Goal: Task Accomplishment & Management: Complete application form

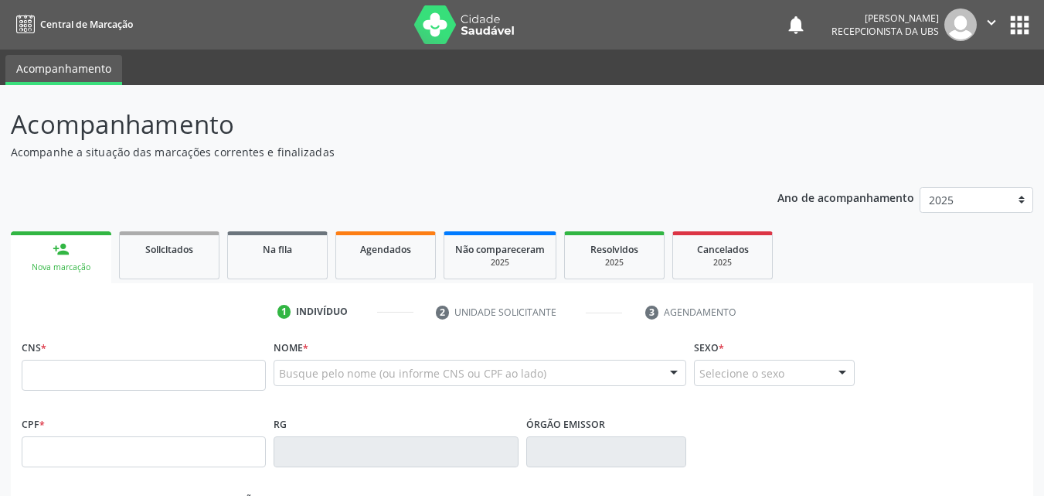
click at [237, 366] on input "text" at bounding box center [144, 374] width 244 height 31
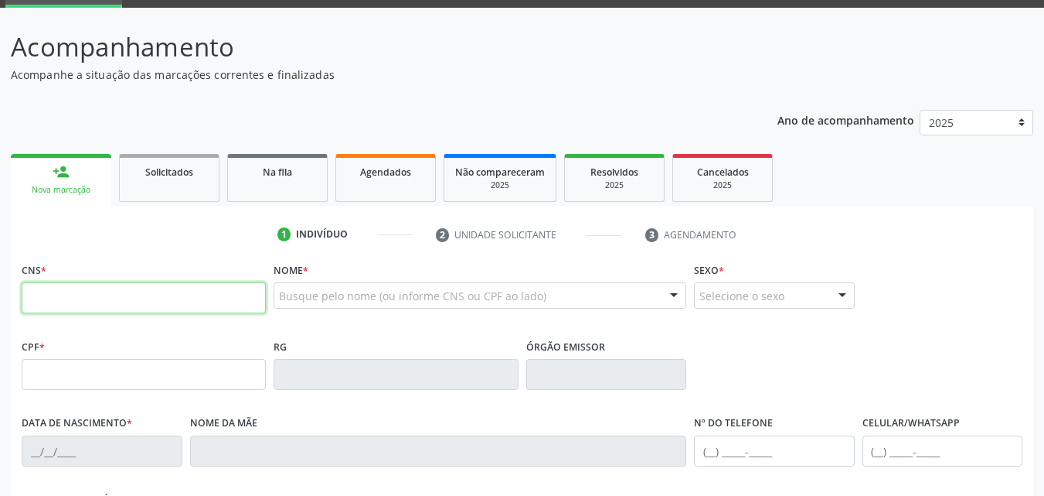
click at [220, 312] on input "text" at bounding box center [144, 297] width 244 height 31
click at [61, 295] on input "text" at bounding box center [144, 297] width 244 height 31
type input "898 0034 2702 6894"
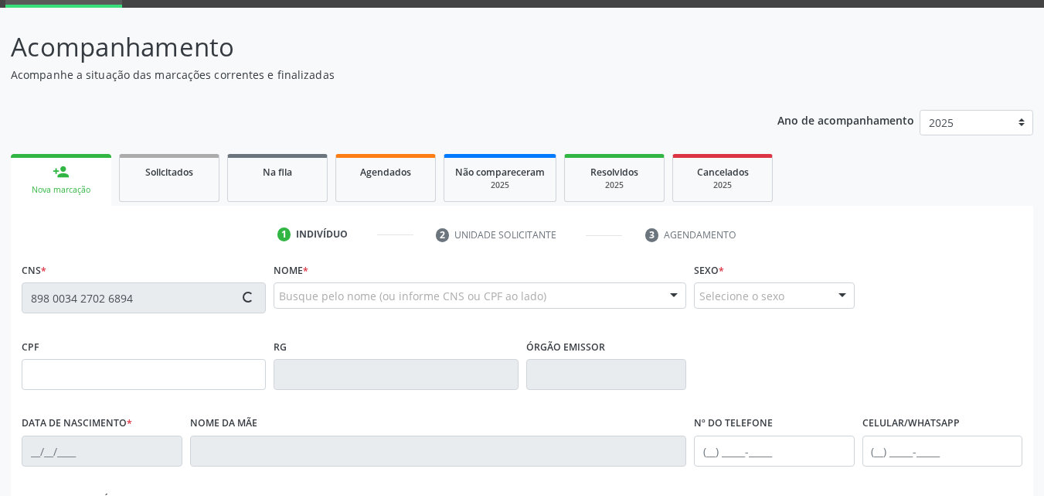
type input "21/02/2004"
type input "Wellynadia Galdencio da Silva"
type input "(99) 99999-9999"
type input "(87) 98877-6187"
type input "52"
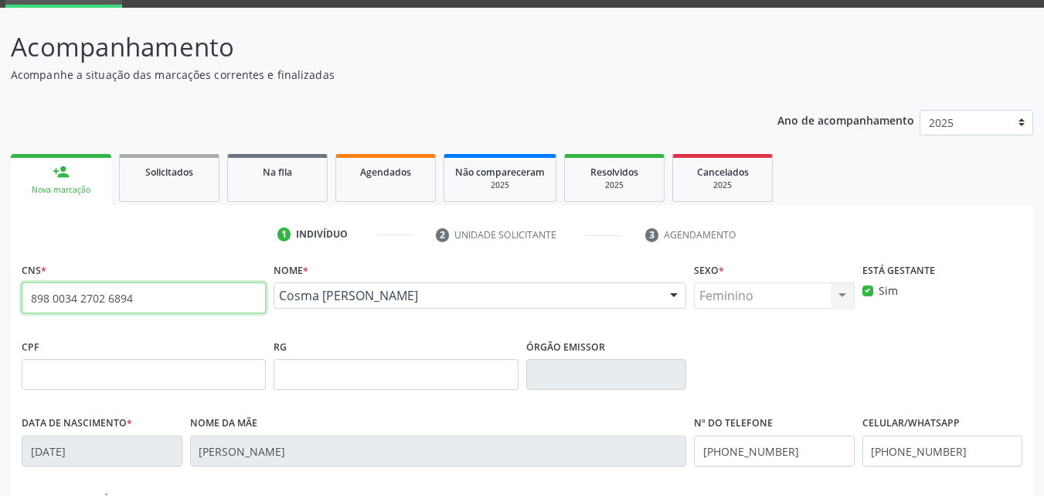
click at [188, 292] on input "898 0034 2702 6894" at bounding box center [144, 297] width 244 height 31
drag, startPoint x: 188, startPoint y: 292, endPoint x: 186, endPoint y: 302, distance: 10.2
click at [186, 298] on input "898 0034 2702 6894" at bounding box center [144, 297] width 244 height 31
click at [188, 308] on input "898 0034 2702 6894" at bounding box center [144, 297] width 244 height 31
type input "8"
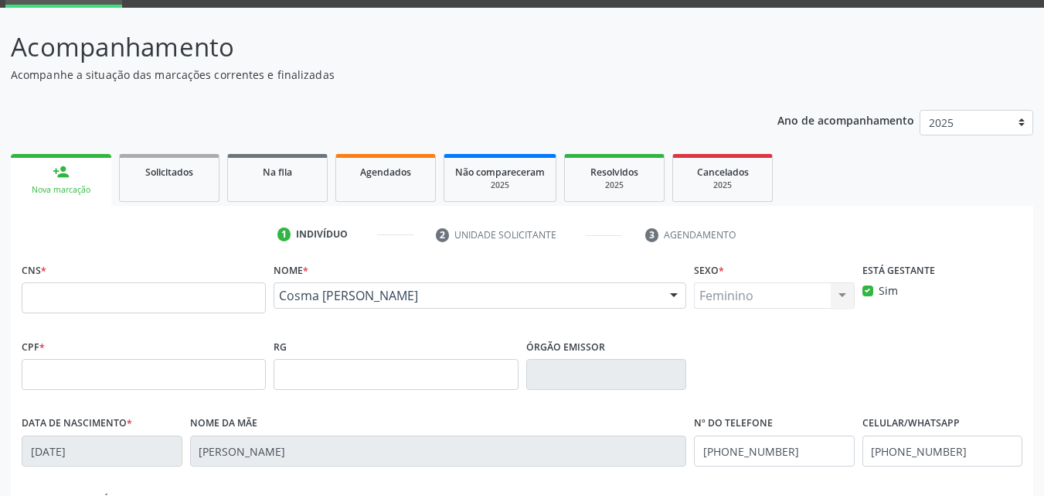
click at [451, 278] on div "Nome * Cosma Vitoria Melo da Silva Cosma Vitoria Melo da Silva CNS: 898 0034 27…" at bounding box center [480, 288] width 413 height 60
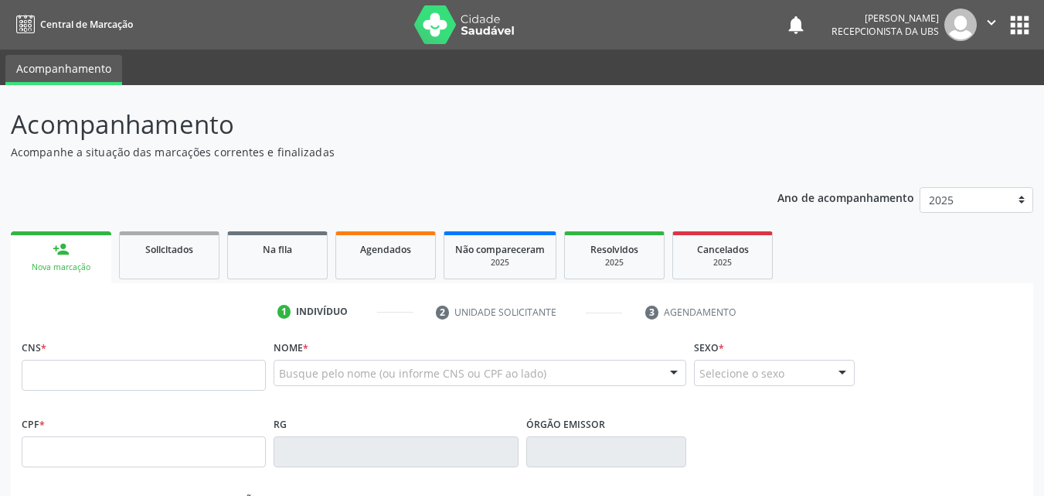
click at [236, 383] on input "text" at bounding box center [144, 374] width 244 height 31
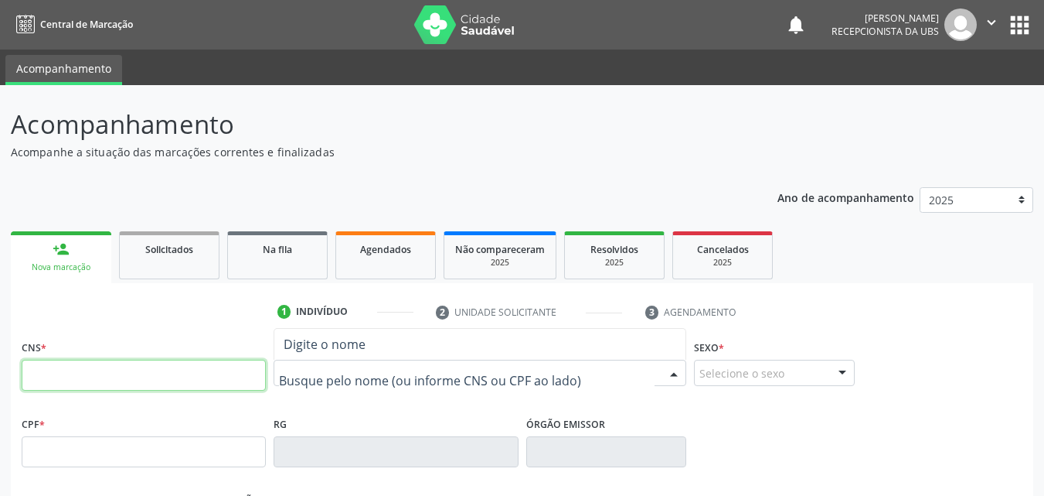
click at [145, 385] on input "text" at bounding box center [144, 374] width 244 height 31
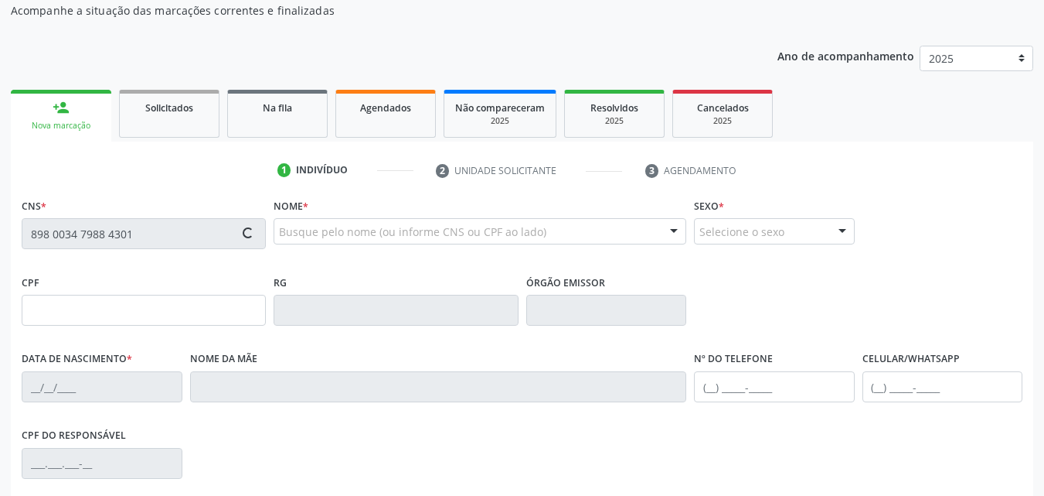
scroll to position [155, 0]
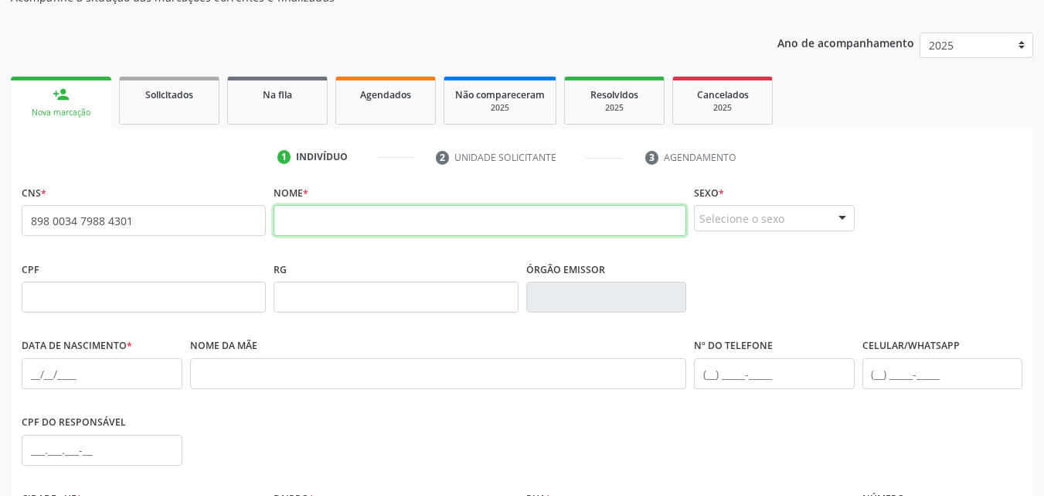
click at [341, 223] on input "text" at bounding box center [480, 220] width 413 height 31
click at [191, 221] on span "none" at bounding box center [225, 217] width 68 height 17
drag, startPoint x: 151, startPoint y: 206, endPoint x: 183, endPoint y: 235, distance: 43.8
click at [183, 235] on input "898 0034 7988 4301" at bounding box center [144, 220] width 244 height 31
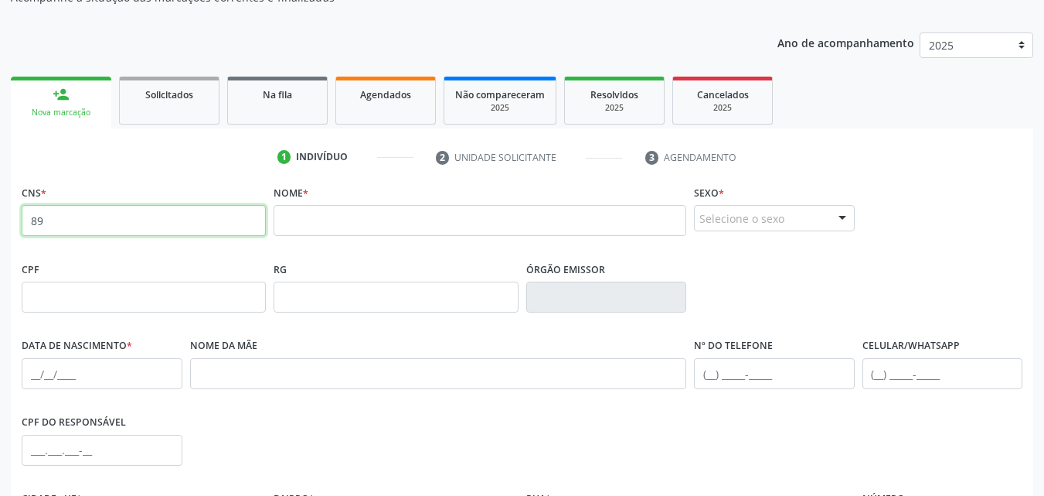
type input "8"
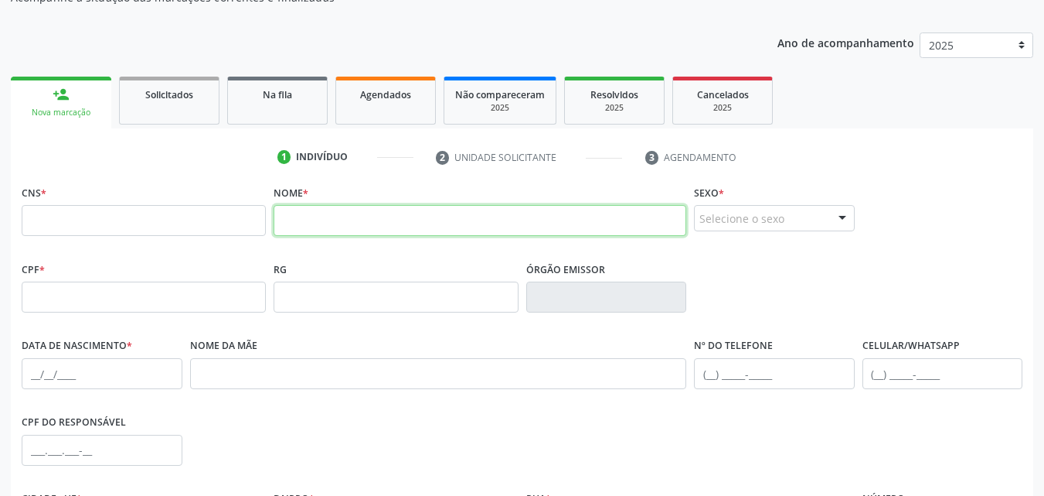
click at [426, 220] on input "text" at bounding box center [480, 220] width 413 height 31
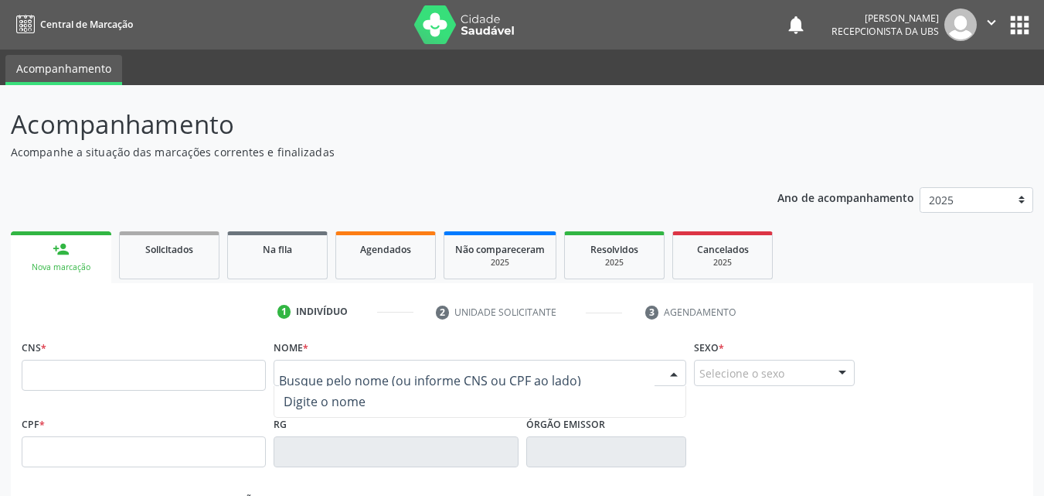
scroll to position [154, 0]
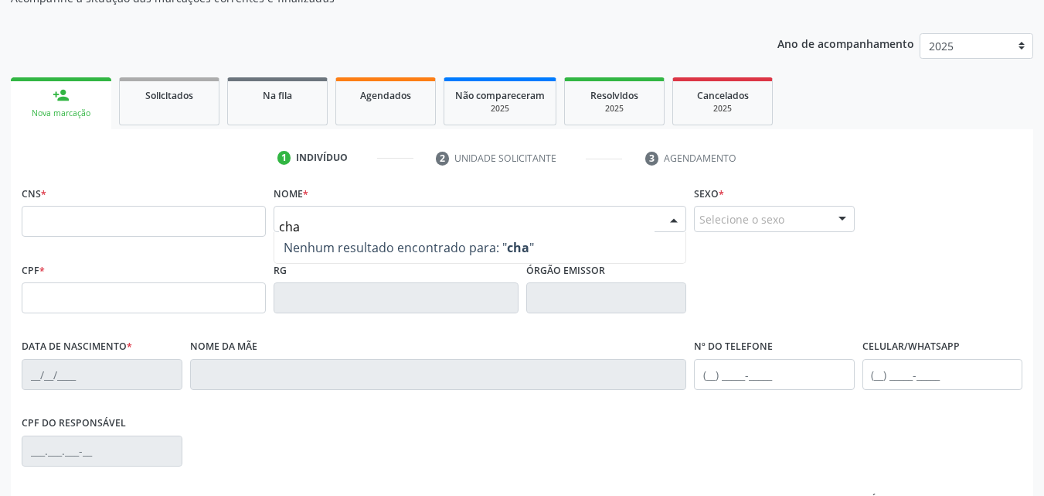
type input "chay"
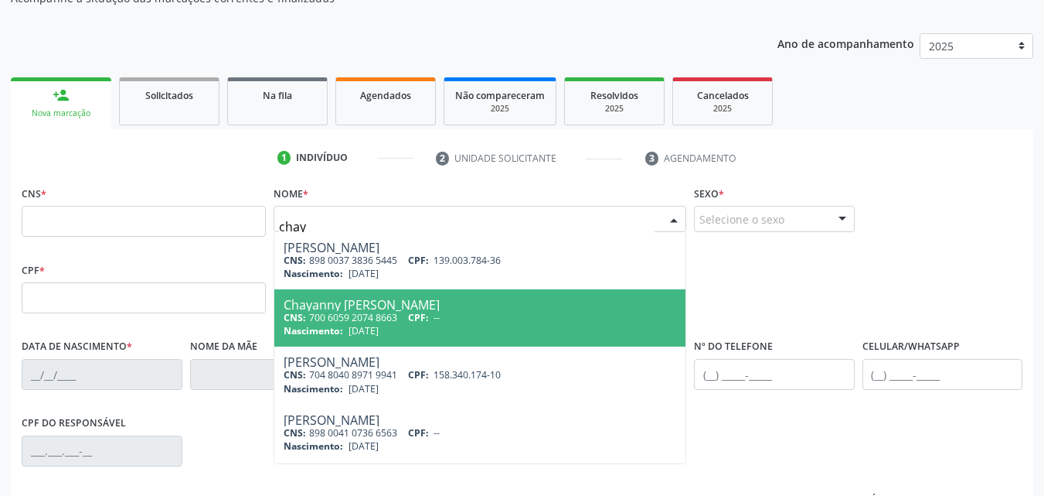
click at [346, 300] on div "Chayanny [PERSON_NAME]" at bounding box center [480, 304] width 393 height 12
type input "700 6059 2074 8663"
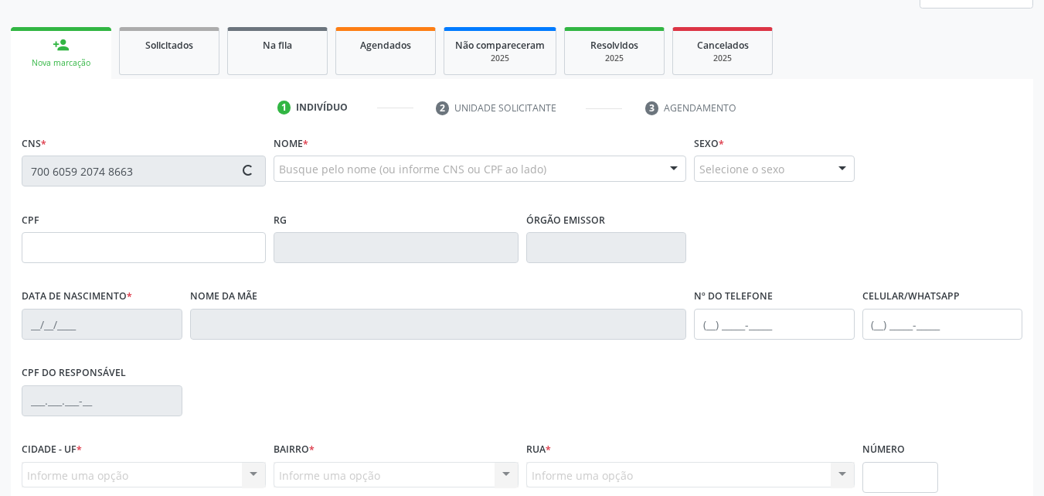
scroll to position [231, 0]
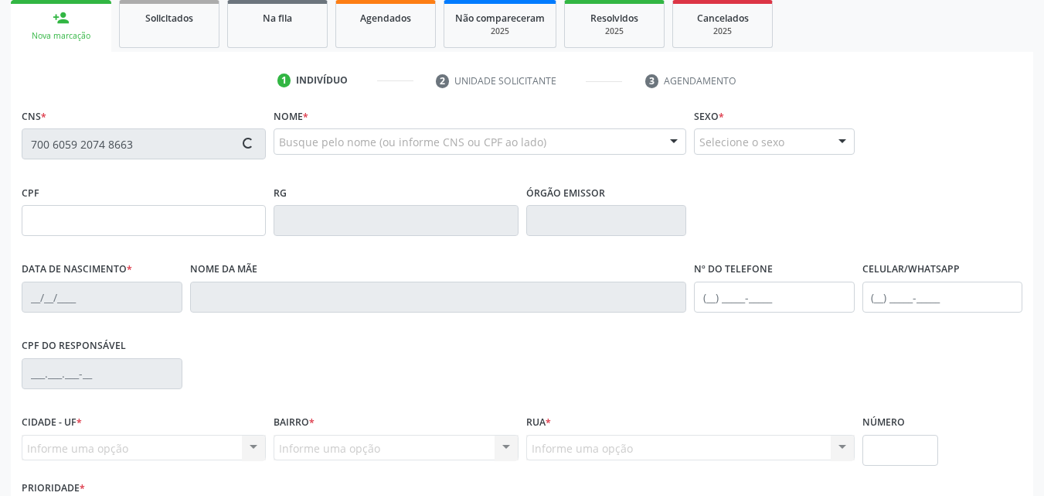
type input "[DATE]"
type input "Roseane Conceicao dos Santos"
type input "[PHONE_NUMBER]"
type input "269"
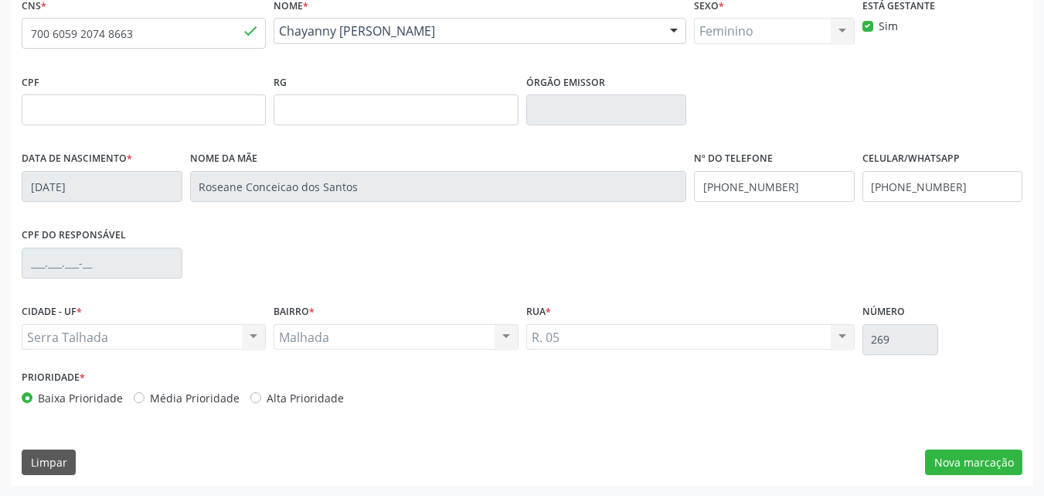
scroll to position [342, 0]
click at [411, 339] on div "Malhada Malhada Nenhum resultado encontrado para: " " Não há nenhuma opção para…" at bounding box center [396, 336] width 244 height 26
click at [941, 464] on button "Nova marcação" at bounding box center [973, 461] width 97 height 26
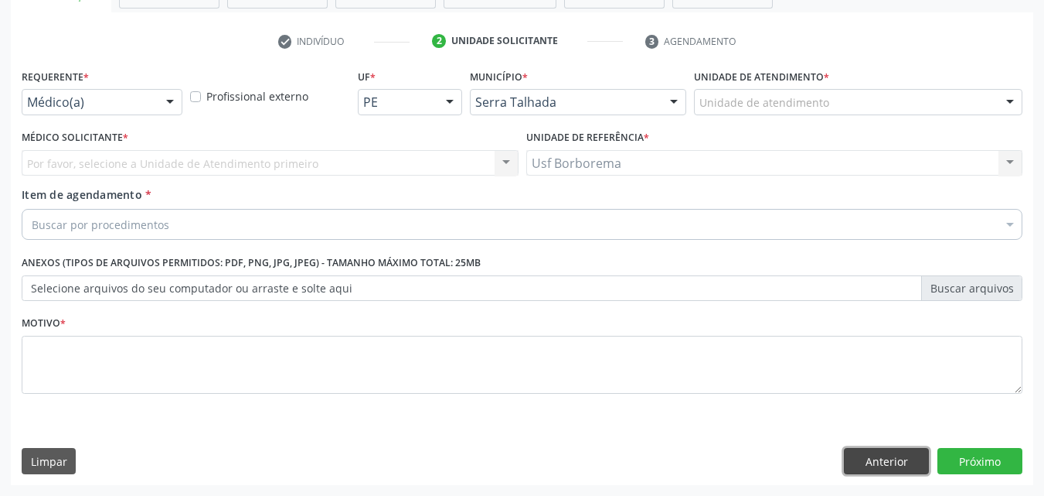
click at [851, 464] on button "Anterior" at bounding box center [886, 461] width 85 height 26
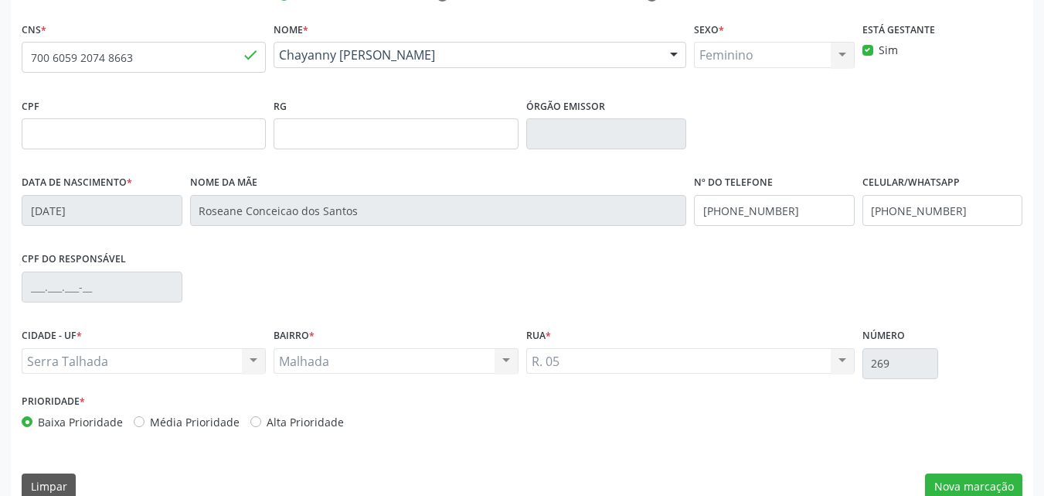
scroll to position [342, 0]
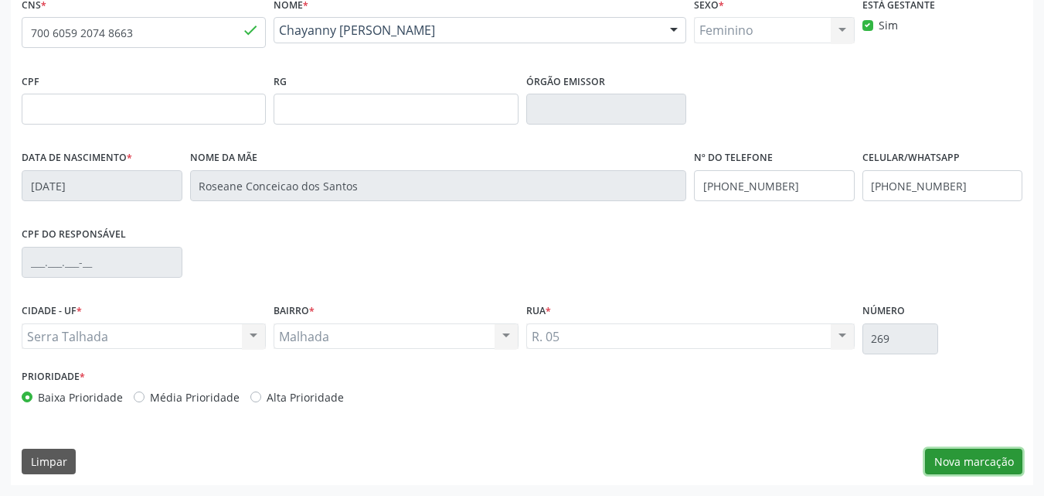
click at [935, 468] on button "Nova marcação" at bounding box center [973, 461] width 97 height 26
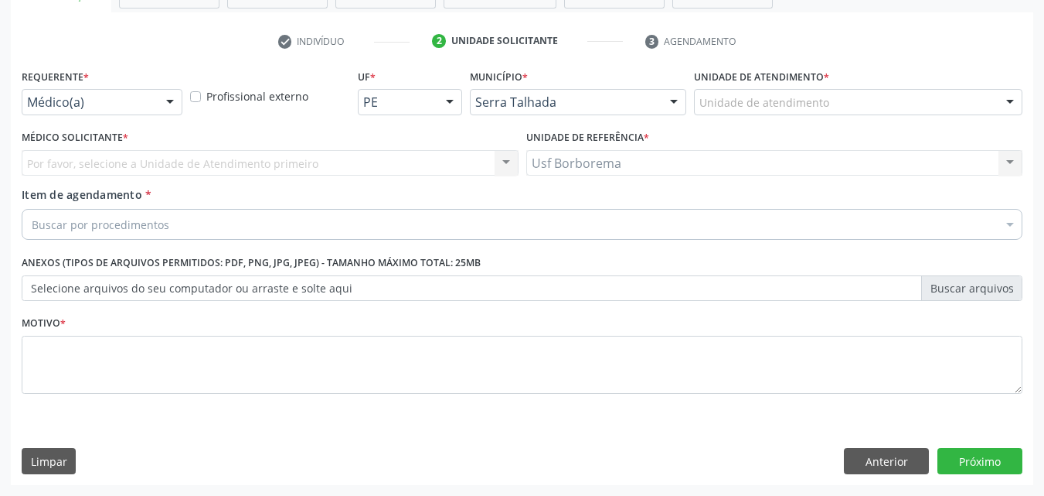
scroll to position [271, 0]
click at [728, 111] on div "Unidade de atendimento" at bounding box center [858, 102] width 329 height 26
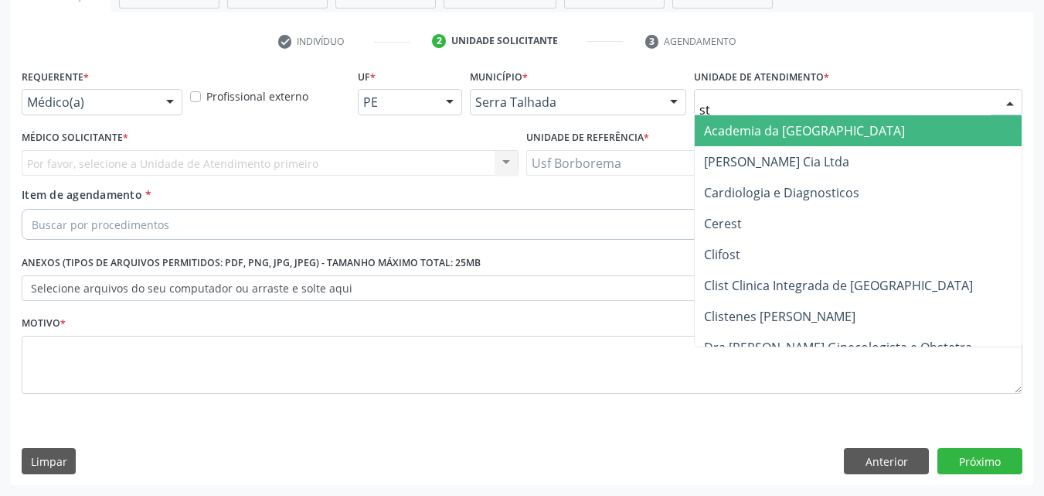
type input "s"
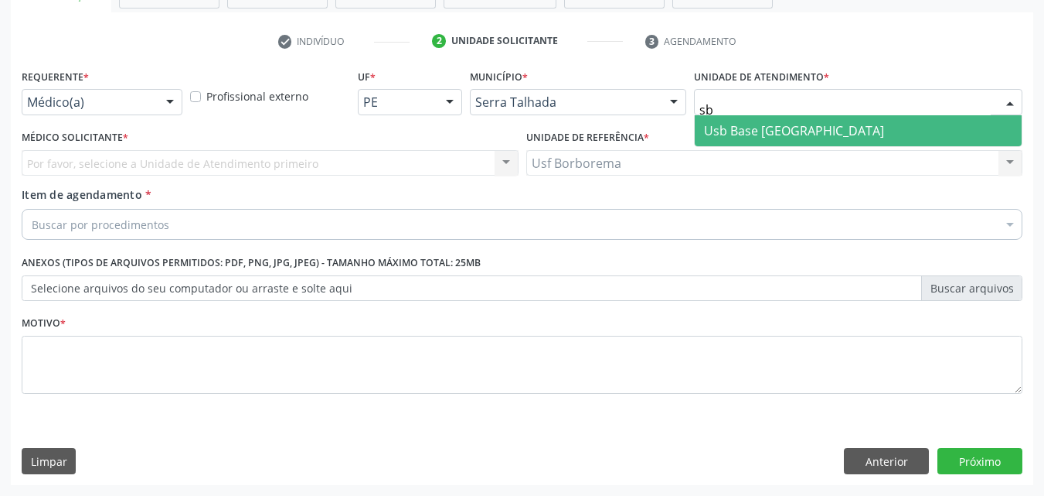
click at [727, 104] on input "sb" at bounding box center [845, 109] width 291 height 31
type input "s"
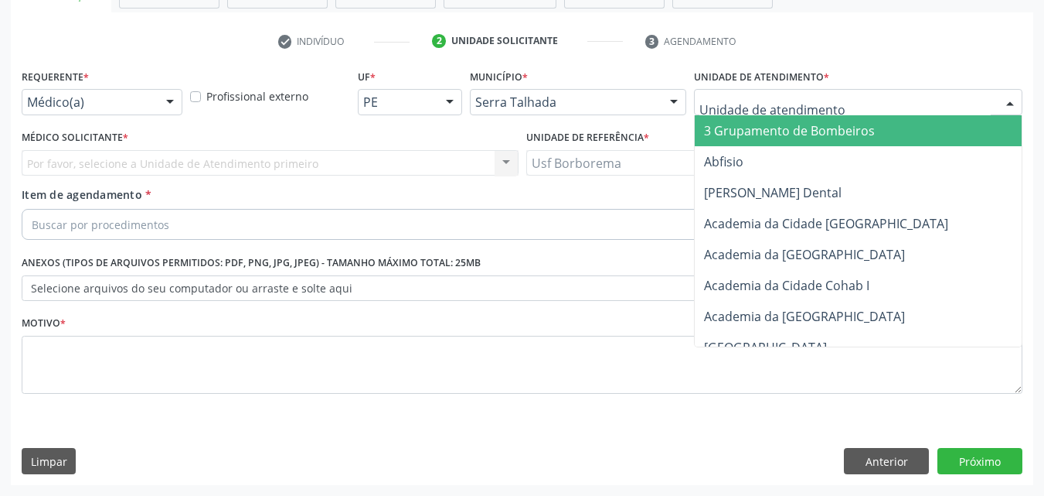
type input "s"
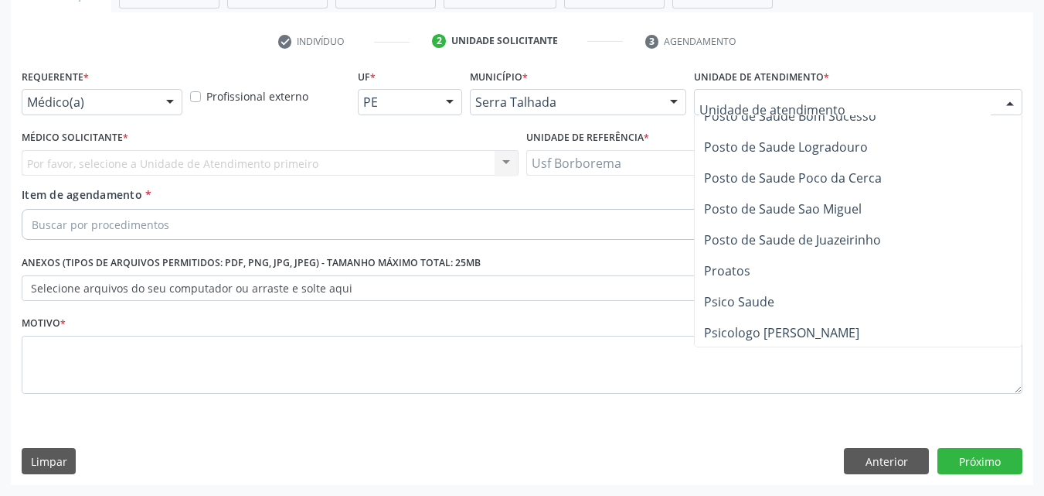
scroll to position [5179, 0]
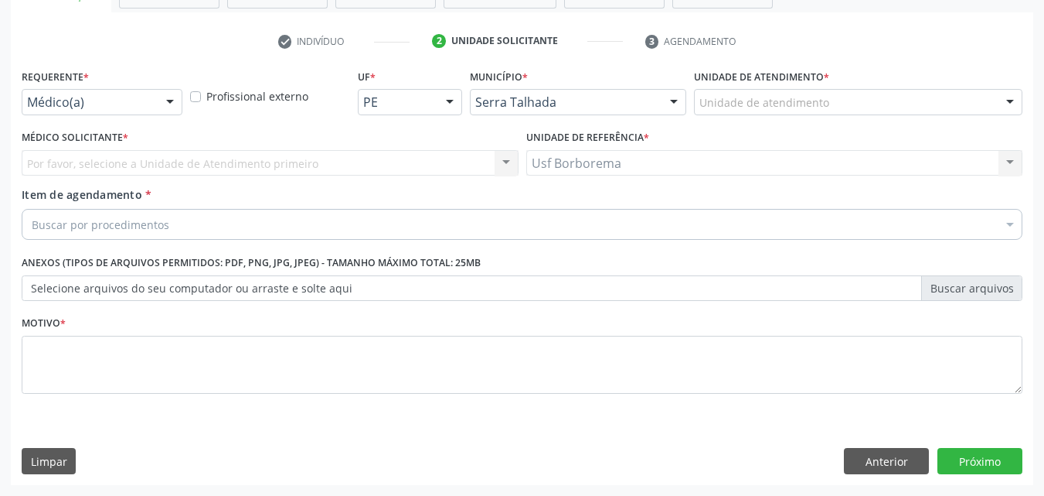
click at [653, 197] on div "Item de agendamento * Buscar por procedimentos Selecionar todos 0304070076 - .Q…" at bounding box center [522, 210] width 1001 height 49
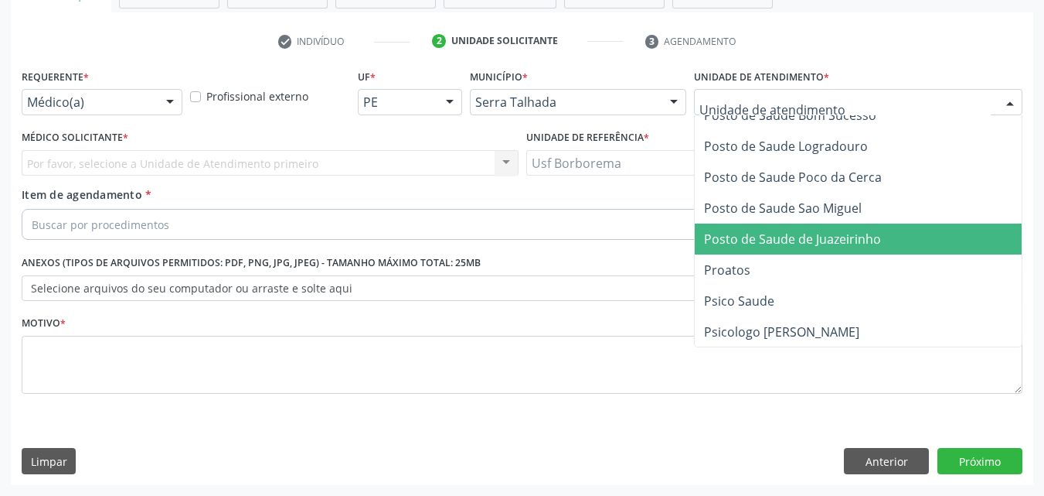
click at [714, 90] on div at bounding box center [858, 102] width 329 height 26
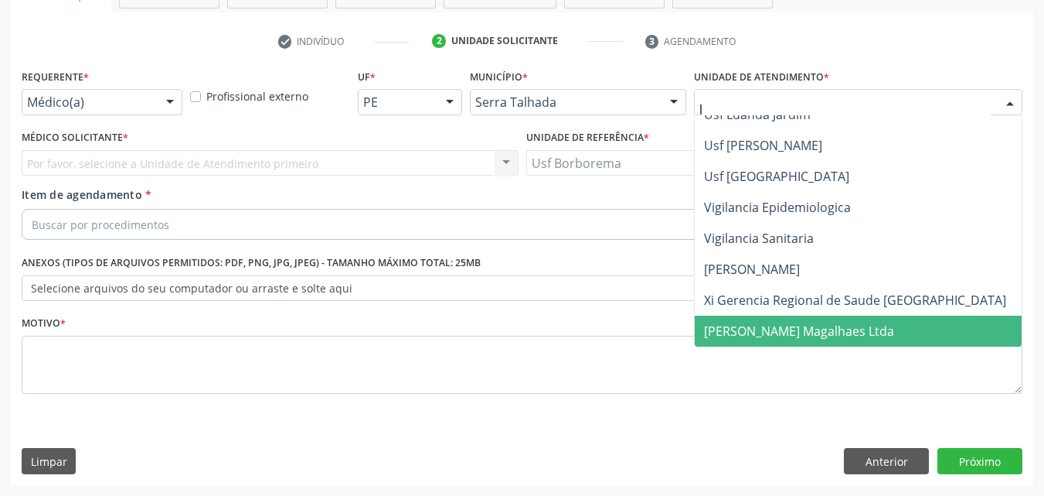
type input "la"
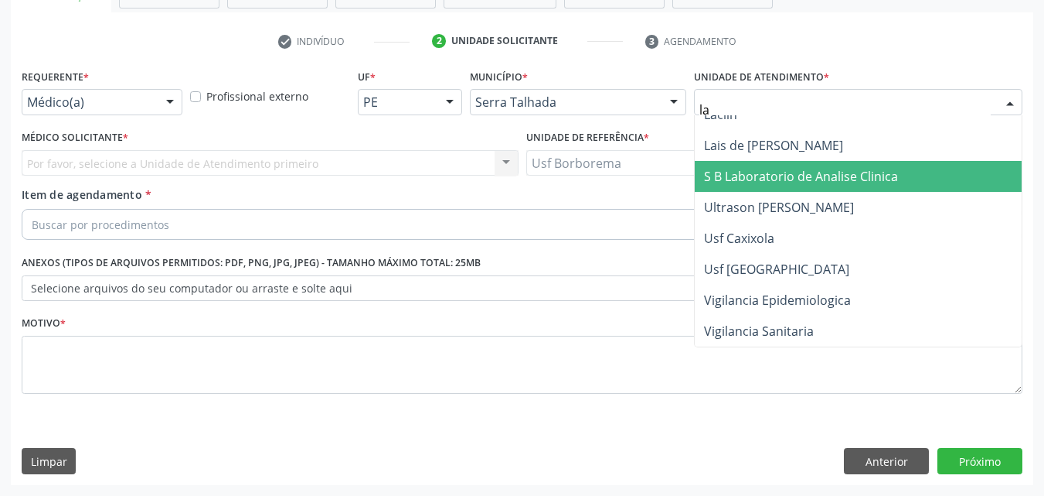
click at [756, 168] on span "S B Laboratorio de Analise Clinica" at bounding box center [801, 176] width 194 height 17
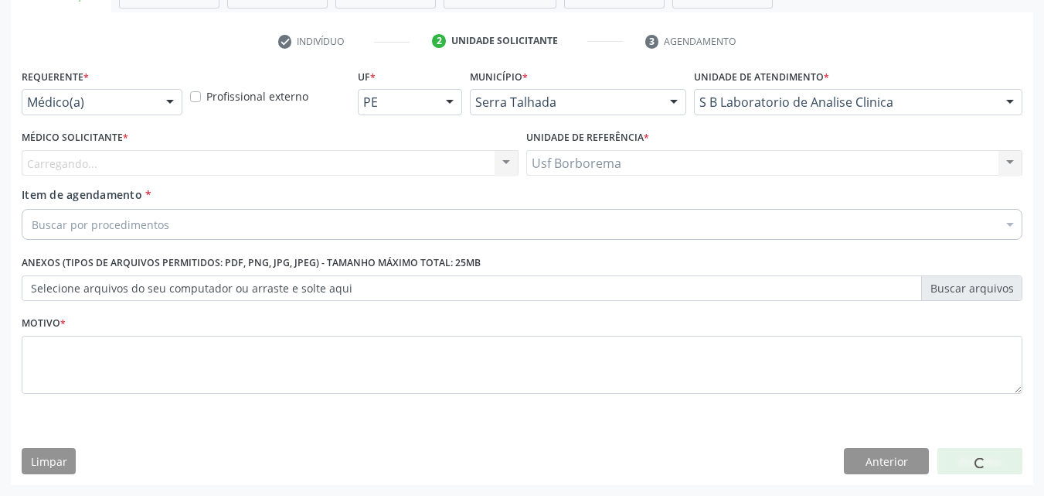
scroll to position [5179, 0]
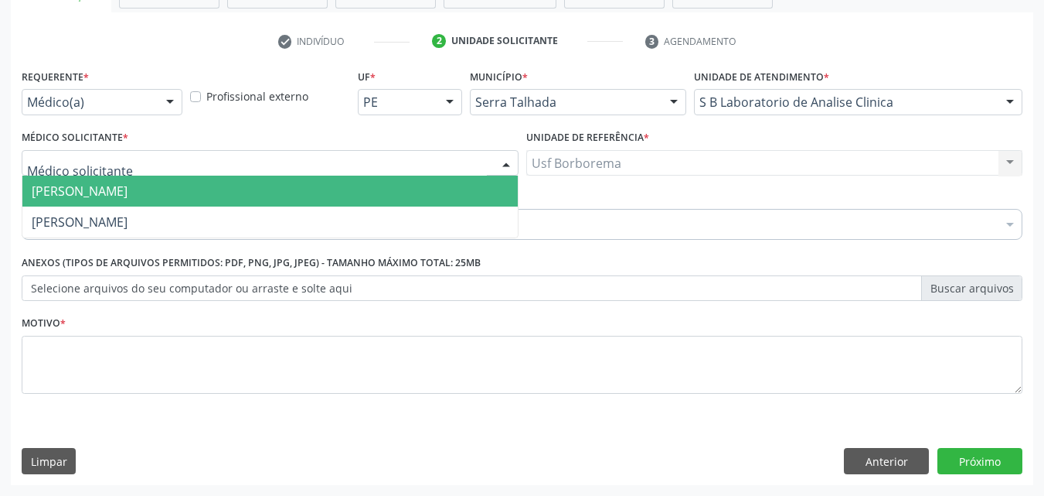
click at [232, 155] on div at bounding box center [270, 163] width 497 height 26
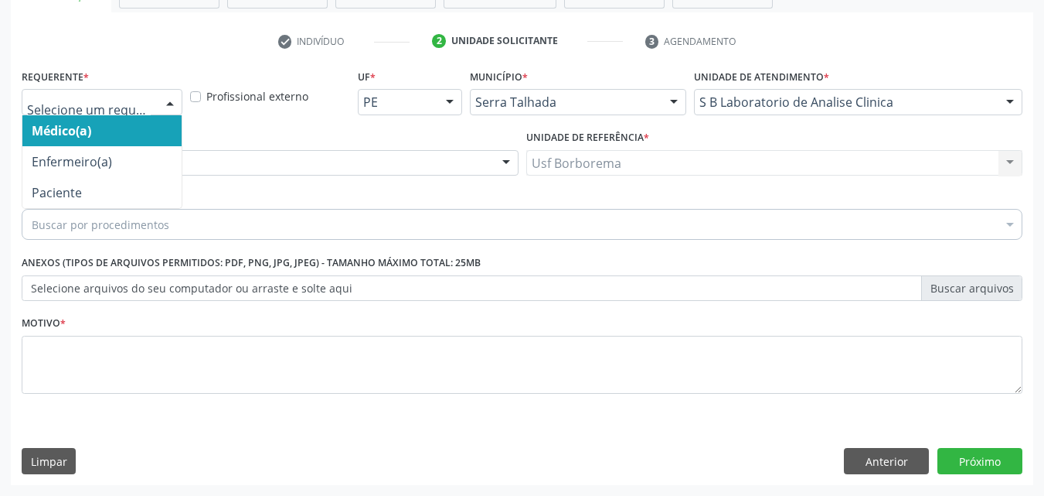
drag, startPoint x: 104, startPoint y: 93, endPoint x: 102, endPoint y: 141, distance: 48.0
click at [104, 94] on div at bounding box center [102, 102] width 161 height 26
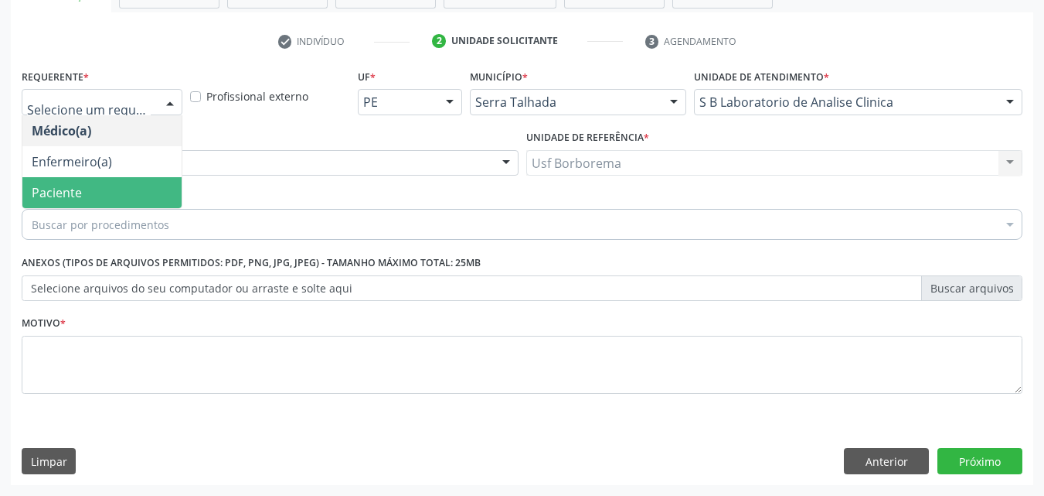
click at [90, 193] on span "Paciente" at bounding box center [101, 192] width 159 height 31
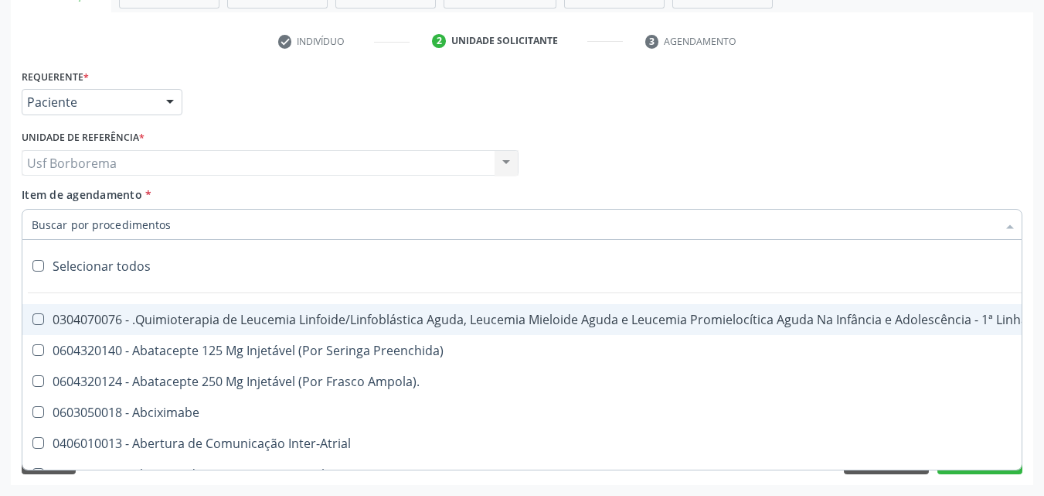
click at [94, 227] on input "Item de agendamento *" at bounding box center [515, 224] width 966 height 31
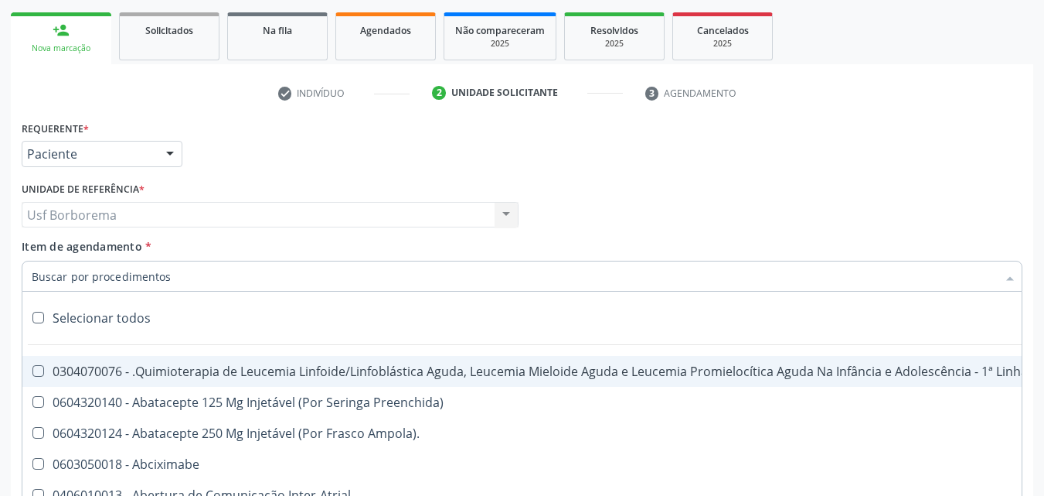
scroll to position [193, 0]
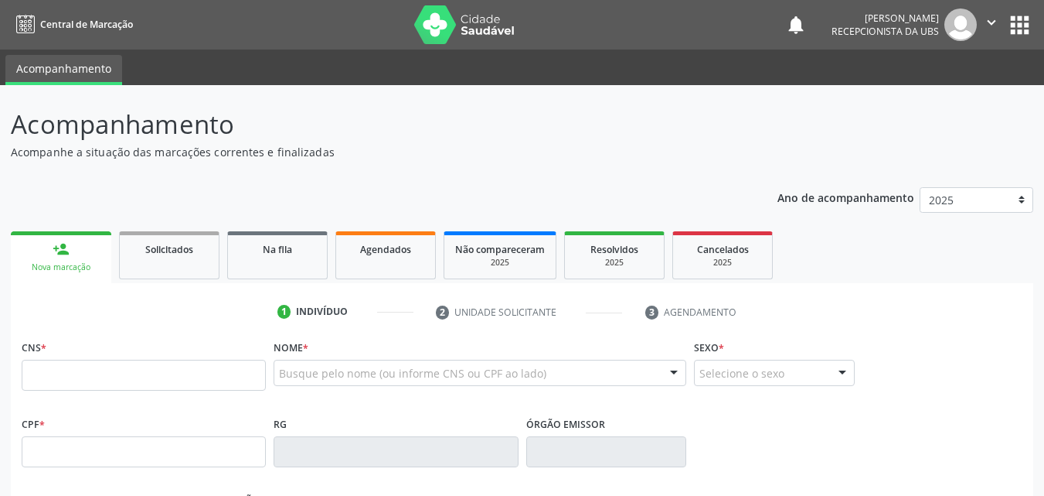
scroll to position [77, 0]
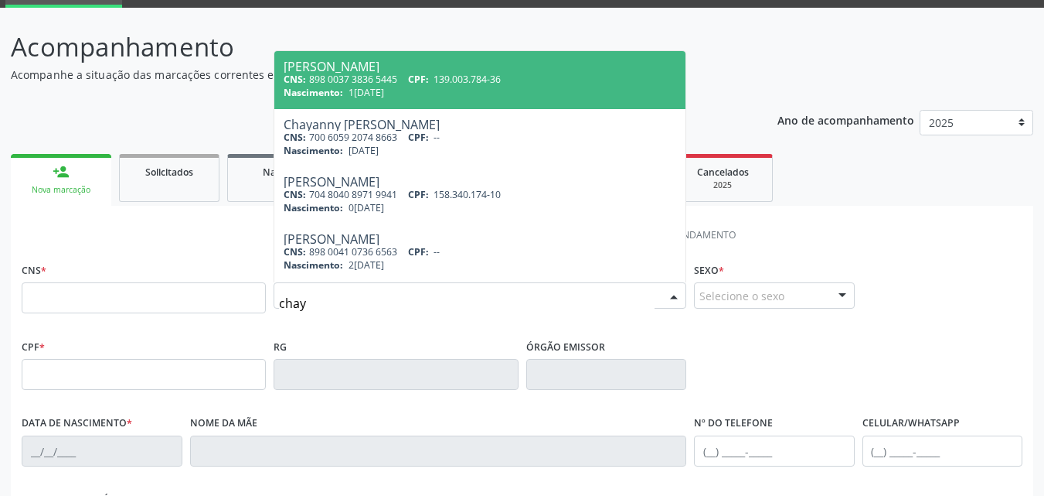
type input "chaya"
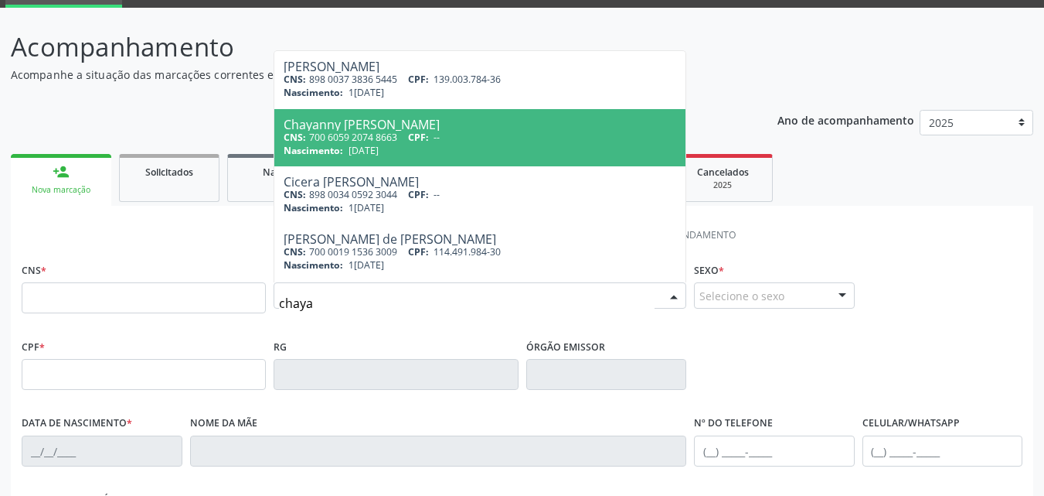
click at [377, 139] on div "CNS: 700 6059 2074 8663 CPF: --" at bounding box center [480, 137] width 393 height 13
type input "700 6059 2074 8663"
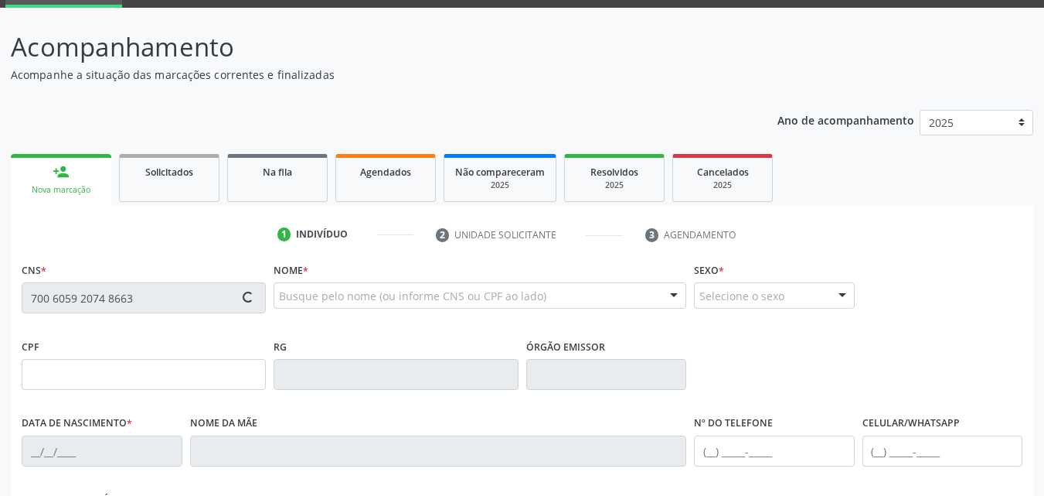
type input "27/10/2006"
type input "Roseane Conceicao dos Santos"
type input "(87) 99999-9999"
type input "(87) 99616-9029"
type input "269"
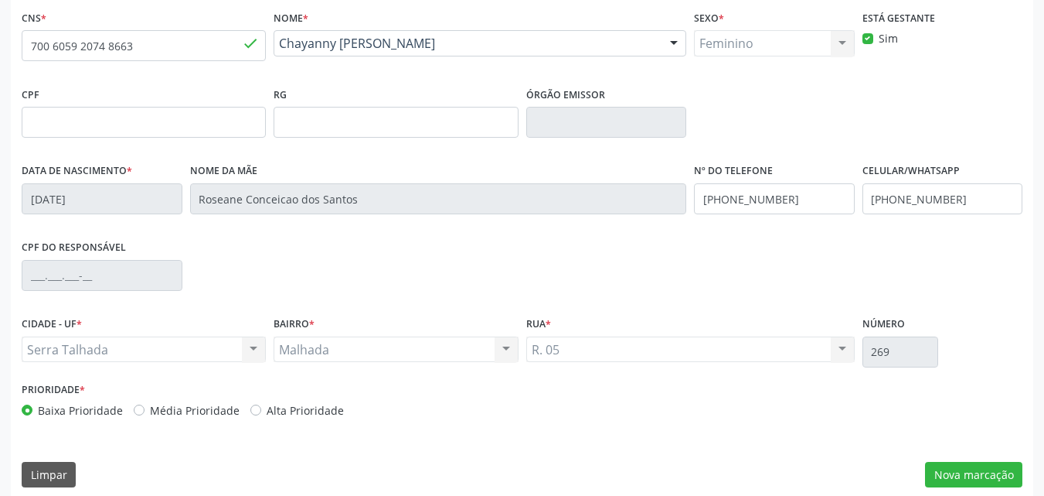
scroll to position [342, 0]
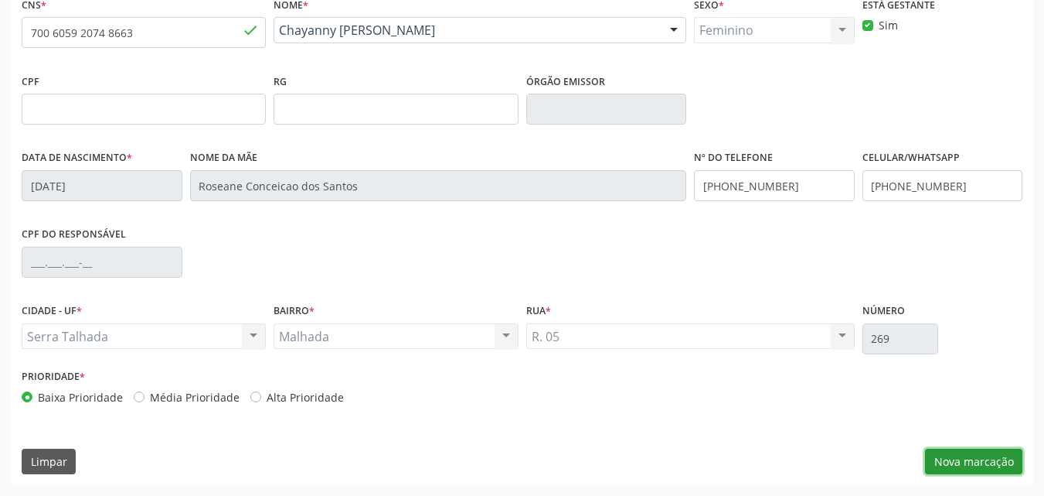
click at [962, 455] on button "Nova marcação" at bounding box center [973, 461] width 97 height 26
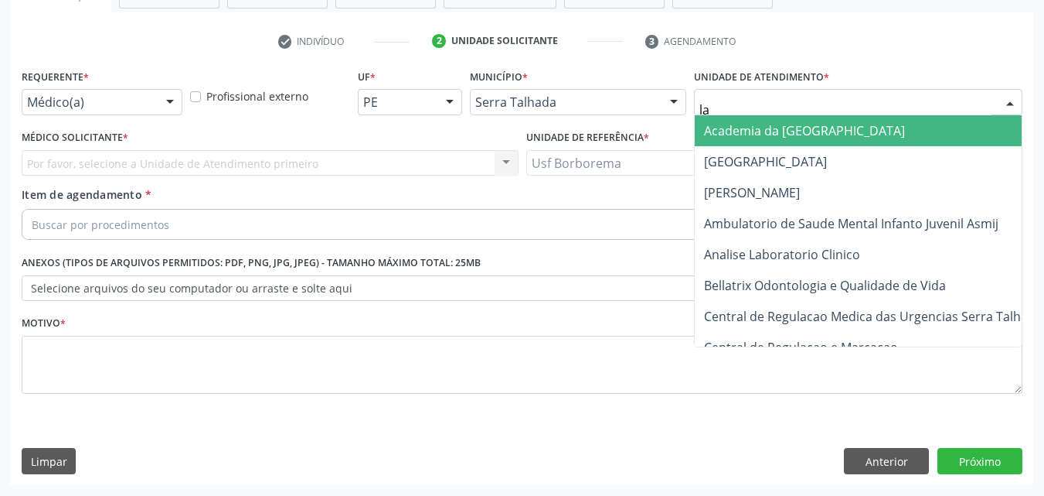
type input "lab"
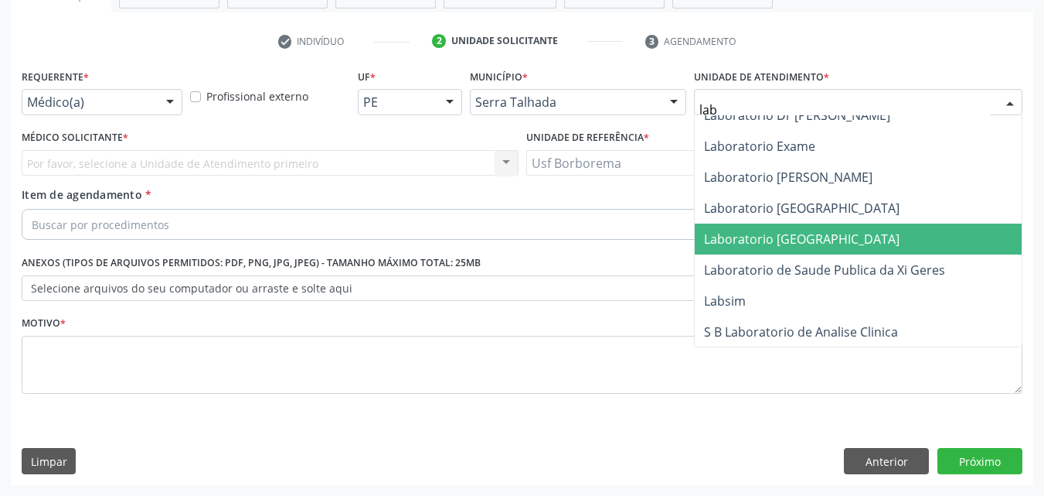
scroll to position [233, 0]
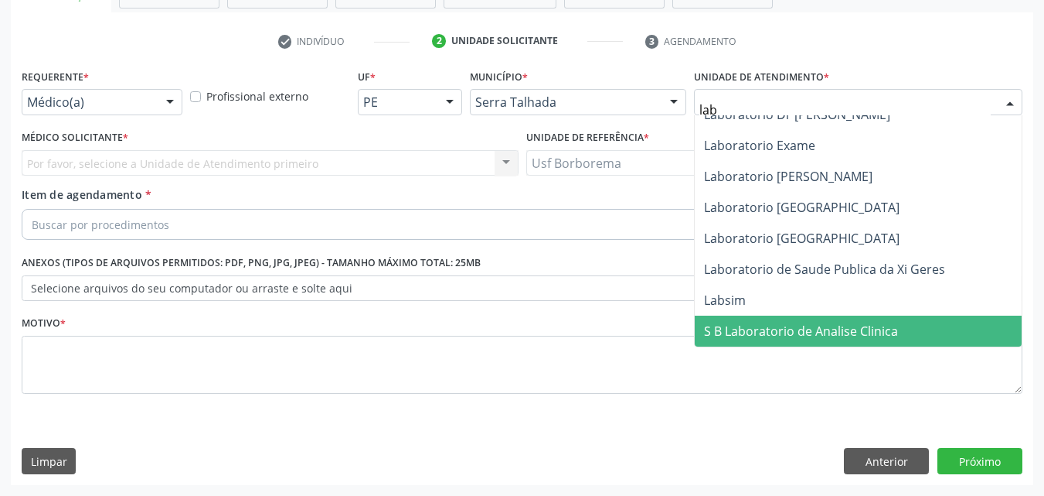
click at [851, 330] on span "S B Laboratorio de Analise Clinica" at bounding box center [801, 330] width 194 height 17
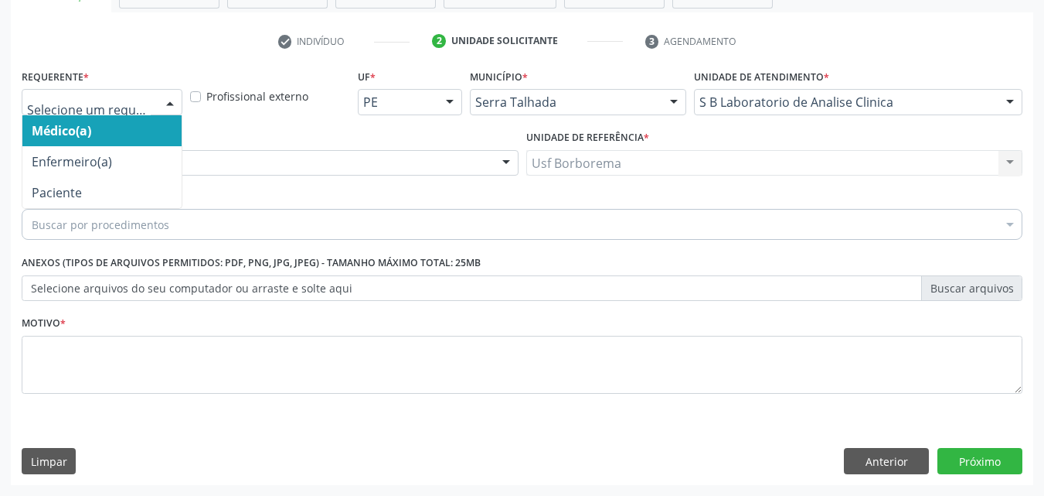
click at [156, 106] on div at bounding box center [102, 102] width 161 height 26
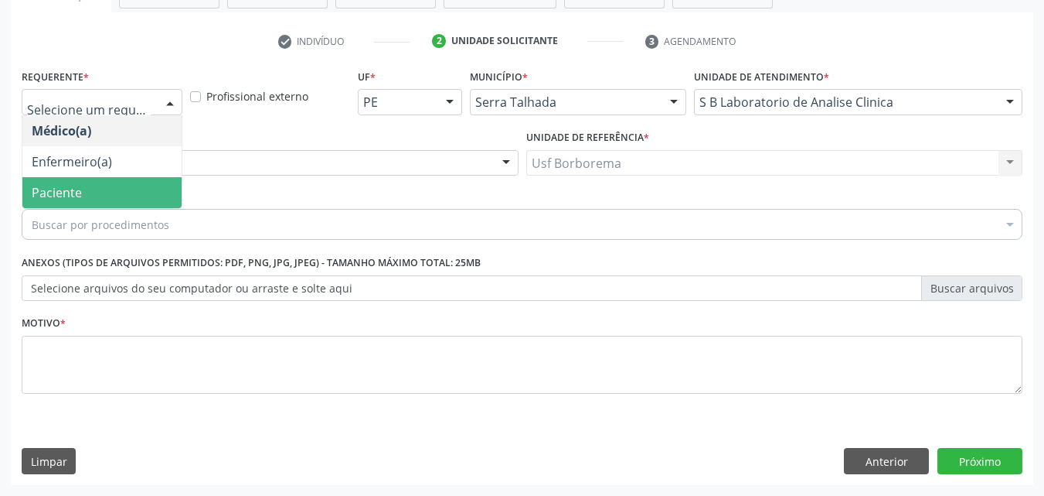
click at [148, 186] on span "Paciente" at bounding box center [101, 192] width 159 height 31
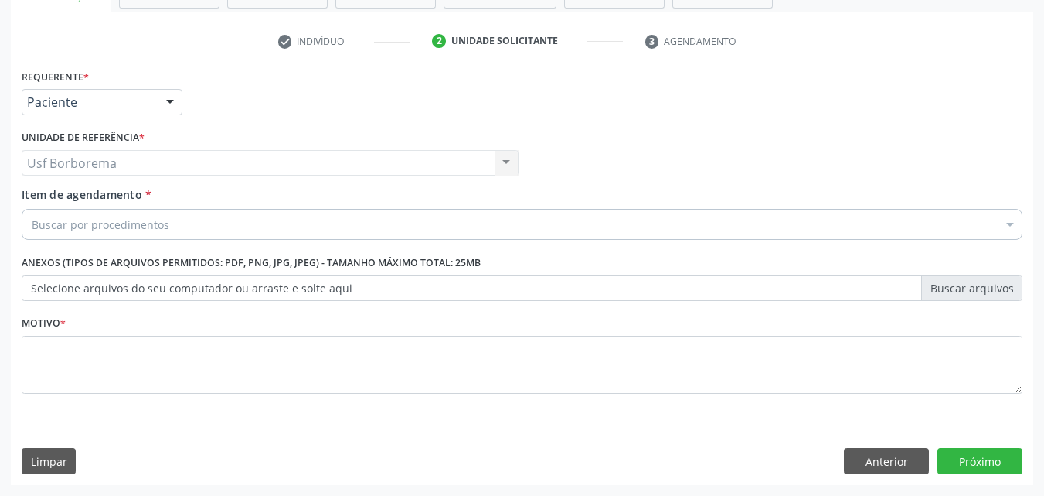
click at [222, 220] on div "Buscar por procedimentos" at bounding box center [522, 224] width 1001 height 31
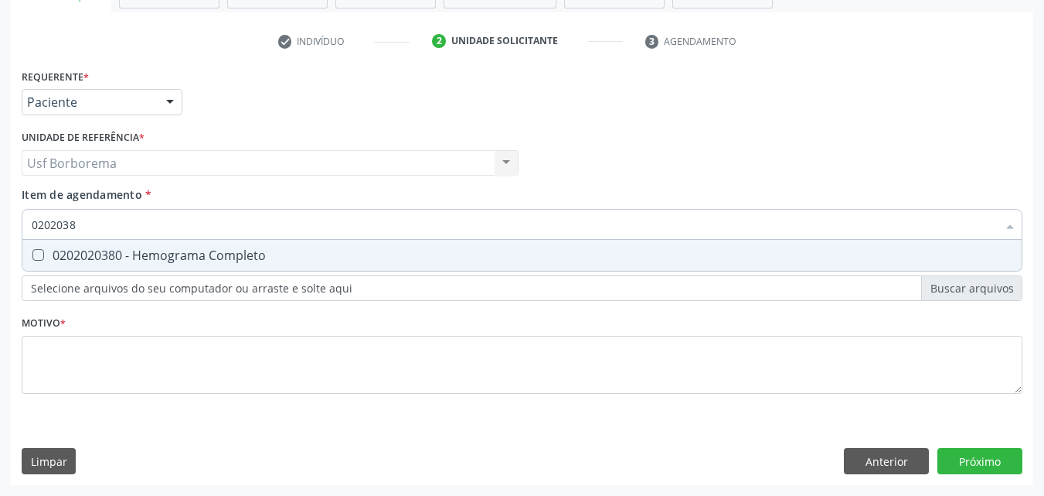
type input "02020380"
click at [223, 251] on div "0202020380 - Hemograma Completo" at bounding box center [522, 255] width 981 height 12
checkbox Completo "true"
drag, startPoint x: 208, startPoint y: 227, endPoint x: 196, endPoint y: 220, distance: 14.2
click at [208, 225] on input "02020380" at bounding box center [515, 224] width 966 height 31
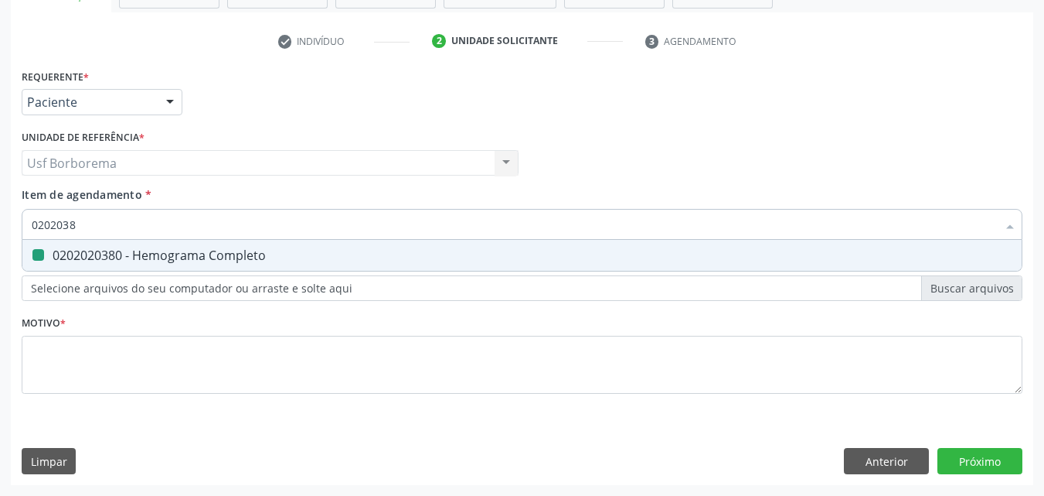
type input "020203"
checkbox Completo "false"
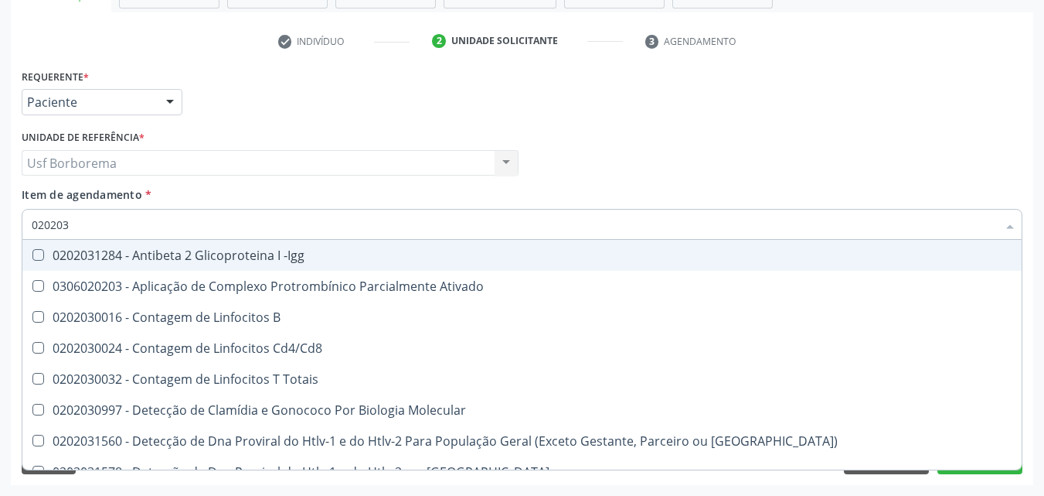
type input "02020"
checkbox Completo "false"
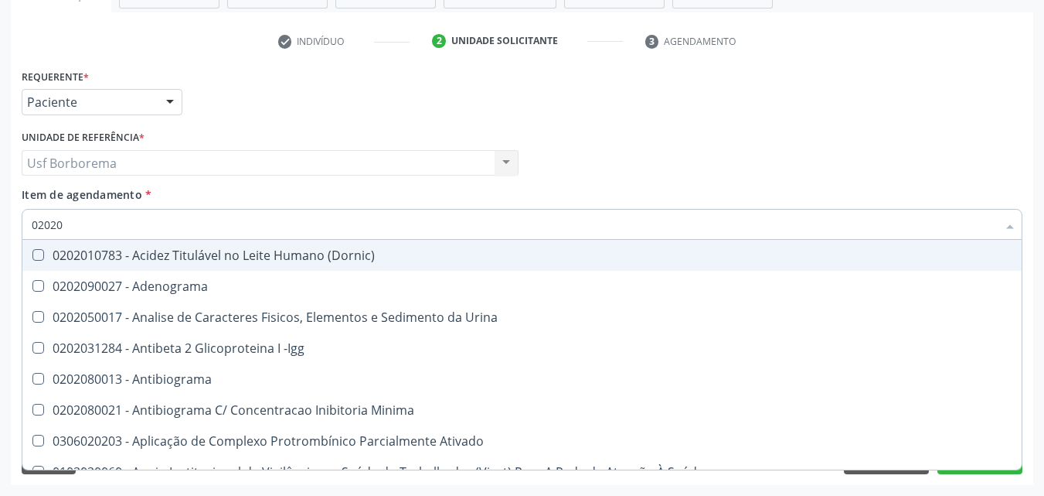
type input "0202"
checkbox Completo "false"
checkbox Pylori "true"
type input "02020"
checkbox Zinco "true"
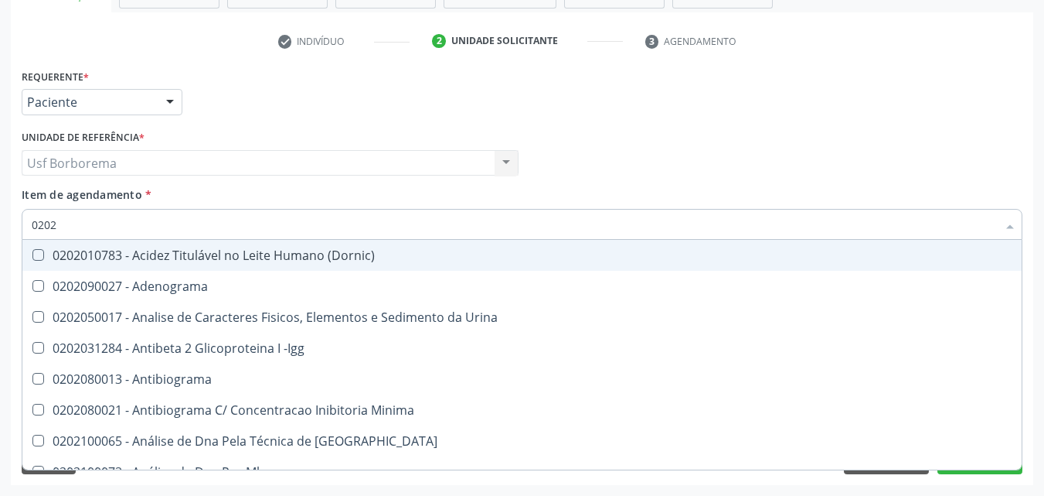
checkbox Completo "false"
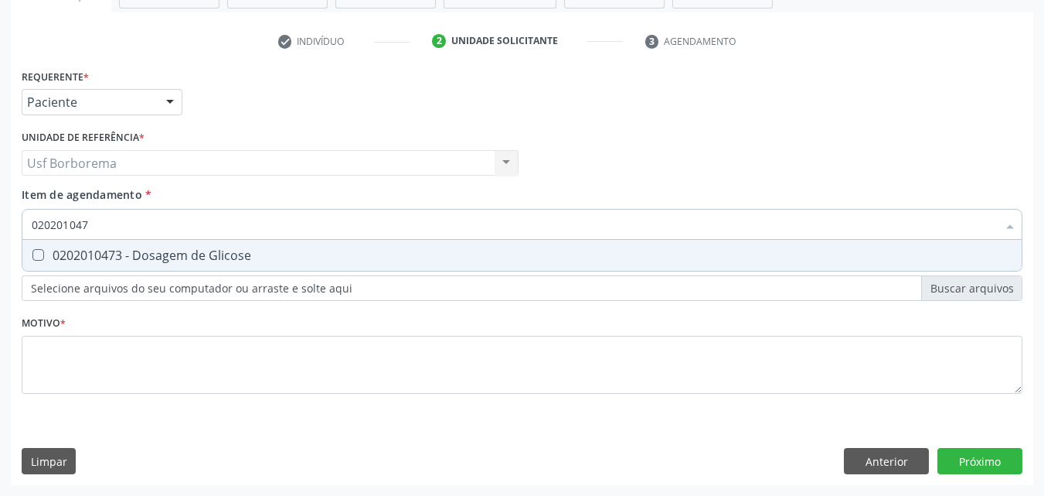
type input "0202010473"
click at [248, 251] on div "0202010473 - Dosagem de Glicose" at bounding box center [522, 255] width 981 height 12
checkbox Glicose "true"
click at [215, 227] on input "0202010473" at bounding box center [515, 224] width 966 height 31
type input "02020104"
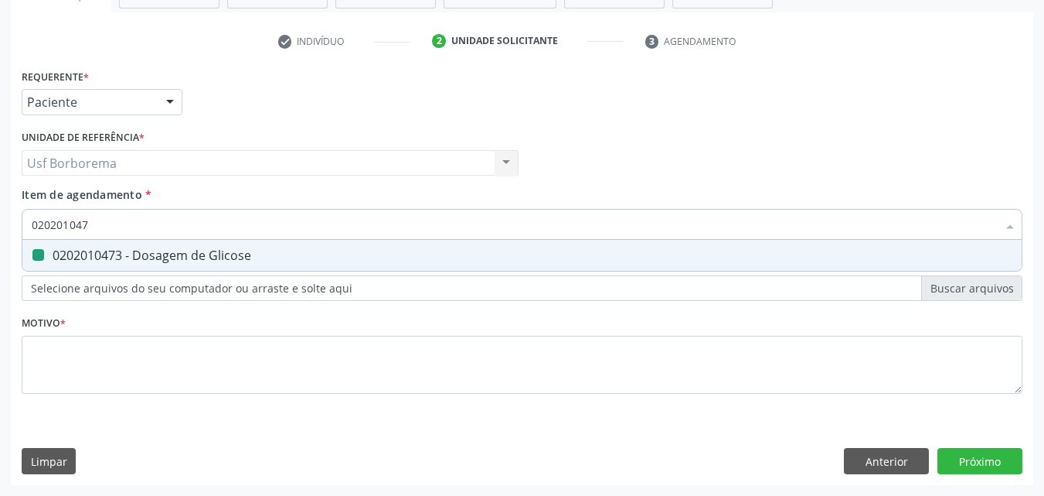
checkbox Glicose "false"
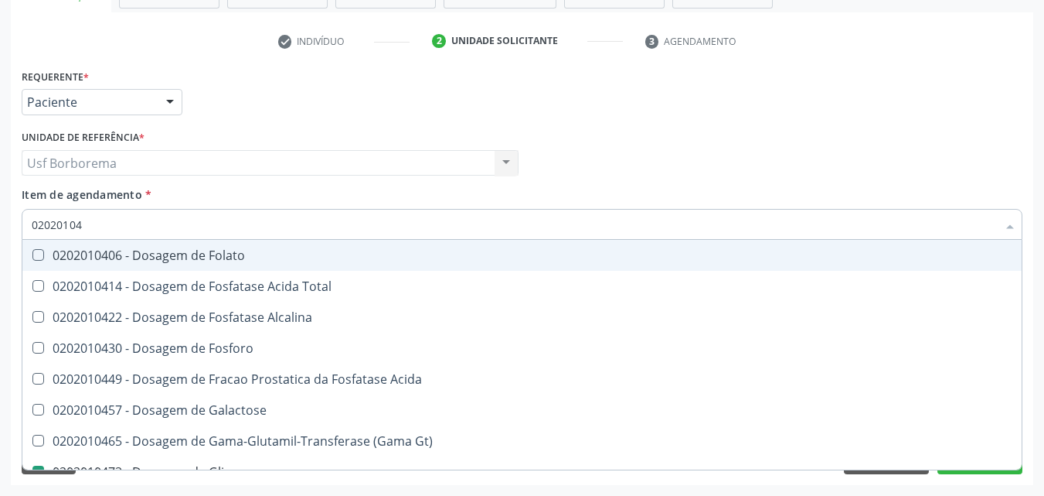
type input "0202010"
checkbox Glicose "false"
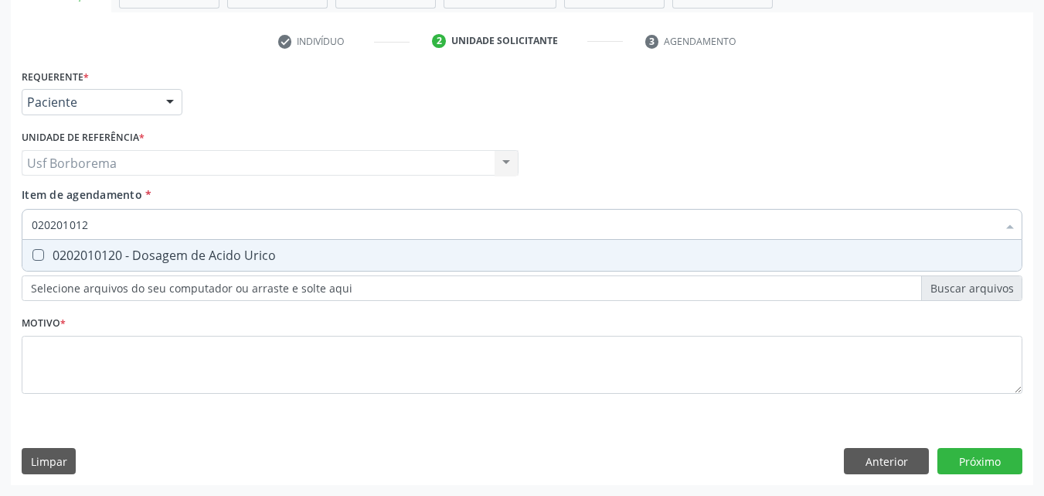
type input "0202010120"
drag, startPoint x: 319, startPoint y: 252, endPoint x: 323, endPoint y: 261, distance: 9.3
click at [322, 260] on div "0202010120 - Dosagem de Acido Urico" at bounding box center [522, 255] width 981 height 12
checkbox Urico "true"
click at [290, 227] on input "0202010120" at bounding box center [515, 224] width 966 height 31
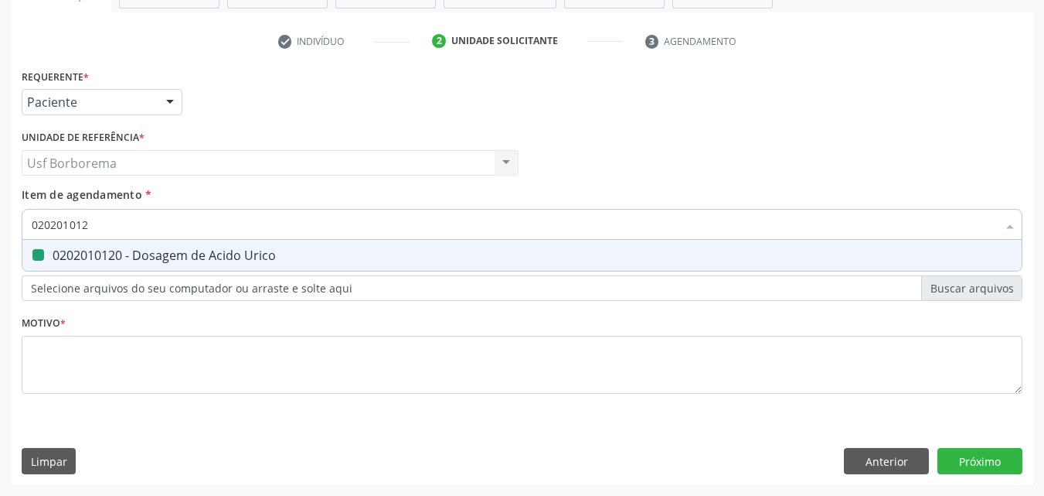
type input "02020101"
checkbox Urico "false"
type input "0202010694"
click at [228, 246] on span "0202010694 - Dosagem de [PERSON_NAME]" at bounding box center [522, 255] width 1000 height 31
checkbox Ureia "true"
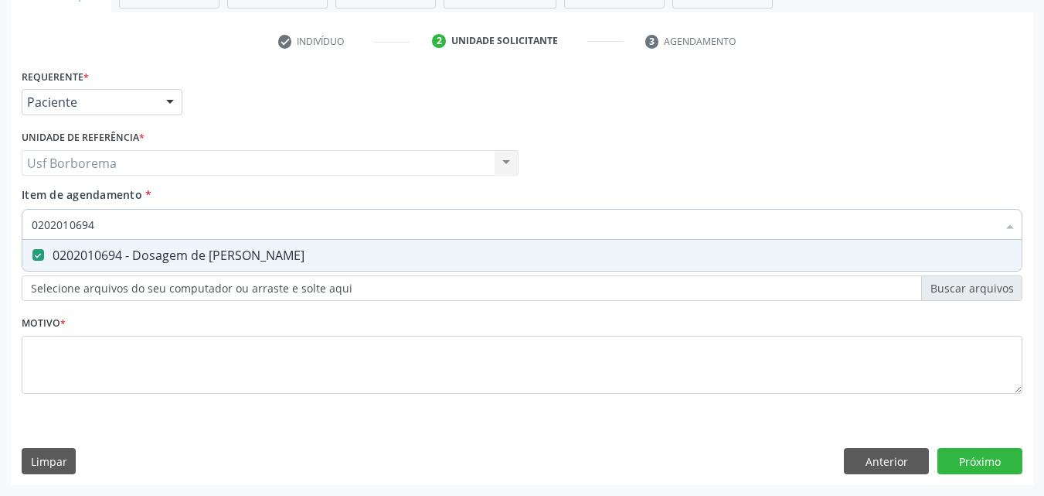
click at [230, 221] on input "0202010694" at bounding box center [515, 224] width 966 height 31
type input "02020106"
checkbox Ureia "false"
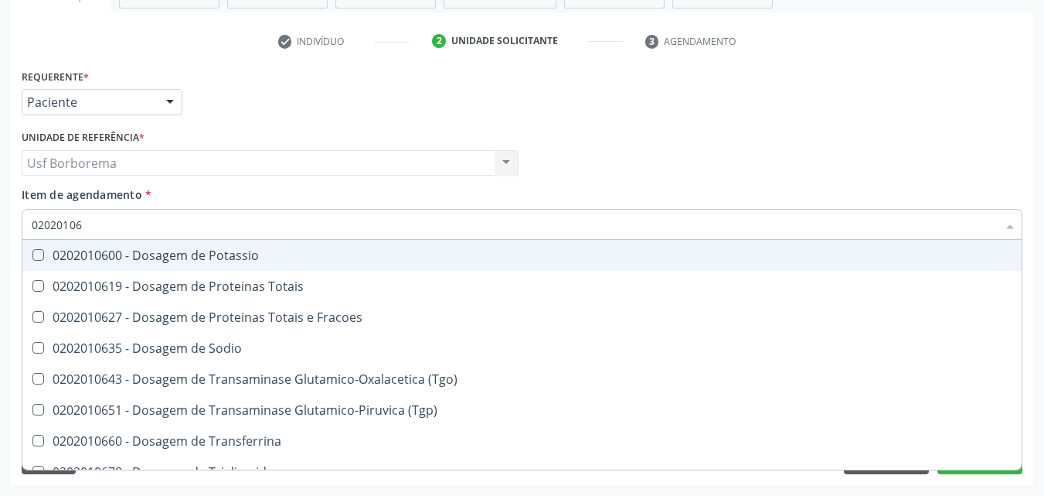
type input "0202010"
checkbox Ureia "false"
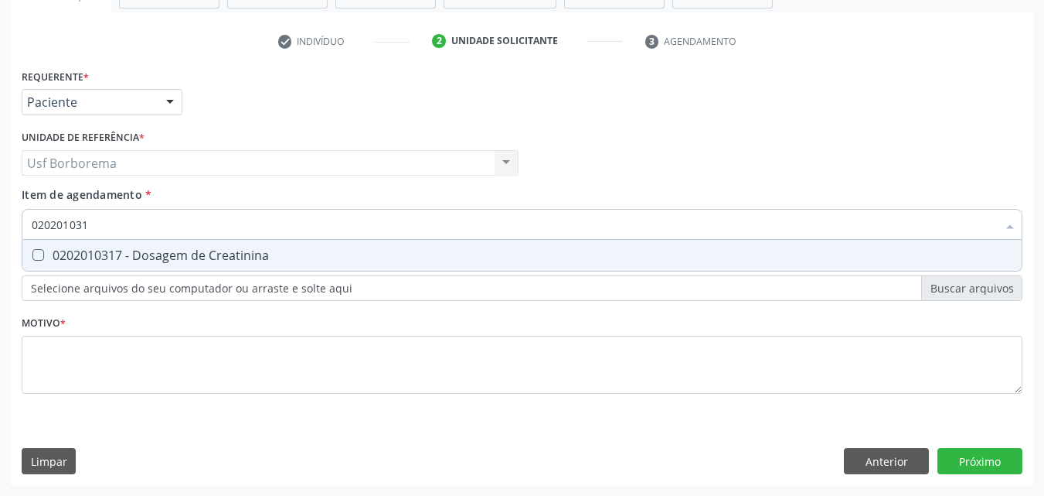
type input "0202010317"
click at [267, 252] on div "0202010317 - Dosagem de Creatinina" at bounding box center [522, 255] width 981 height 12
checkbox Creatinina "true"
click at [260, 232] on input "0202010317" at bounding box center [515, 224] width 966 height 31
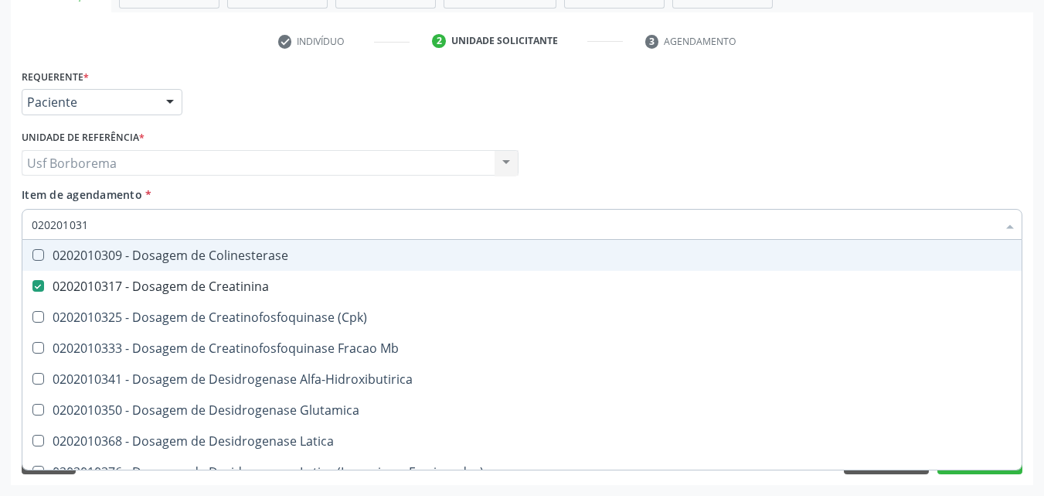
type input "02020103"
checkbox Colinesterase "false"
type input "0202010"
checkbox Creatinina "false"
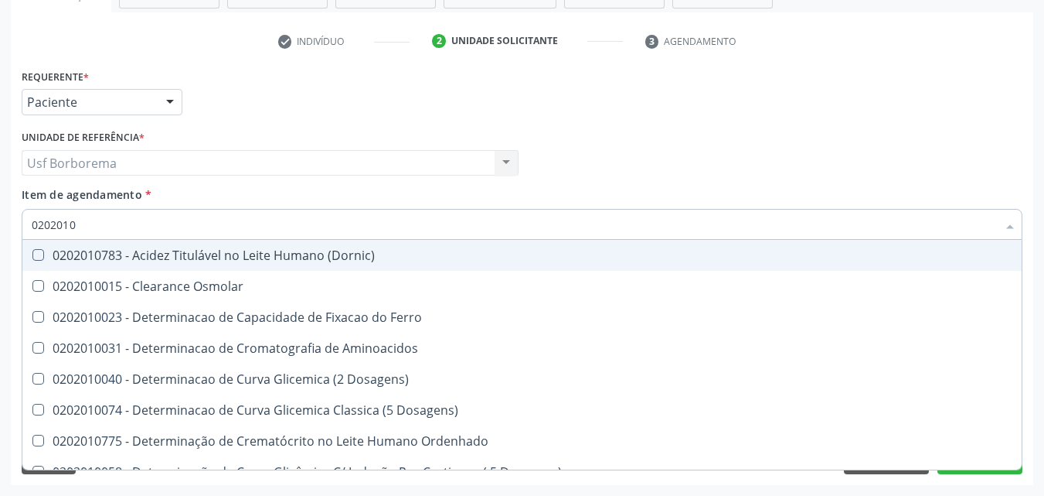
type input "02020106"
checkbox Osmolaridade "true"
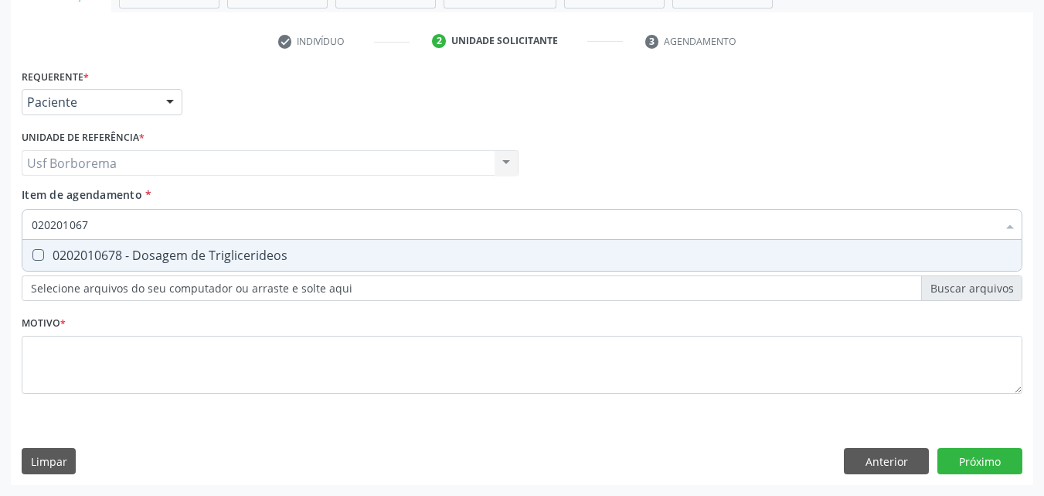
type input "0202010678"
click at [238, 250] on div "0202010678 - Dosagem de Triglicerideos" at bounding box center [522, 255] width 981 height 12
checkbox Triglicerideos "true"
click at [227, 224] on input "0202010678" at bounding box center [515, 224] width 966 height 31
type input "02020106"
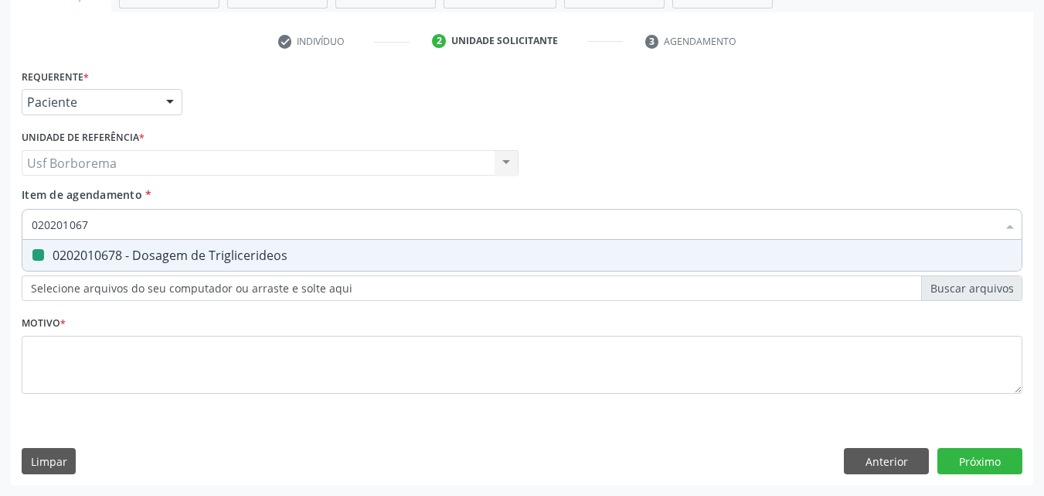
checkbox Triglicerideos "false"
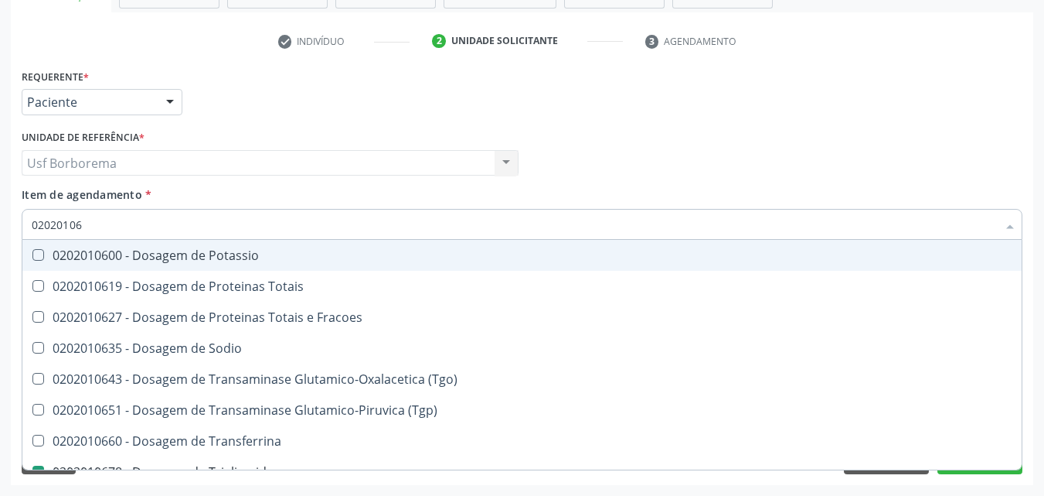
type input "0202010"
checkbox Triglicerideos "false"
checkbox Ureia "false"
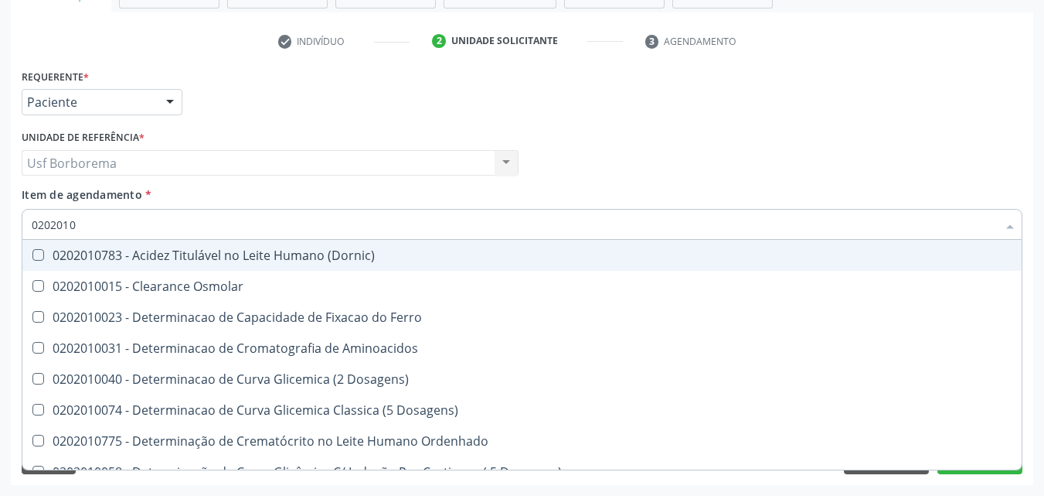
type input "02020106"
checkbox Dosagens\) "true"
checkbox Osmolaridade "true"
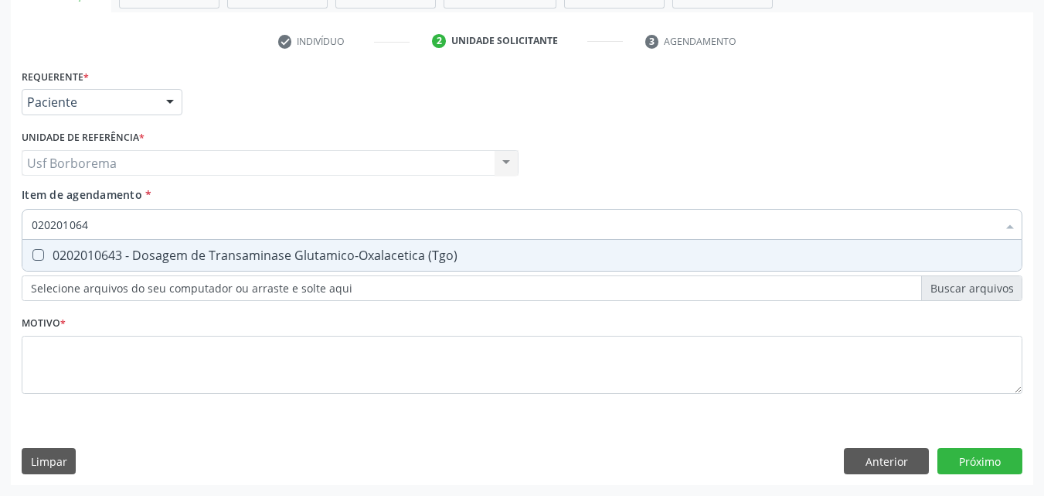
type input "0202010643"
click at [240, 250] on div "0202010643 - Dosagem de Transaminase Glutamico-Oxalacetica (Tgo)" at bounding box center [522, 255] width 981 height 12
checkbox \(Tgo\) "true"
click at [217, 222] on input "0202010643" at bounding box center [515, 224] width 966 height 31
type input "02020106"
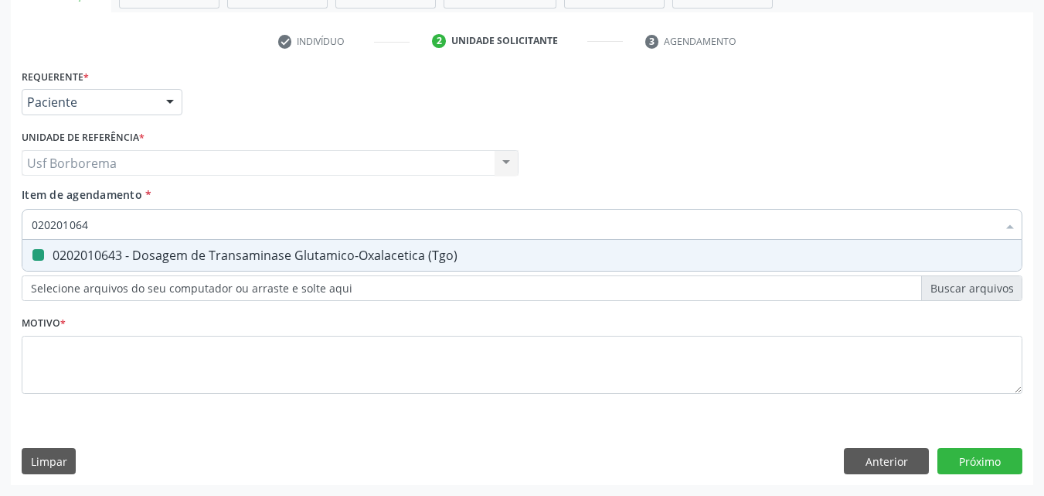
checkbox \(Tgo\) "false"
type input "0202010651"
click at [220, 249] on div "0202010651 - Dosagem de Transaminase Glutamico-Piruvica (Tgp)" at bounding box center [522, 255] width 981 height 12
checkbox \(Tgp\) "true"
click at [210, 225] on input "0202010651" at bounding box center [515, 224] width 966 height 31
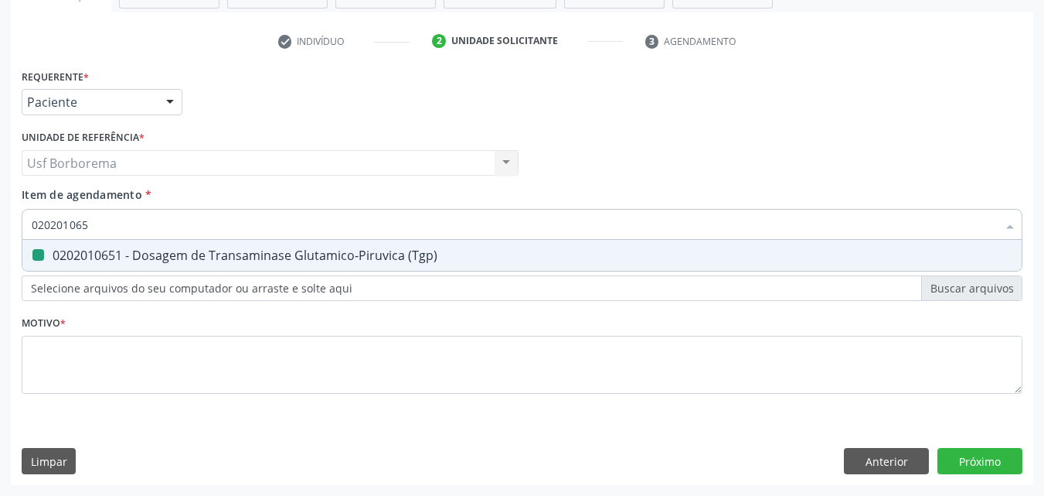
type input "02020106"
checkbox \(Tgp\) "false"
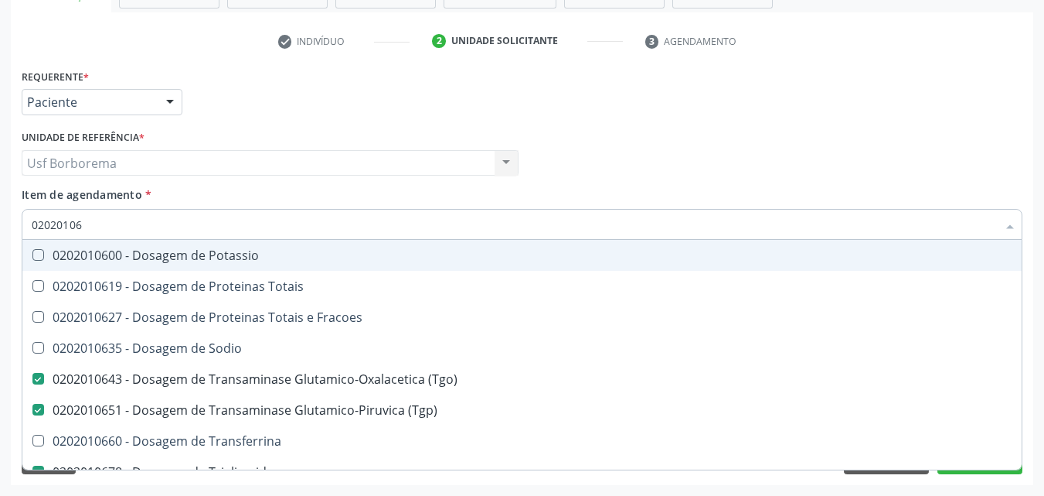
type input "0202010"
checkbox \(Tgo\) "false"
checkbox \(Tgp\) "false"
checkbox Triglicerideos "false"
checkbox Ureia "false"
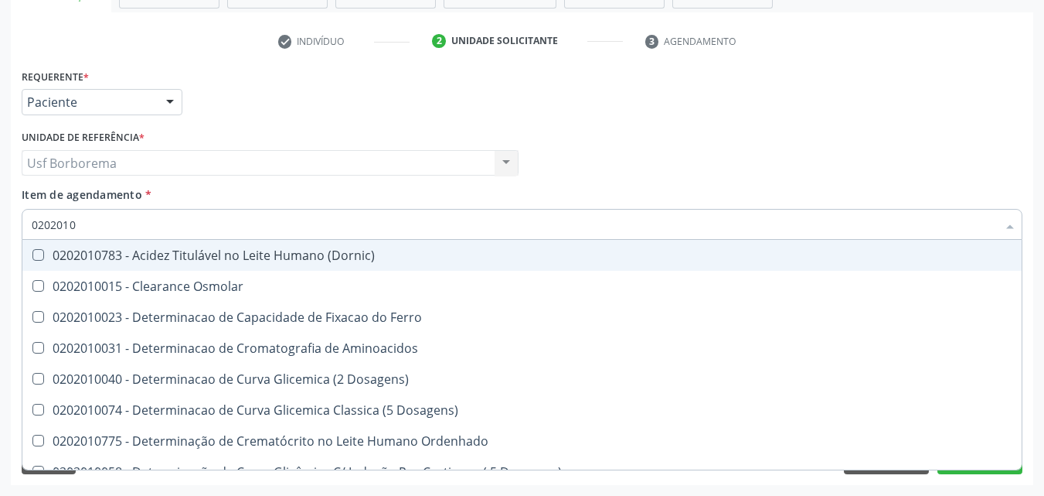
type input "020201"
checkbox Urico "false"
checkbox Amonia "true"
checkbox Creatinina "false"
checkbox Folato "true"
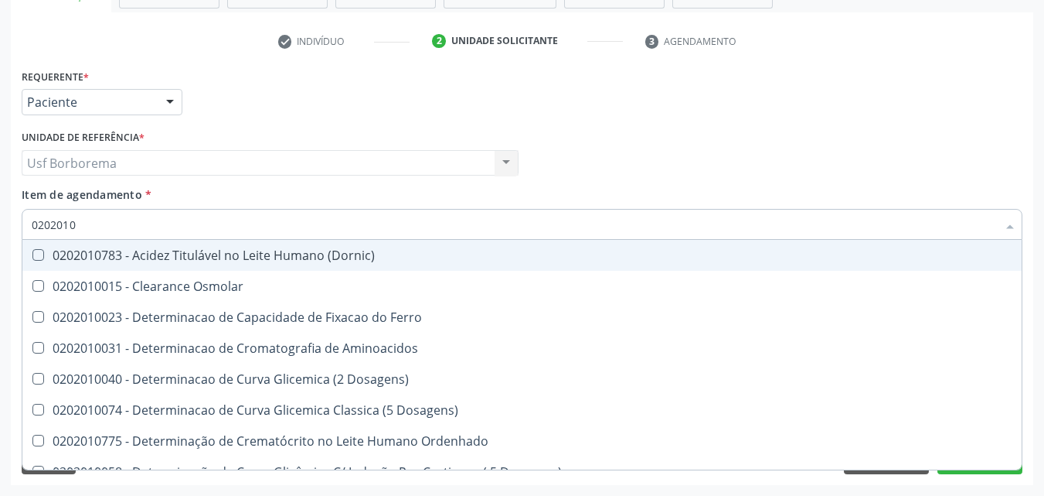
checkbox Glicose "false"
checkbox Nt-Probnp\) "true"
checkbox \(Tgo\) "false"
checkbox \(Tgp\) "false"
checkbox Triglicerideos "false"
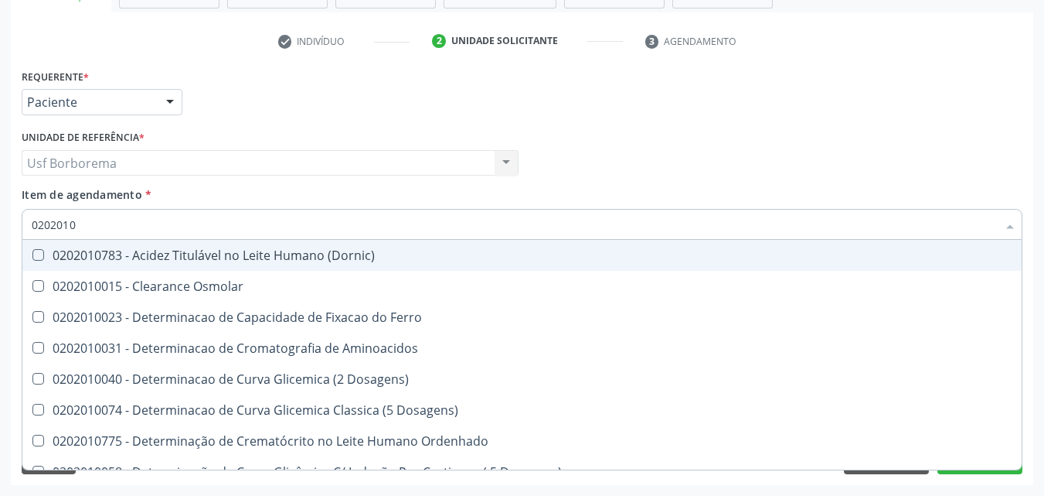
checkbox Ureia "false"
checkbox D-Xilose "true"
checkbox Orais "true"
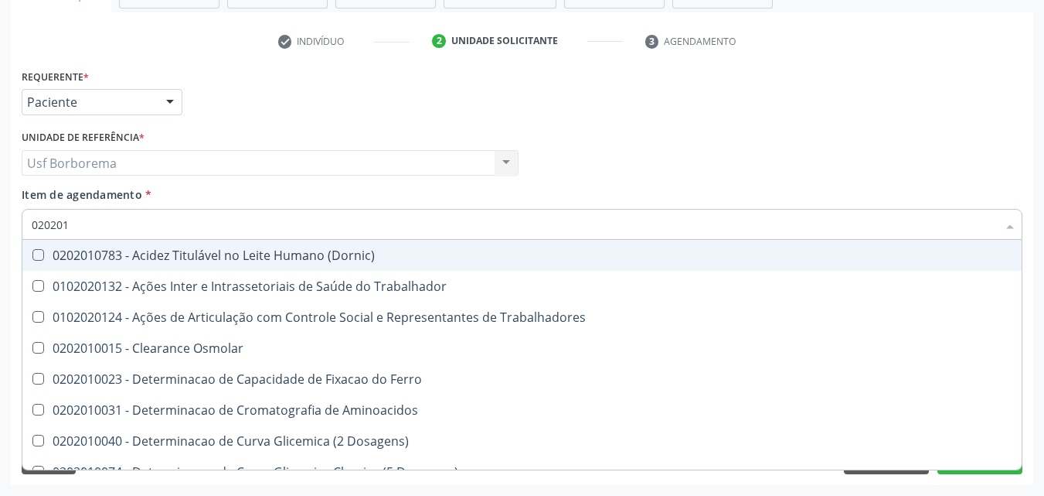
type input "02020"
checkbox Urico "false"
checkbox Creatinina "false"
checkbox Glicose "false"
checkbox \(Tgo\) "false"
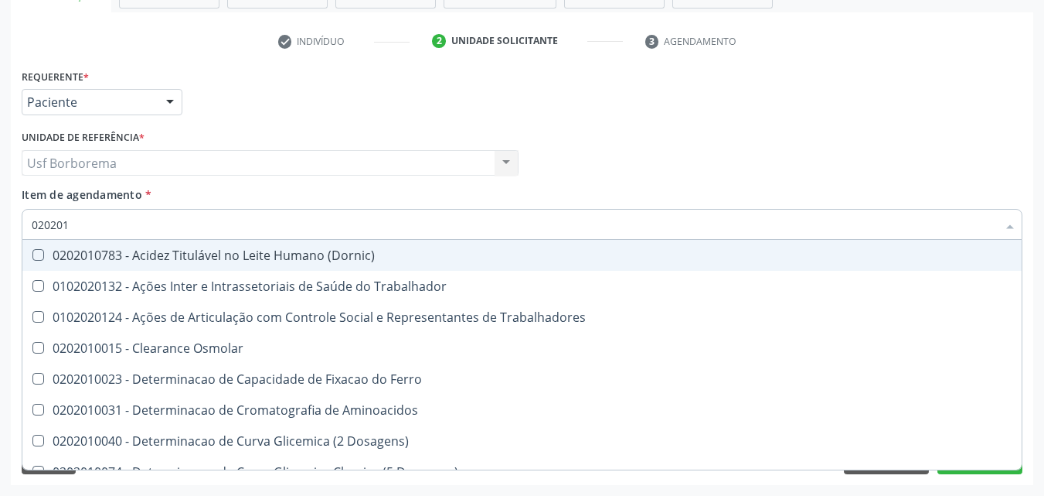
checkbox \(Tgp\) "false"
checkbox Triglicerideos "false"
checkbox Ureia "false"
checkbox Trabalho "true"
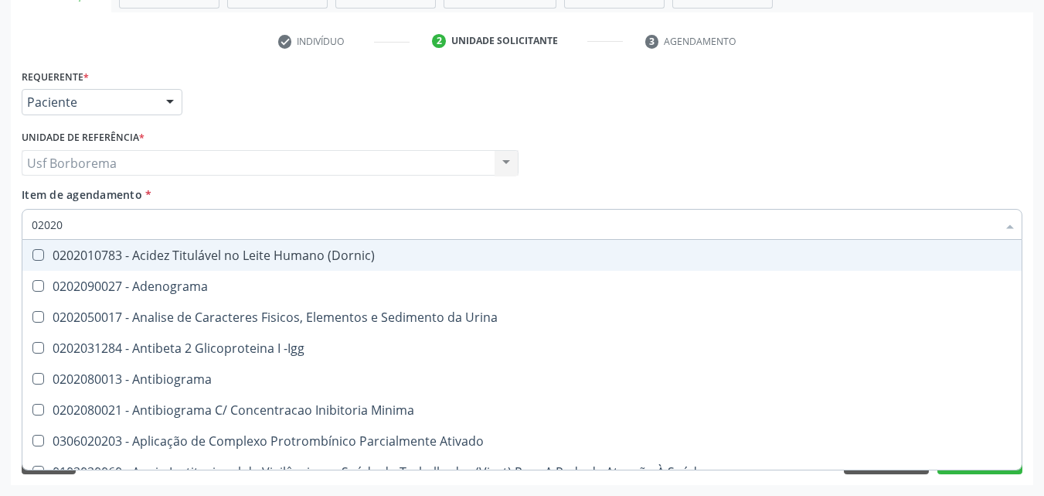
type input "020203"
checkbox Aminoacidos "true"
checkbox Urico "false"
checkbox Creatinina "false"
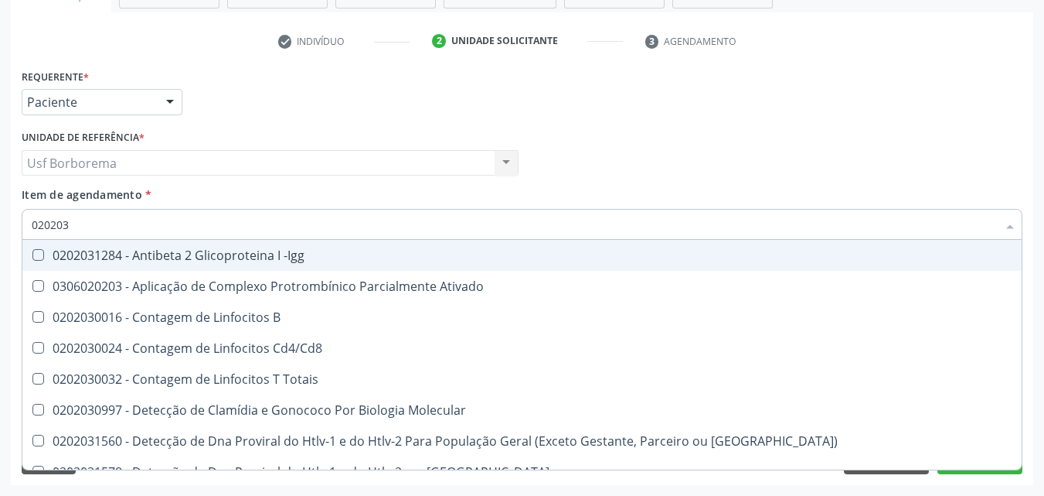
type input "0202030"
checkbox Completo "false"
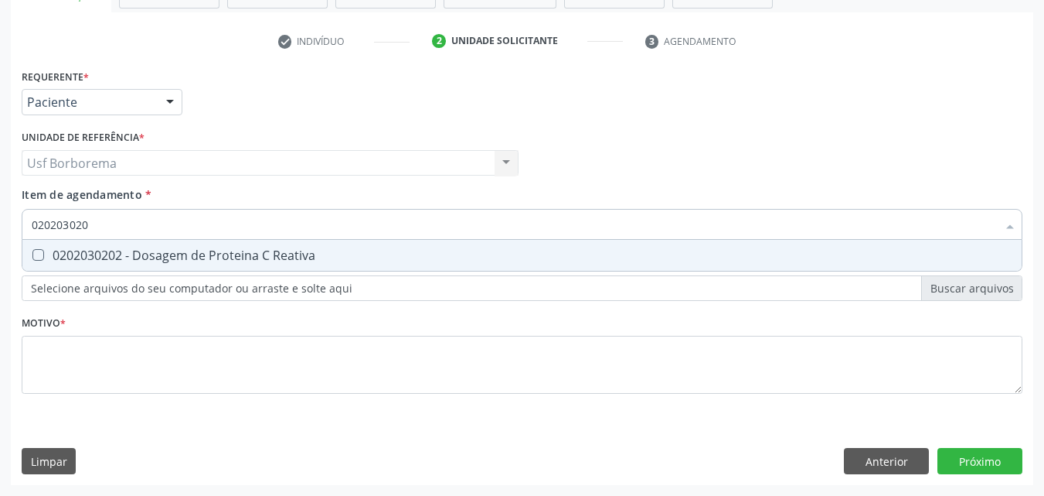
type input "0202030202"
click at [225, 260] on div "0202030202 - Dosagem de Proteina C Reativa" at bounding box center [522, 255] width 981 height 12
checkbox Reativa "true"
click at [211, 229] on input "0202030202" at bounding box center [515, 224] width 966 height 31
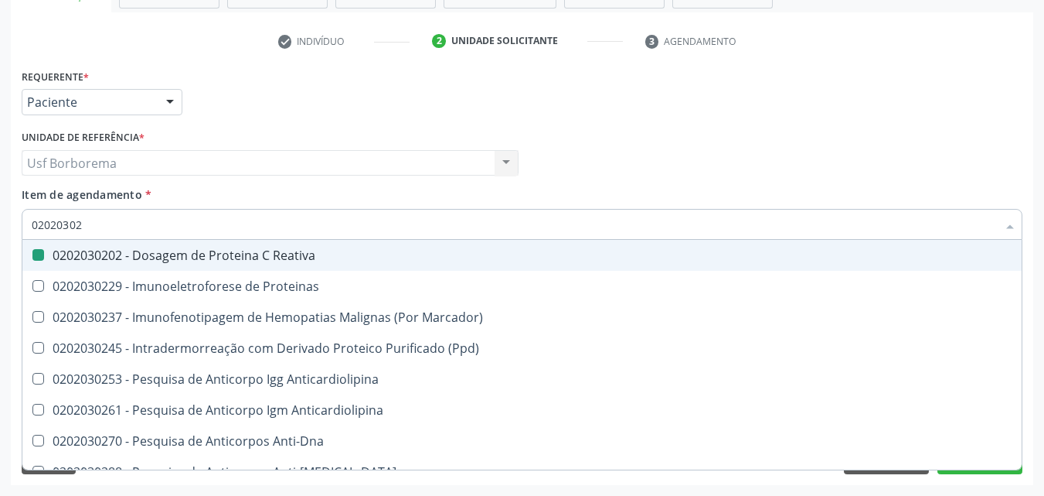
type input "0202030"
checkbox Reativa "false"
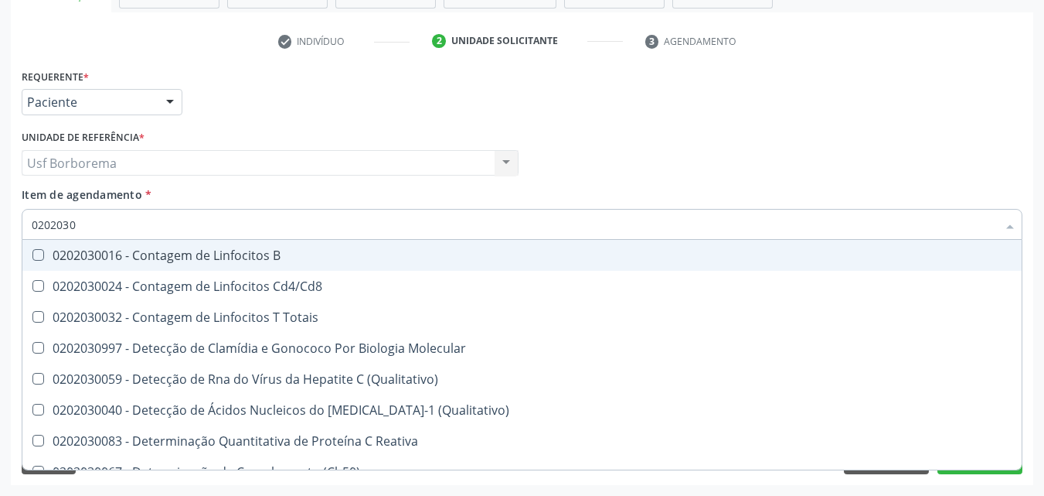
type input "020203"
checkbox Reativa "false"
checkbox Antiaspergillus "true"
checkbox Antiglomerulo "true"
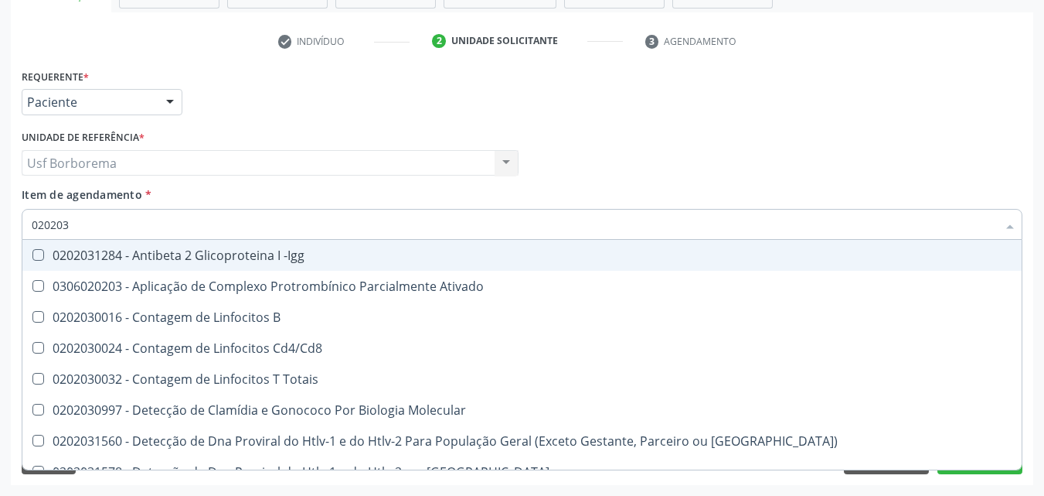
type input "02020"
checkbox Reativa "false"
checkbox Completo "false"
checkbox Antileptospiras "true"
checkbox Parceria\) "true"
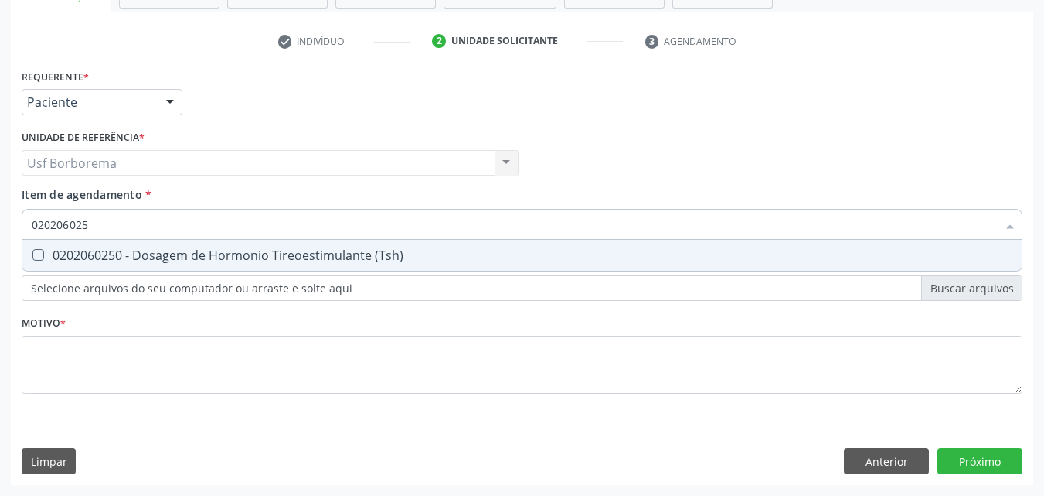
type input "0202060250"
click at [210, 249] on div "0202060250 - Dosagem de Hormonio Tireoestimulante (Tsh)" at bounding box center [522, 255] width 981 height 12
checkbox \(Tsh\) "true"
click at [215, 228] on input "0202060250" at bounding box center [515, 224] width 966 height 31
type input "02020602"
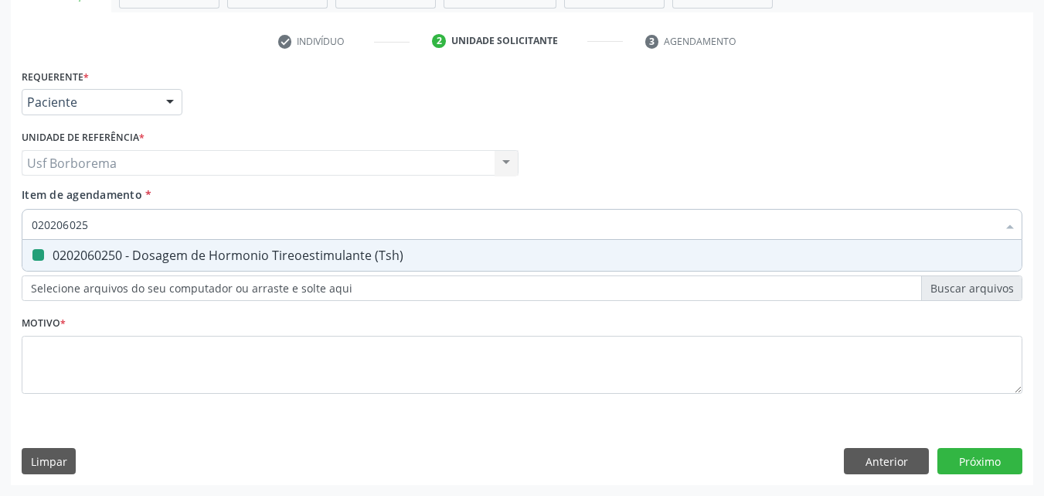
checkbox \(Tsh\) "false"
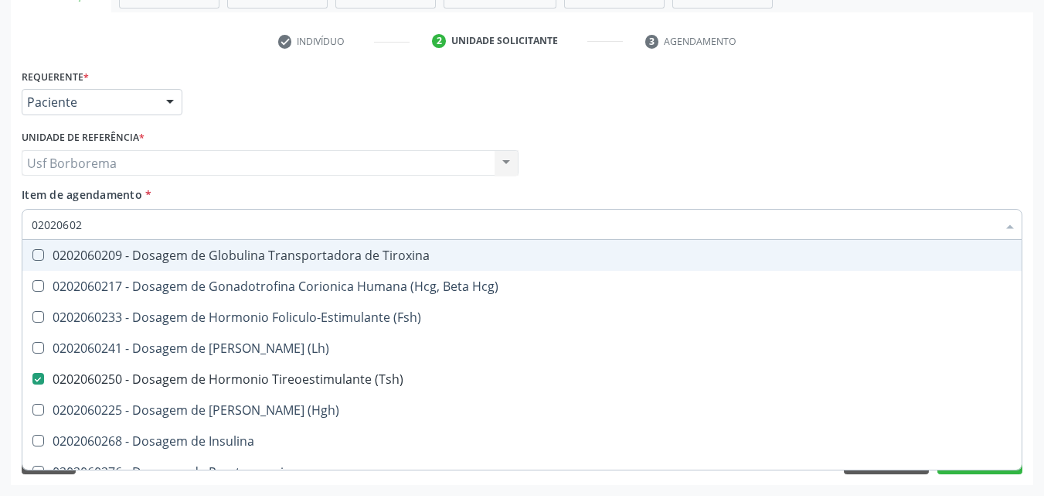
type input "0202060"
checkbox \(Tsh\) "false"
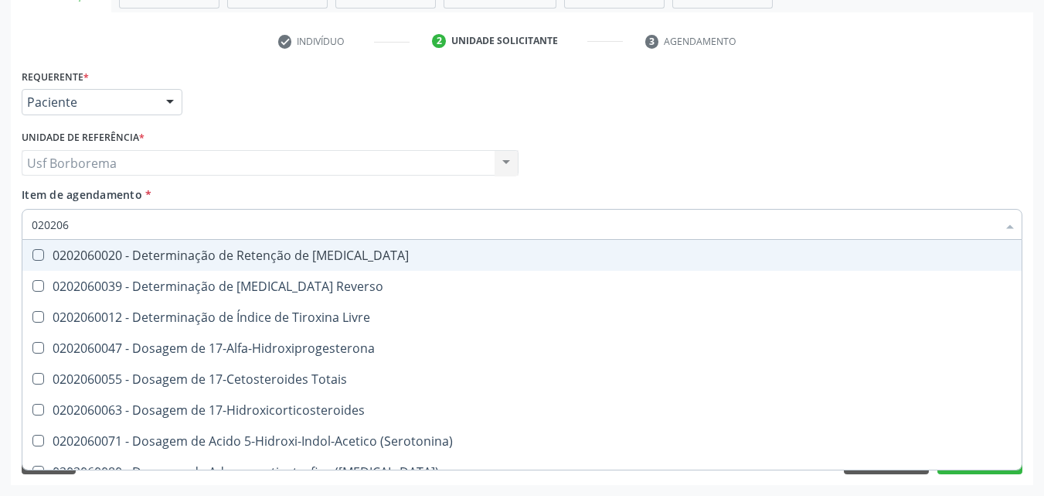
type input "02020"
checkbox \(Tsh\) "false"
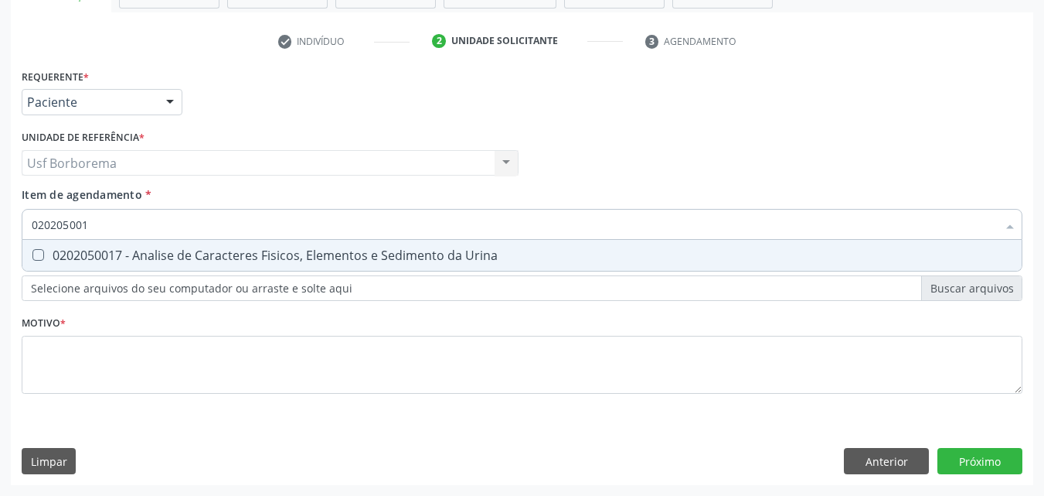
type input "0202050017"
click at [178, 252] on div "0202050017 - Analise de Caracteres Fisicos, Elementos e Sedimento da Urina" at bounding box center [522, 255] width 981 height 12
checkbox Urina "true"
click at [171, 227] on input "0202050017" at bounding box center [515, 224] width 966 height 31
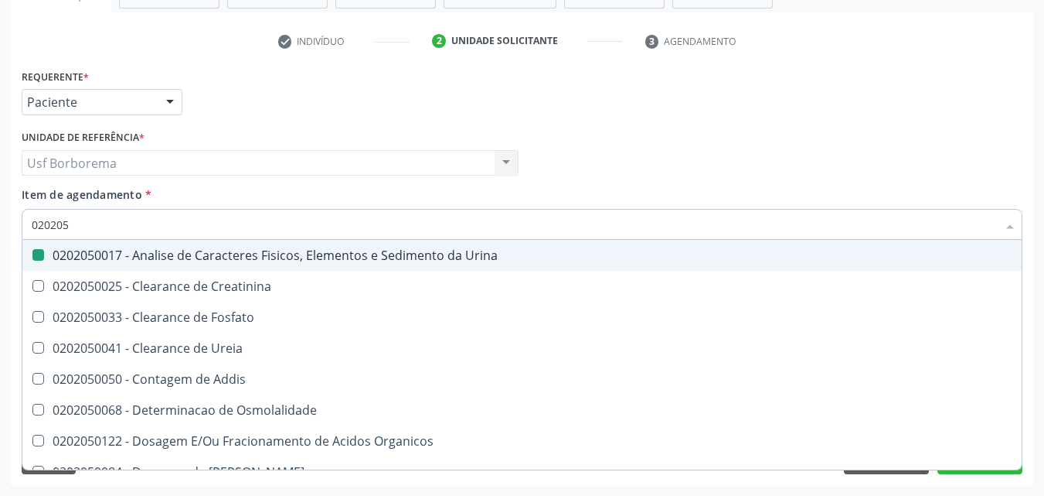
type input "02020"
checkbox Urina "false"
checkbox Fosfato "true"
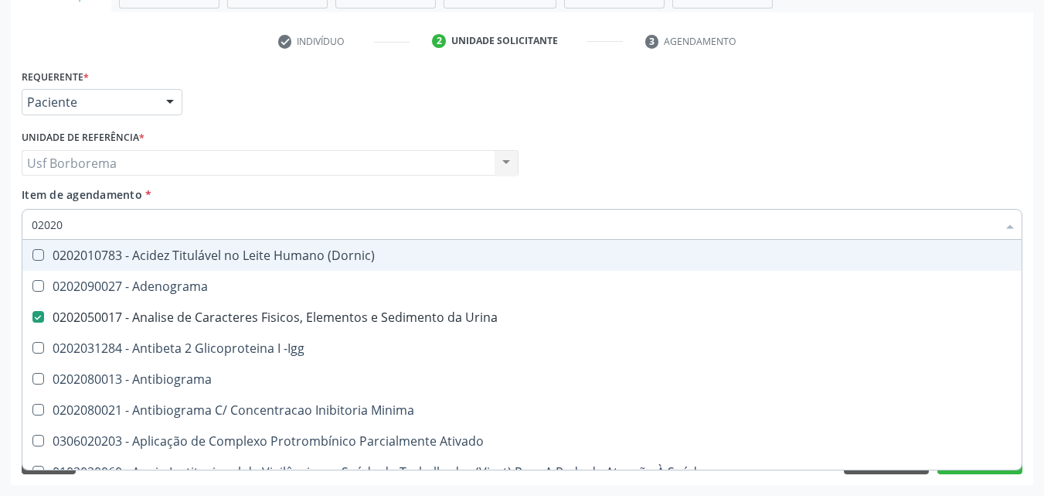
type input "020201"
checkbox Urina "false"
checkbox Osmolar "true"
checkbox Gestante "true"
checkbox T3 "true"
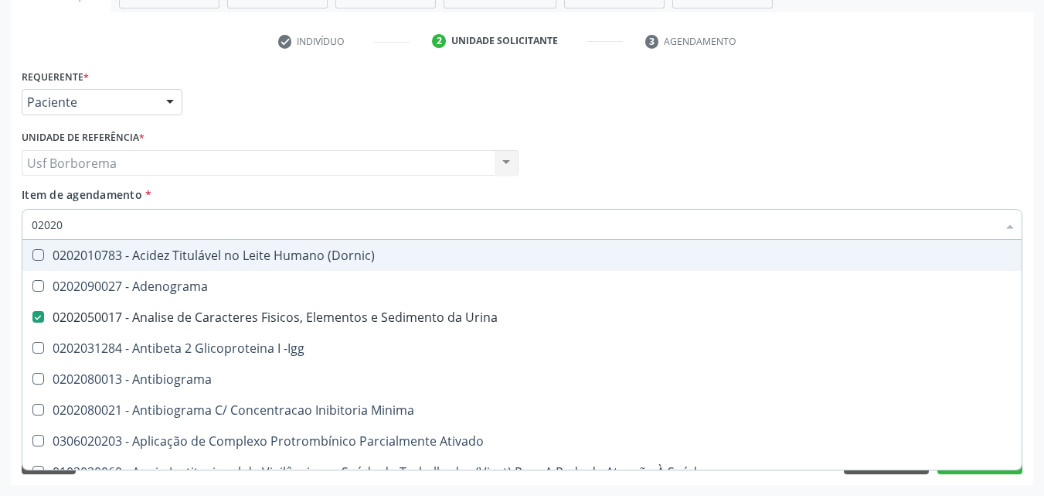
checkbox 17-Hidroxicorticosteroides "true"
checkbox D "true"
checkbox Acetona "true"
checkbox Ascorbico "true"
checkbox Urico "false"
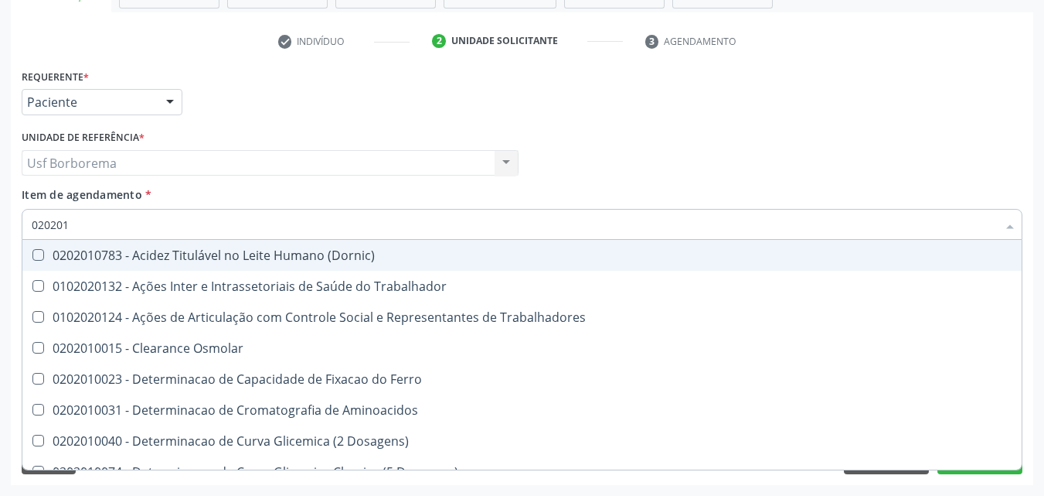
type input "0202010"
checkbox Ativada\) "true"
checkbox Urico "false"
checkbox Ionizavel "true"
checkbox Creatinina "false"
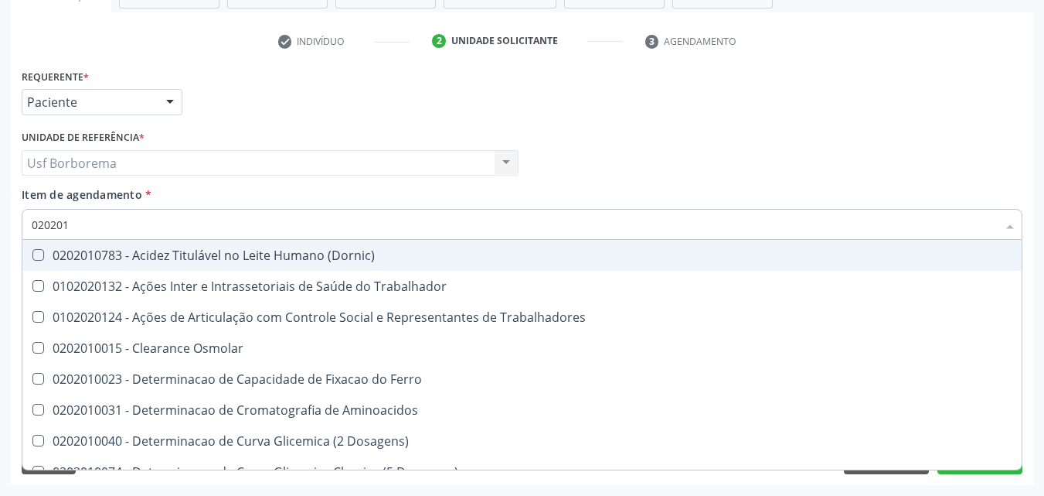
checkbox II "true"
checkbox Glicose "false"
checkbox Leucino-Aminopeptidase "true"
checkbox Lipase "true"
checkbox Muco-Proteinas "true"
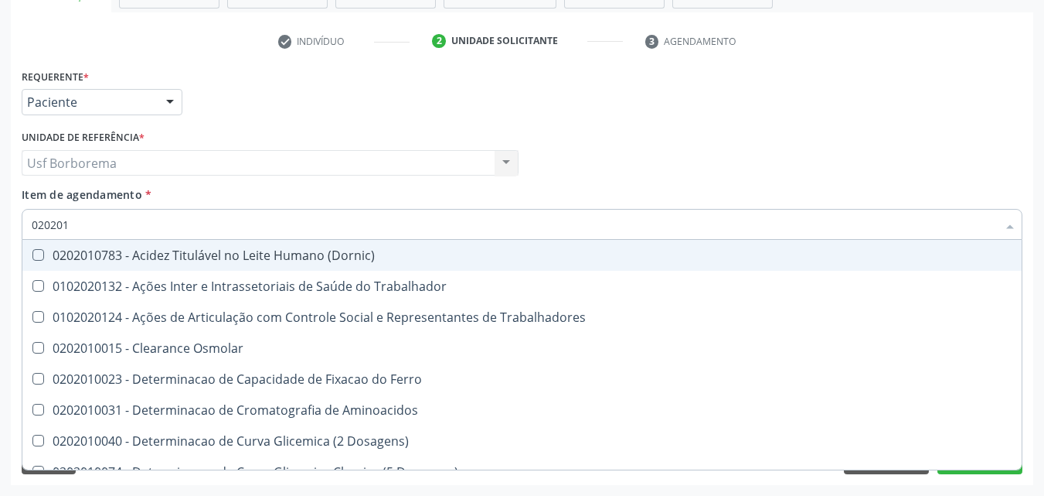
checkbox Piruvato "true"
checkbox \(Tgo\) "false"
checkbox \(Tgp\) "false"
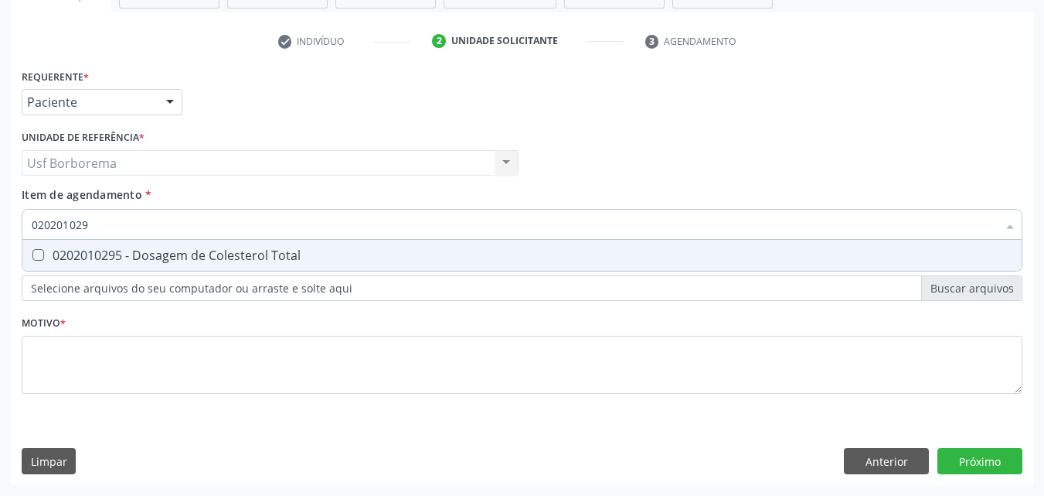
type input "0202010295"
click at [172, 257] on div "0202010295 - Dosagem de Colesterol Total" at bounding box center [522, 255] width 981 height 12
checkbox Total "true"
click at [144, 221] on input "0202010295" at bounding box center [515, 224] width 966 height 31
type input "02020102"
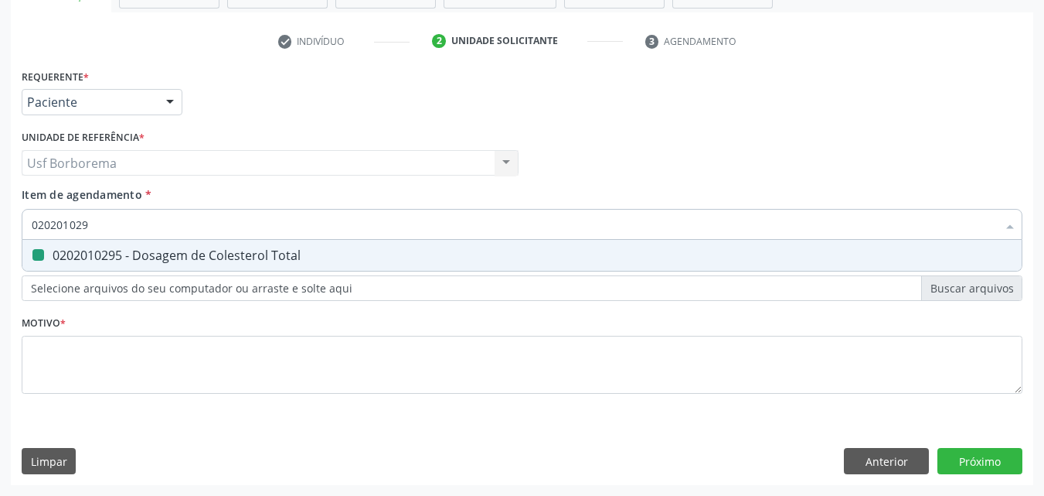
checkbox Total "false"
type input "0202010287"
drag, startPoint x: 345, startPoint y: 256, endPoint x: 325, endPoint y: 244, distance: 22.5
click at [344, 256] on div "0202010287 - Dosagem de Colesterol Ldl" at bounding box center [522, 255] width 981 height 12
checkbox Ldl "true"
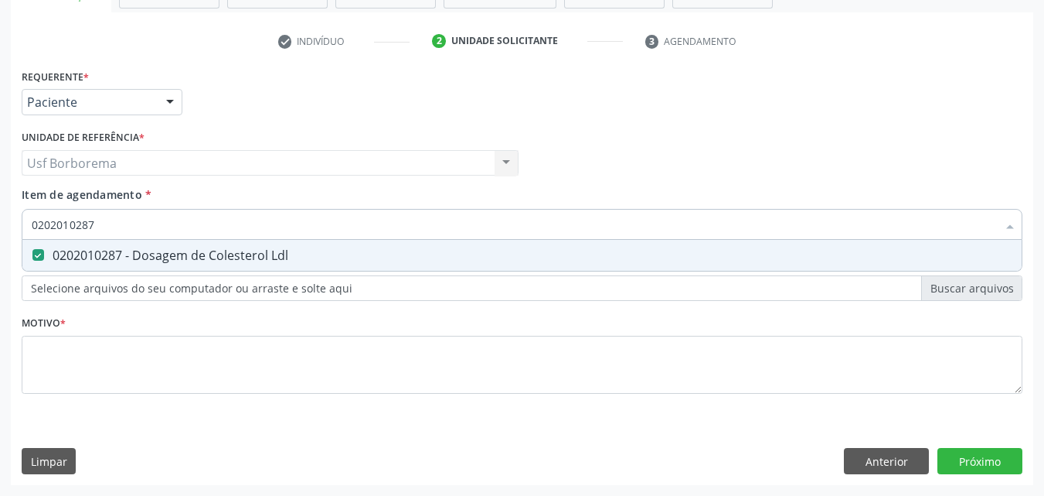
click at [301, 238] on input "0202010287" at bounding box center [515, 224] width 966 height 31
click at [298, 227] on input "0202010287" at bounding box center [515, 224] width 966 height 31
type input "02020102"
checkbox Ldl "false"
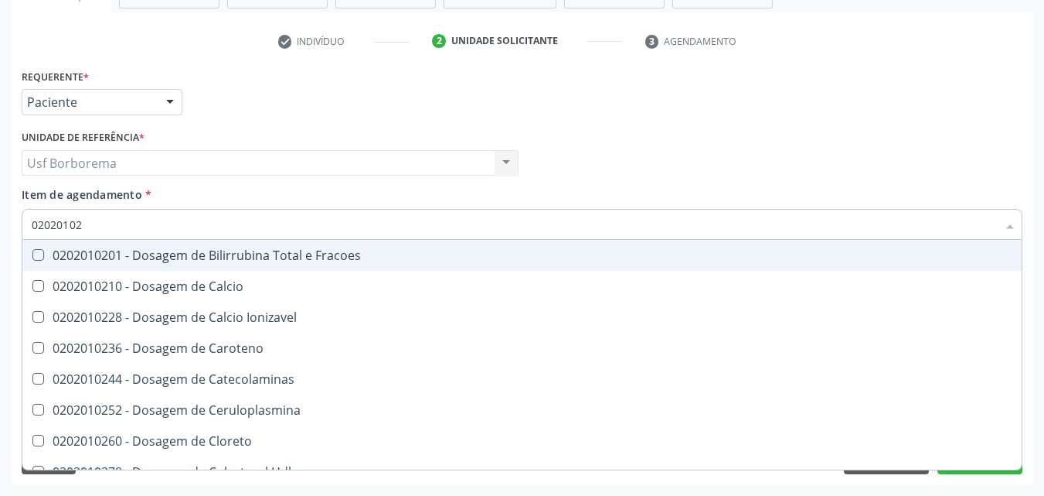
click at [245, 217] on input "02020102" at bounding box center [515, 224] width 966 height 31
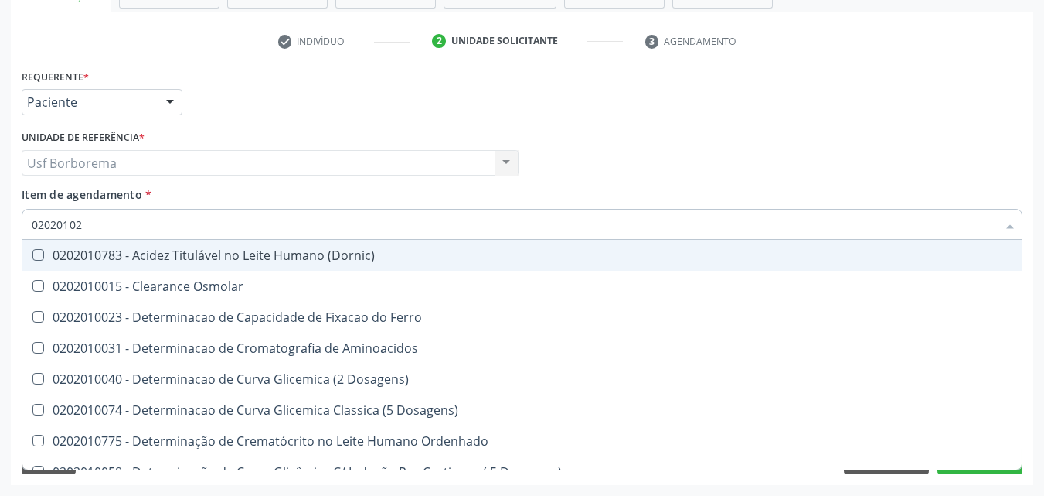
type input "0202010"
checkbox Dosagens\) "false"
checkbox Osmolaridade "false"
type input "020201"
checkbox Urico "false"
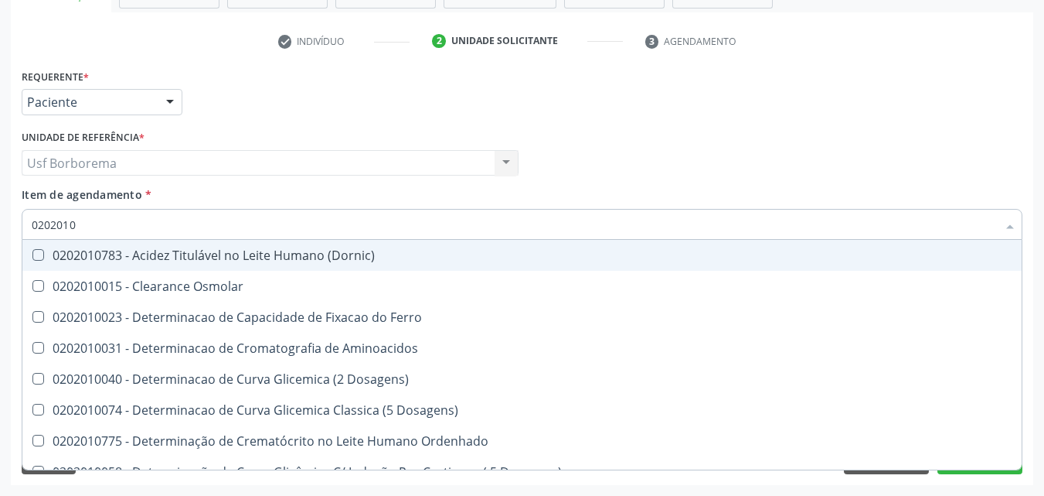
checkbox Amonia "true"
checkbox Ldl "false"
checkbox Total "false"
checkbox Creatinina "false"
checkbox Fracionadas\) "true"
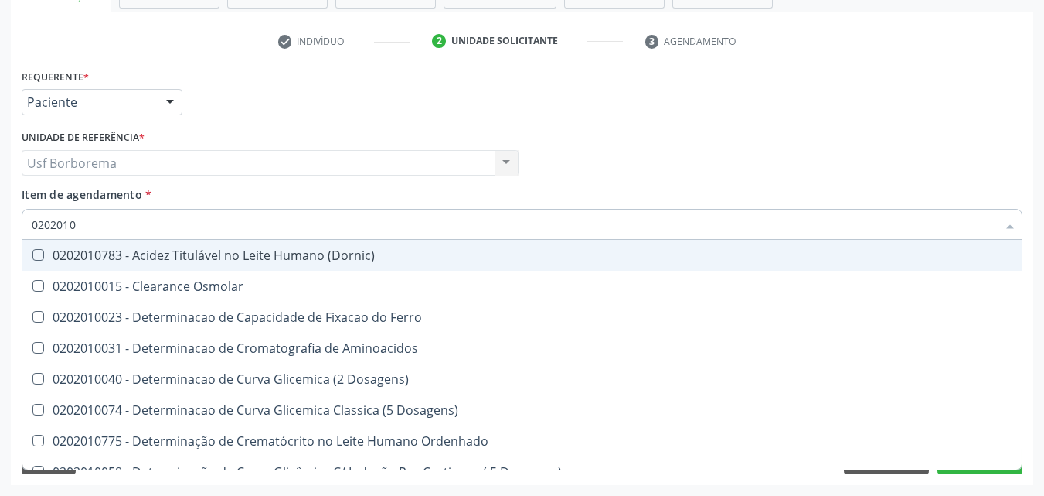
checkbox Ferritina "true"
checkbox Folato "true"
checkbox Glicose "false"
checkbox Nt-Probnp\) "true"
checkbox \(Tgo\) "false"
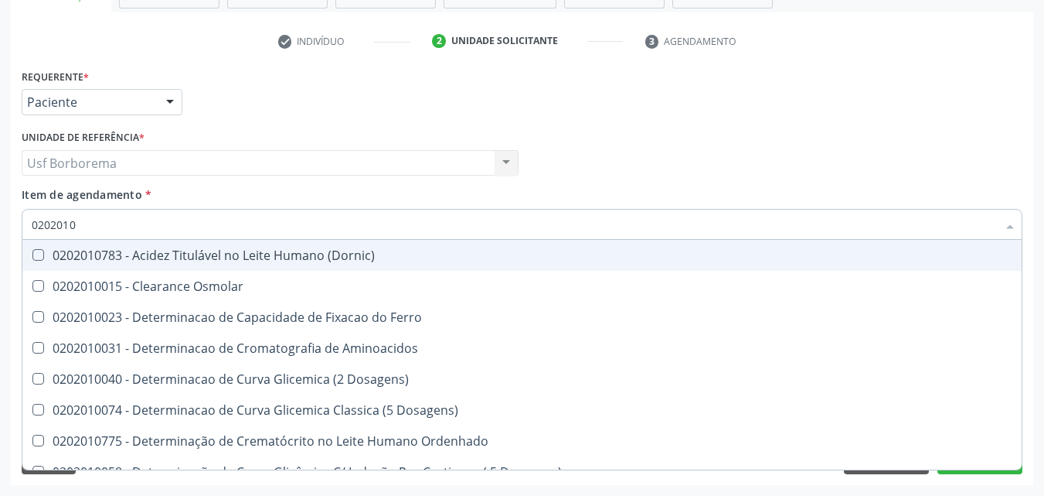
checkbox \(Tgp\) "false"
checkbox Triglicerideos "false"
checkbox Ureia "false"
checkbox D-Xilose "true"
checkbox Orais "true"
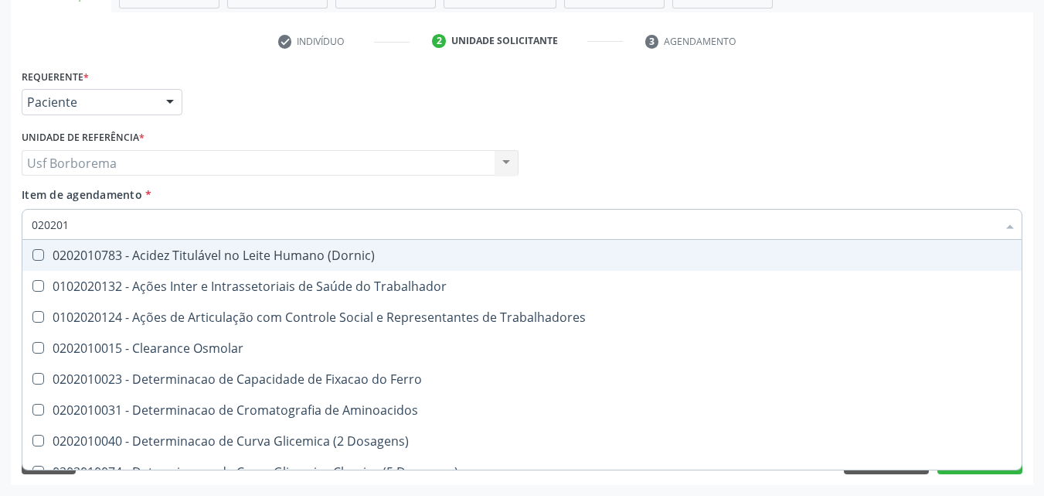
type input "02020"
checkbox Trabalhadores "true"
checkbox Urico "false"
checkbox Ldl "false"
checkbox Total "false"
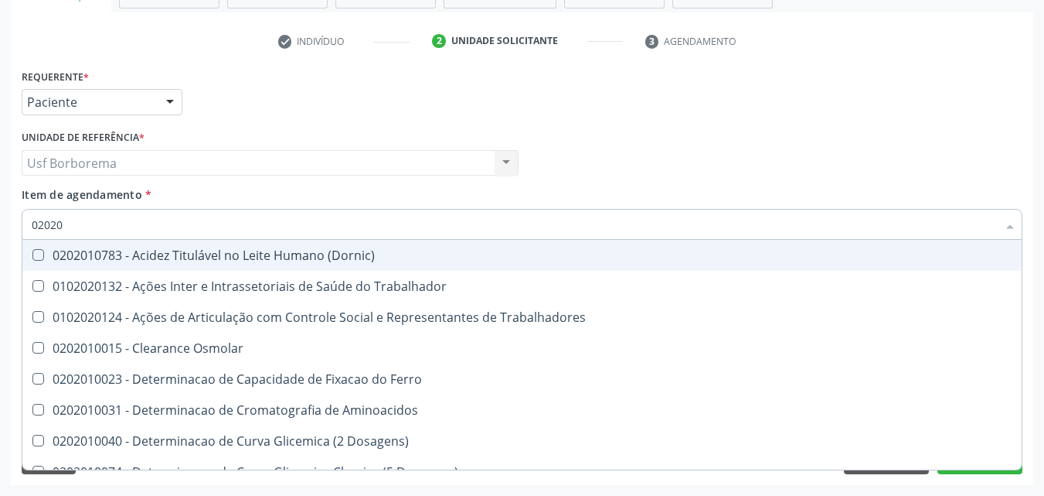
checkbox Creatinina "false"
checkbox Glicose "false"
checkbox \(Tgo\) "false"
checkbox \(Tgp\) "false"
checkbox Triglicerideos "false"
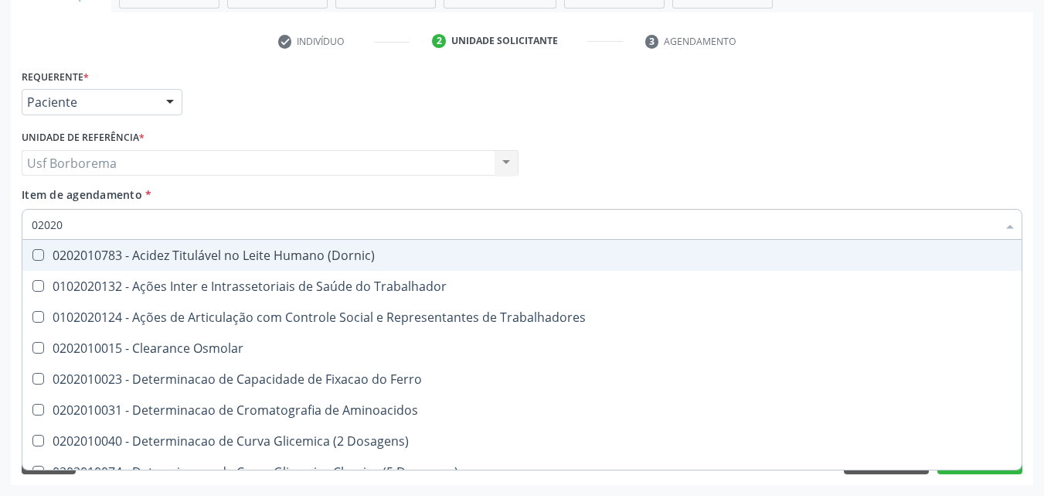
checkbox Ureia "false"
checkbox Trabalho "true"
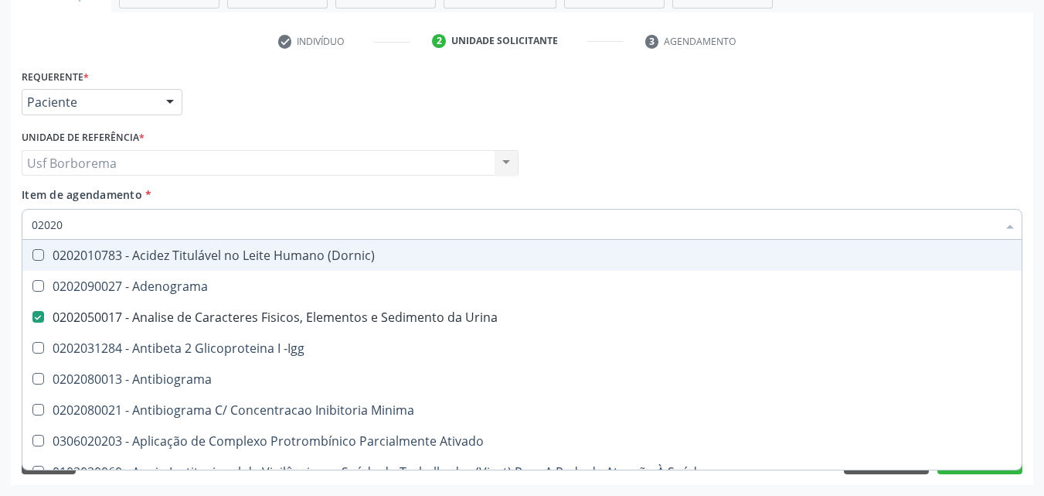
type input "020208"
checkbox Urina "false"
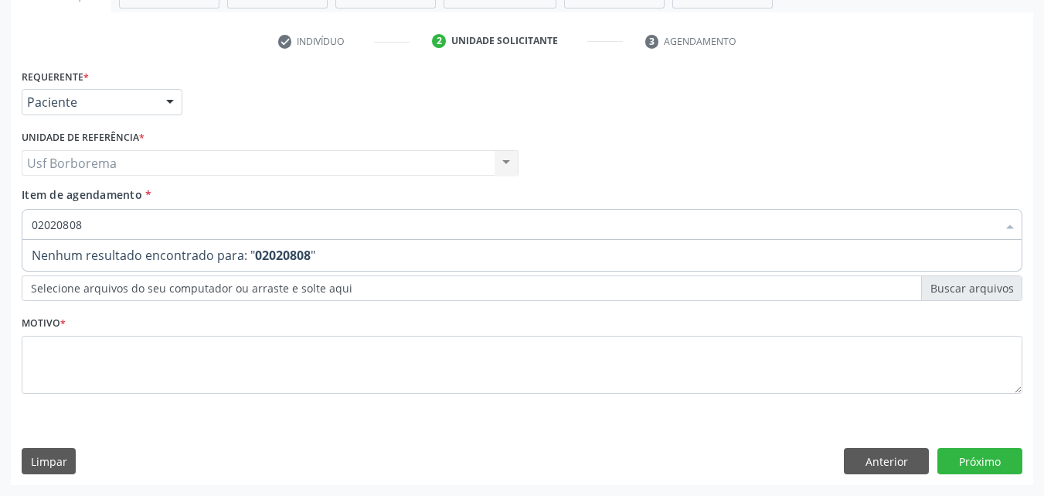
type input "0202080"
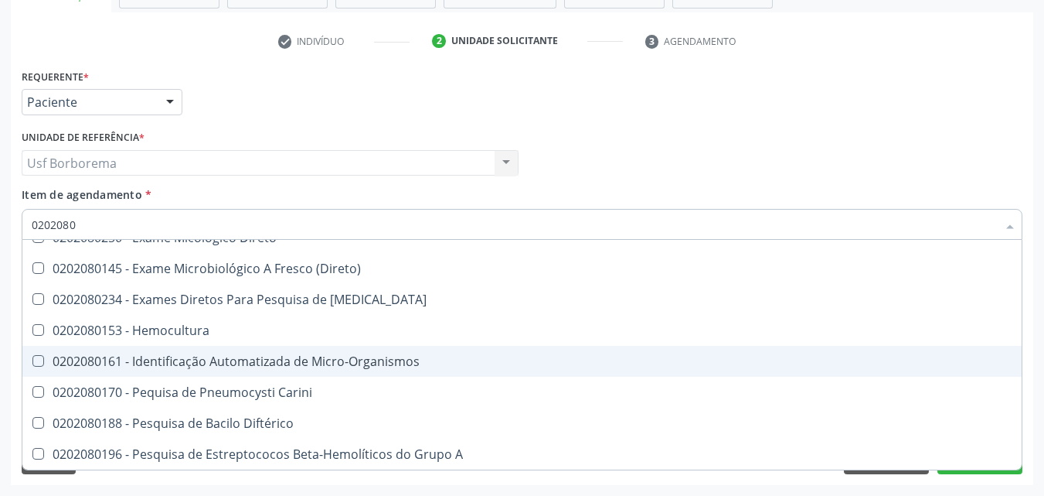
scroll to position [312, 0]
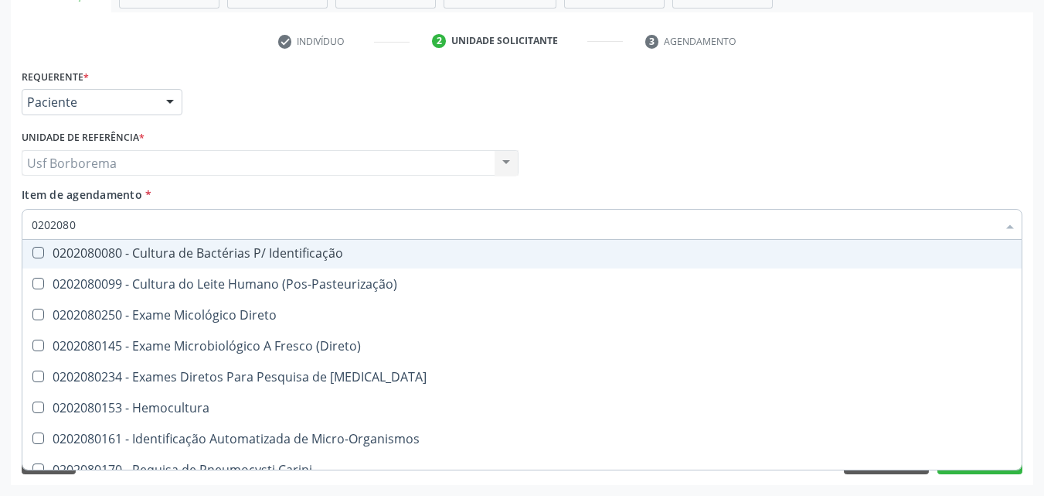
click at [167, 259] on div "0202080080 - Cultura de Bactérias P/ Identificação" at bounding box center [522, 253] width 981 height 12
checkbox Identificação "true"
click at [143, 224] on input "0202080" at bounding box center [515, 224] width 966 height 31
type input "02020"
checkbox \(Hanseníase\) "true"
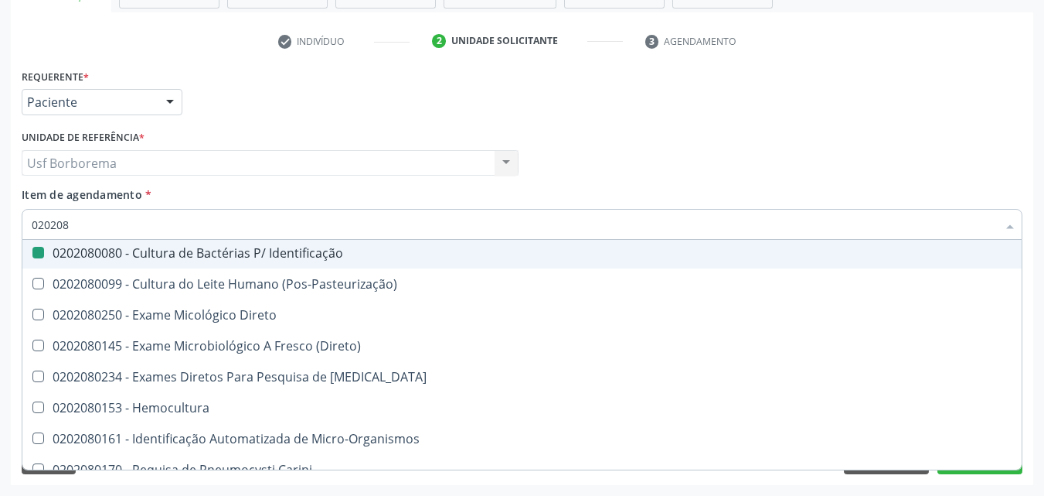
checkbox Identificação "false"
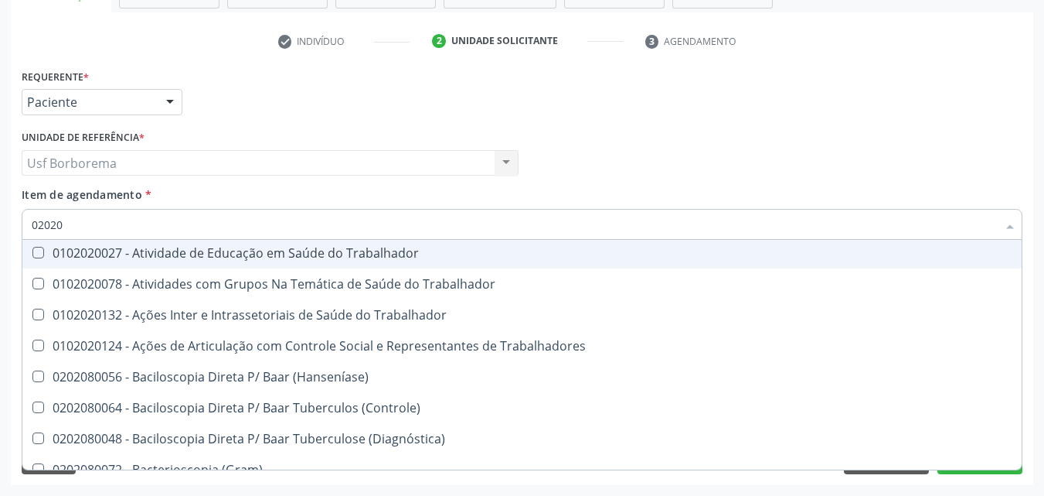
type input "020201"
checkbox Urina "false"
checkbox Osmolar "true"
checkbox Identificação "false"
checkbox Molecular "true"
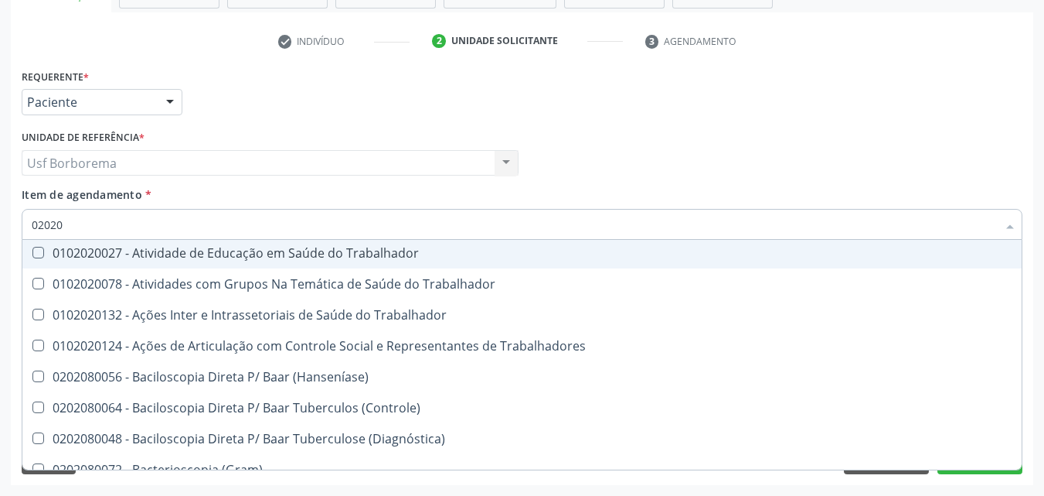
checkbox Parceria\) "true"
checkbox Gestante "true"
checkbox T3 "true"
checkbox 17-Hidroxicorticosteroides "true"
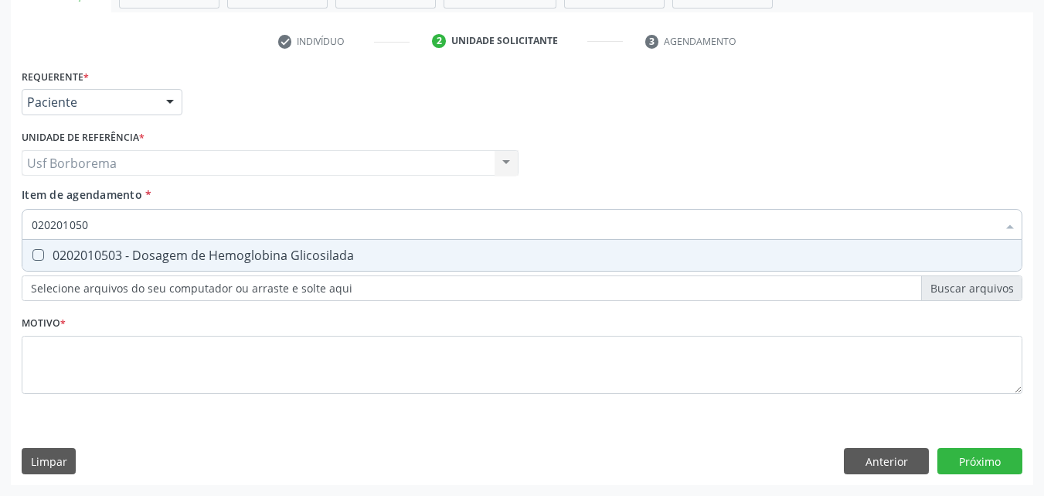
scroll to position [0, 0]
click at [143, 249] on div "0202010503 - Dosagem de Hemoglobina Glicosilada" at bounding box center [522, 255] width 981 height 12
drag, startPoint x: 135, startPoint y: 225, endPoint x: 143, endPoint y: 220, distance: 9.0
click at [136, 224] on input "0202010503" at bounding box center [515, 224] width 966 height 31
drag, startPoint x: 138, startPoint y: 254, endPoint x: 131, endPoint y: 244, distance: 12.7
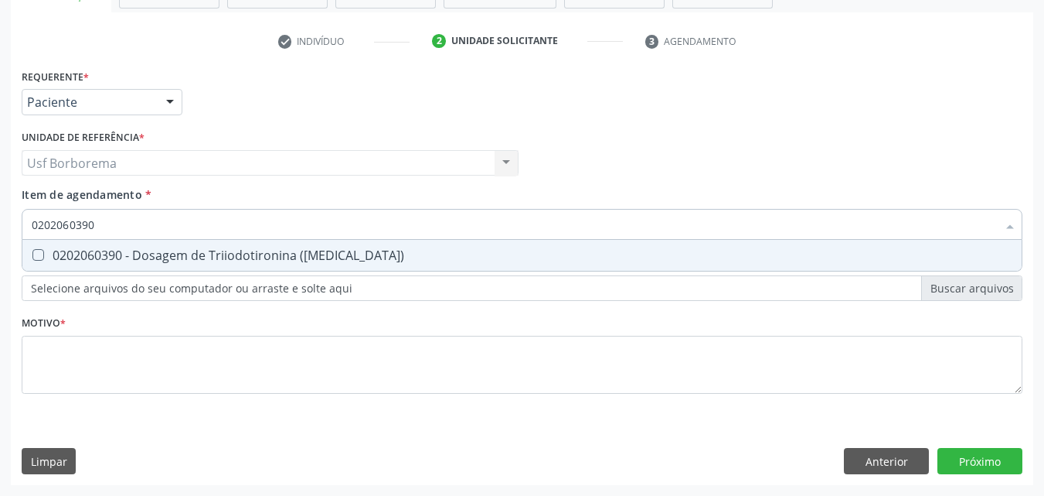
click at [133, 252] on div "0202060390 - Dosagem de Triiodotironina ([MEDICAL_DATA])" at bounding box center [522, 255] width 981 height 12
click at [131, 230] on input "0202060390" at bounding box center [515, 224] width 966 height 31
click at [129, 250] on div "0202060381 - Dosagem de Tiroxina Livre (T4 Livre)" at bounding box center [522, 255] width 981 height 12
drag, startPoint x: 108, startPoint y: 218, endPoint x: 115, endPoint y: 223, distance: 8.4
click at [112, 220] on input "0202060381" at bounding box center [515, 224] width 966 height 31
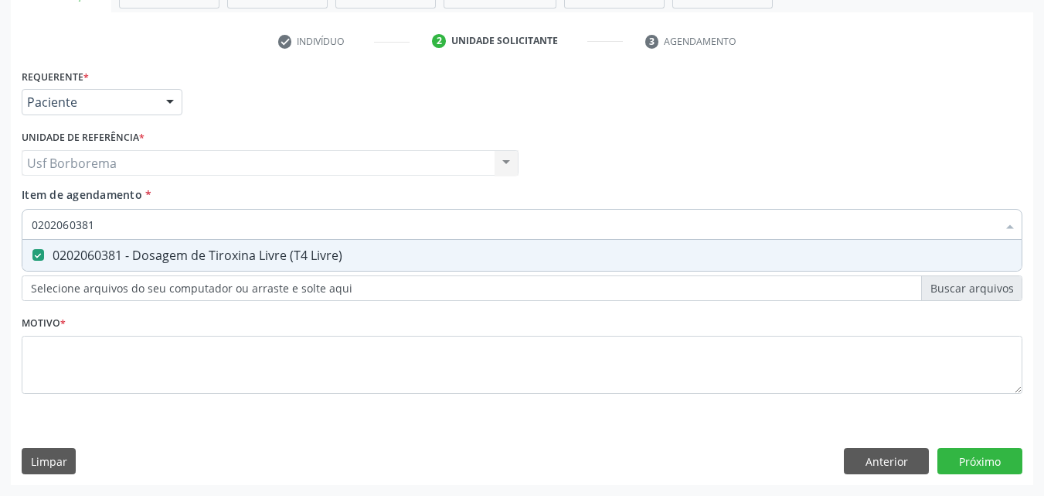
click at [118, 227] on input "0202060381" at bounding box center [515, 224] width 966 height 31
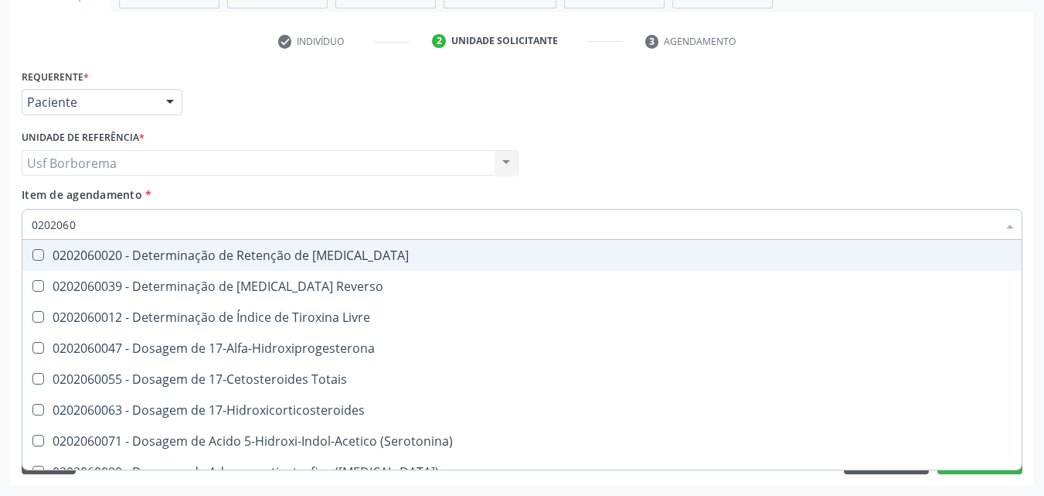
click at [92, 227] on input "0202060" at bounding box center [515, 224] width 966 height 31
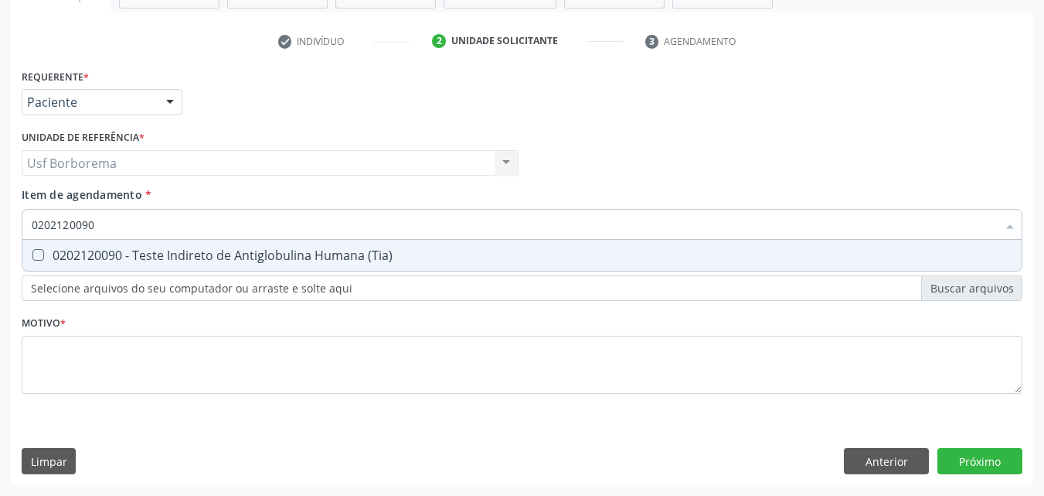
click at [193, 251] on div "0202120090 - Teste Indireto de Antiglobulina Humana (Tia)" at bounding box center [522, 255] width 981 height 12
click at [156, 223] on input "0202120090" at bounding box center [515, 224] width 966 height 31
click at [230, 255] on div "0202030768 - Pesquisa de Anticorpos Igg Antitoxoplasma" at bounding box center [522, 255] width 981 height 12
click at [192, 222] on input "0202030768" at bounding box center [515, 224] width 966 height 31
click at [155, 251] on div "0202030873 - Pesquisa de Anticorpos Igm Antitoxoplasma" at bounding box center [522, 255] width 981 height 12
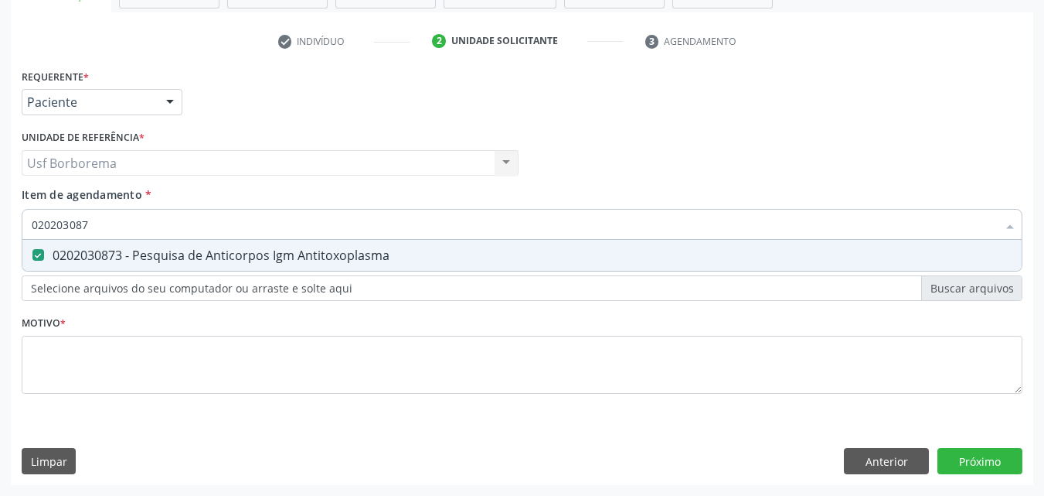
click at [146, 222] on input "020203087" at bounding box center [515, 224] width 966 height 31
click at [188, 252] on div "0202030741 - Pesquisa de Anticorpos Igg Anticitomegalovirus" at bounding box center [522, 255] width 981 height 12
click at [170, 233] on input "0202030741" at bounding box center [515, 224] width 966 height 31
click at [136, 256] on div "0202030857 - Pesquisa de Anticorpos Igm Anticitomegalovirus" at bounding box center [522, 255] width 981 height 12
click at [124, 227] on input "0202030857" at bounding box center [515, 224] width 966 height 31
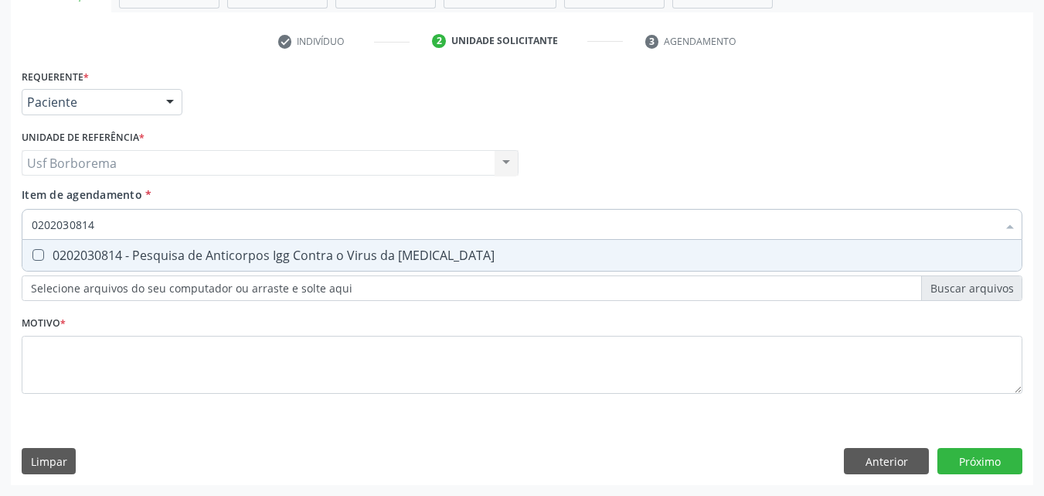
click at [159, 254] on div "0202030814 - Pesquisa de Anticorpos Igg Contra o Virus da [MEDICAL_DATA]" at bounding box center [522, 255] width 981 height 12
click at [148, 225] on input "0202030814" at bounding box center [515, 224] width 966 height 31
click at [159, 249] on div "0202030920 - Pesquisa de Anticorpos Igm Contra o Virus da [MEDICAL_DATA]" at bounding box center [522, 255] width 981 height 12
click at [153, 227] on input "0202030920" at bounding box center [515, 224] width 966 height 31
click at [169, 252] on div "0202020339 - Dosagem de Hemossiderina" at bounding box center [522, 255] width 981 height 12
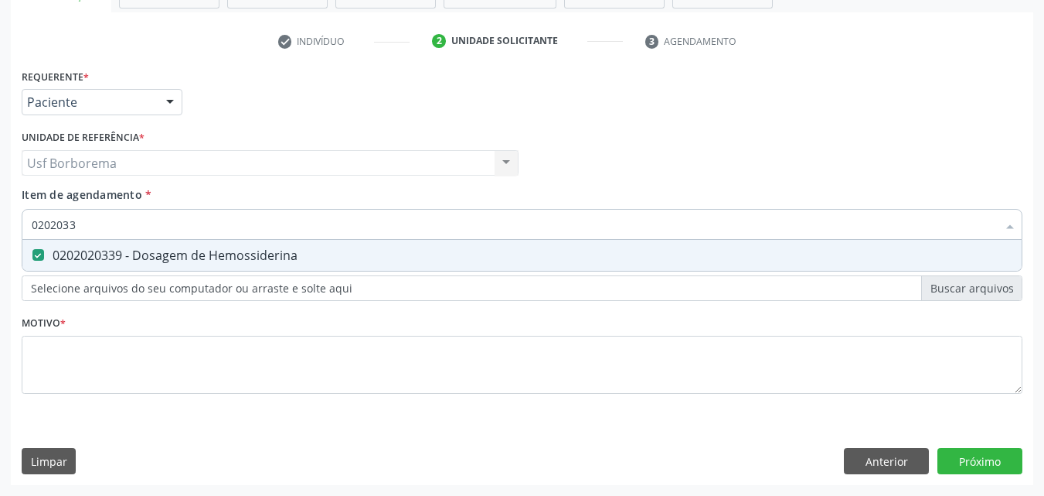
click at [167, 228] on input "0202033" at bounding box center [515, 224] width 966 height 31
click at [174, 252] on div "0202010040 - Determinacao de Curva Glicemica (2 Dosagens)" at bounding box center [522, 255] width 981 height 12
click at [158, 225] on input "0202010040" at bounding box center [515, 224] width 966 height 31
click at [178, 253] on div "0202010392 - Dosagem de Ferro Serico" at bounding box center [522, 255] width 981 height 12
click at [175, 230] on input "0202010392" at bounding box center [515, 224] width 966 height 31
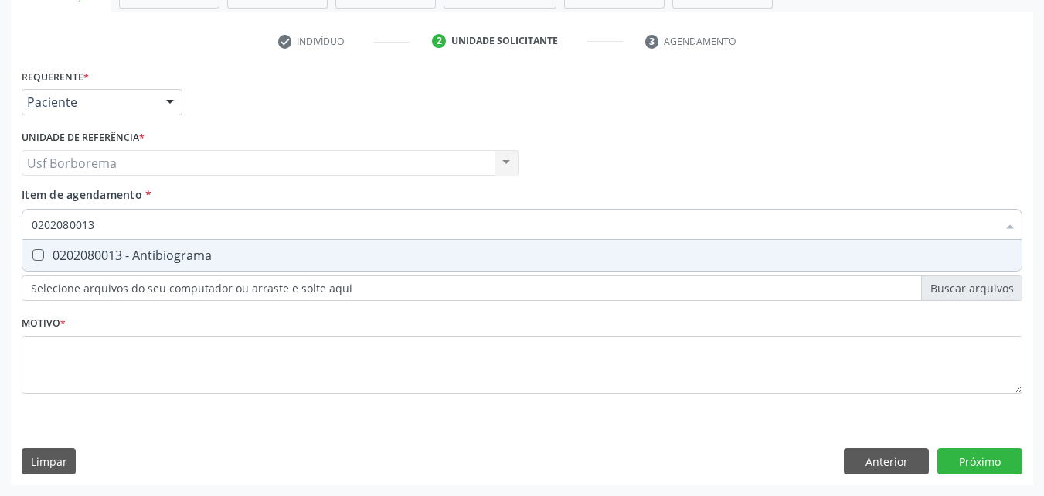
click at [214, 253] on div "0202080013 - Antibiograma" at bounding box center [522, 255] width 981 height 12
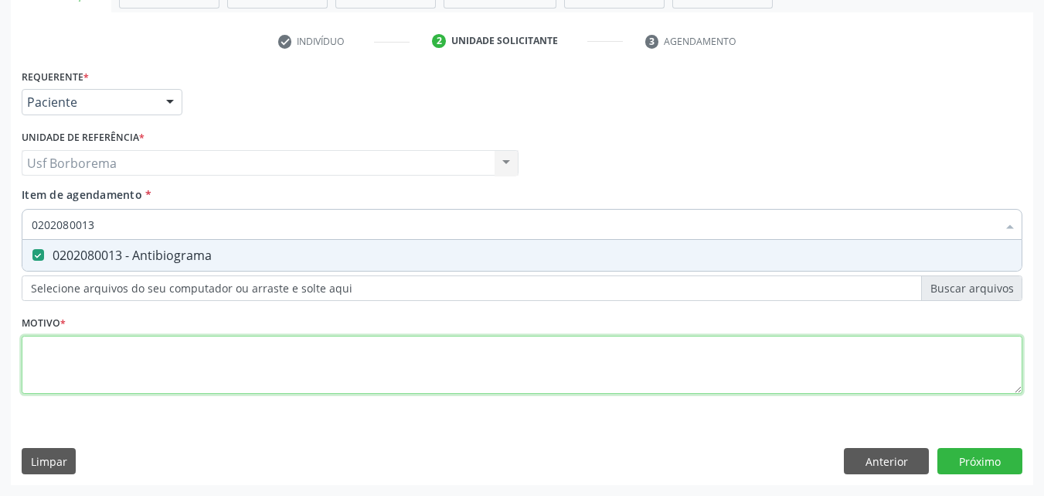
click at [199, 365] on div "Requerente * Paciente Médico(a) Enfermeiro(a) Paciente Nenhum resultado encontr…" at bounding box center [522, 240] width 1001 height 350
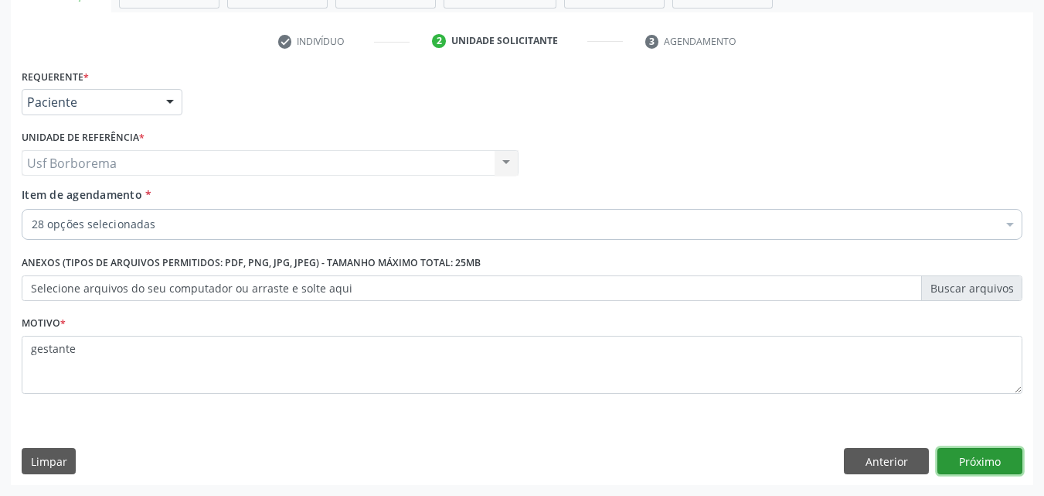
click at [958, 455] on button "Próximo" at bounding box center [980, 461] width 85 height 26
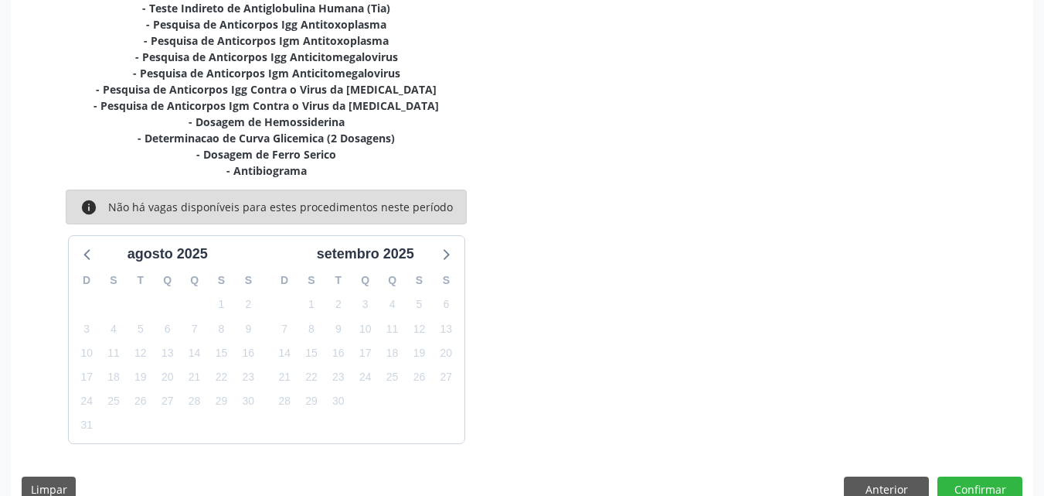
scroll to position [661, 0]
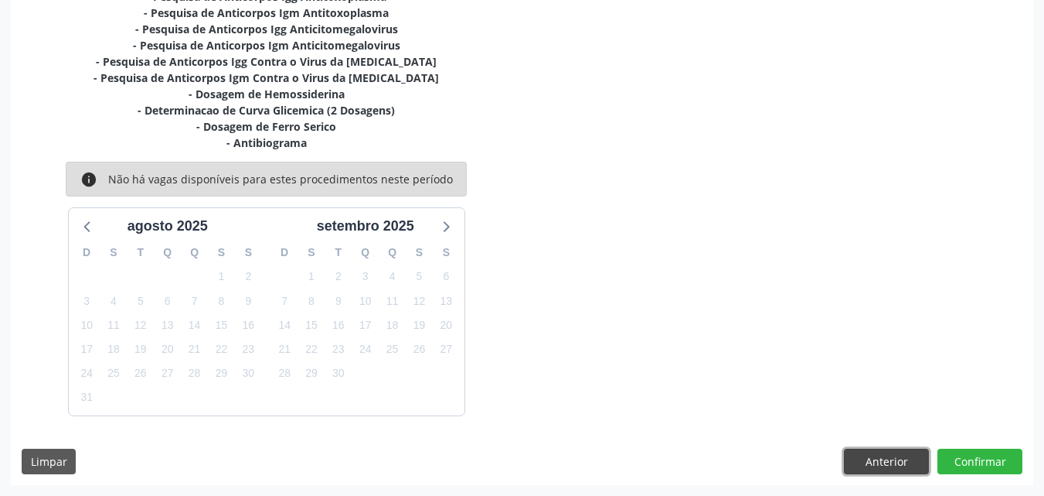
click at [853, 460] on button "Anterior" at bounding box center [886, 461] width 85 height 26
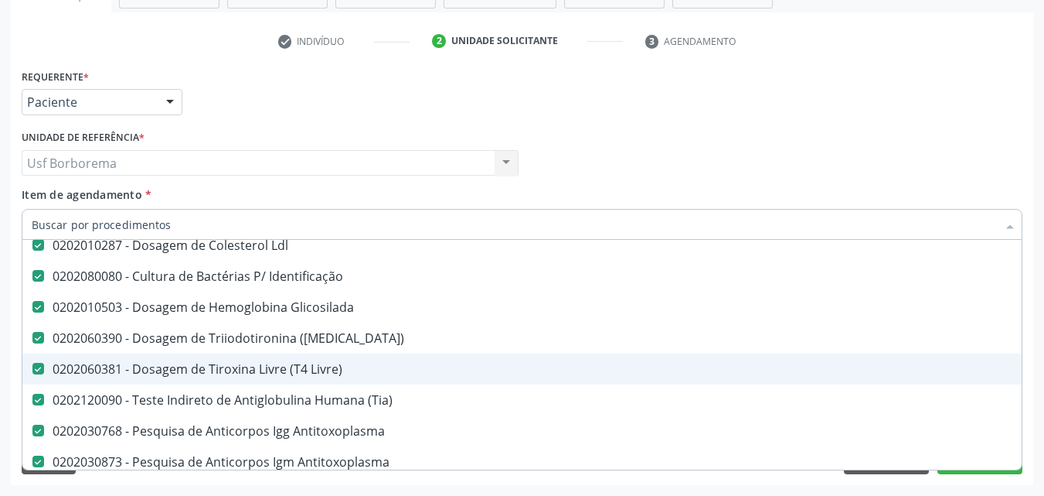
scroll to position [541, 0]
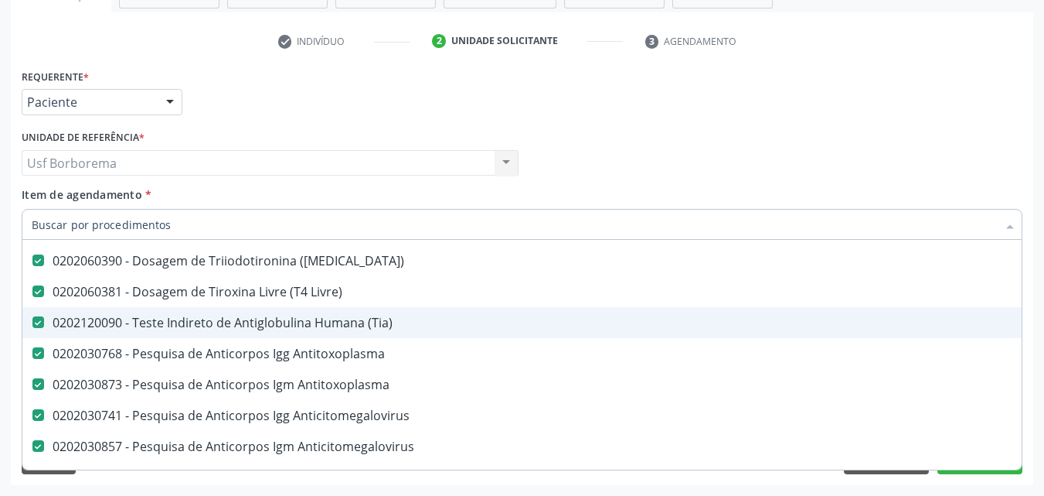
click at [372, 332] on span "0202120090 - Teste Indireto de Antiglobulina Humana (Tia)" at bounding box center [633, 322] width 1222 height 31
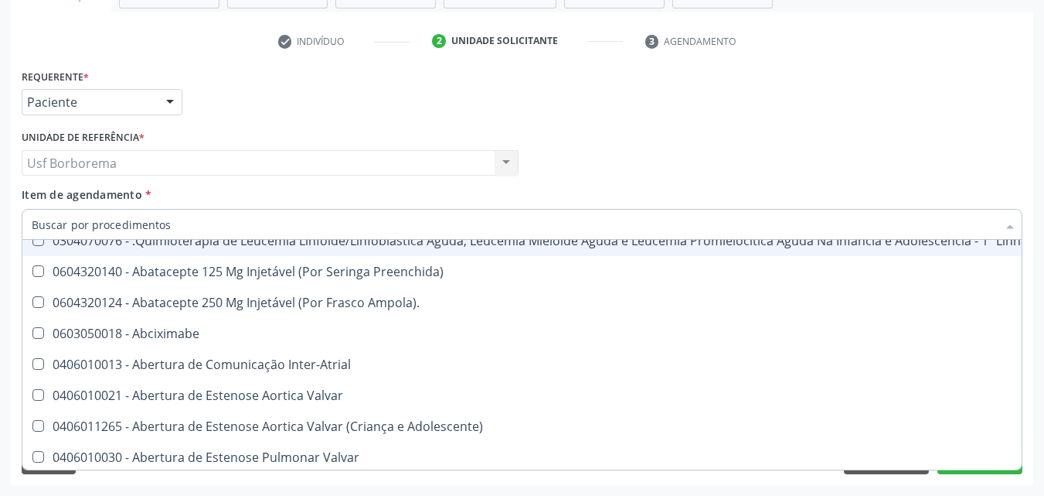
scroll to position [1005, 0]
click at [915, 175] on div "Médico Solicitante Por favor, selecione a Unidade de Atendimento primeiro [PERS…" at bounding box center [522, 156] width 1009 height 60
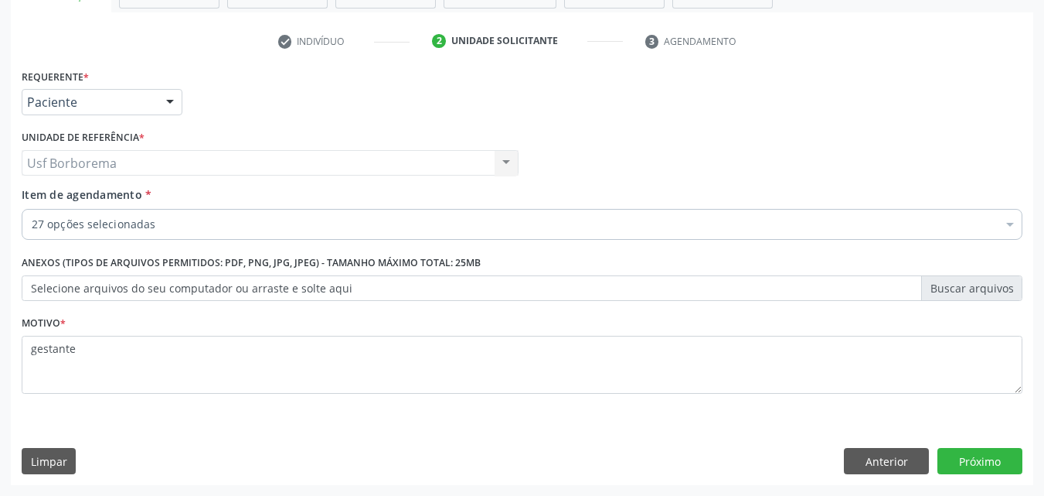
scroll to position [0, 0]
click at [970, 462] on button "Próximo" at bounding box center [980, 461] width 85 height 26
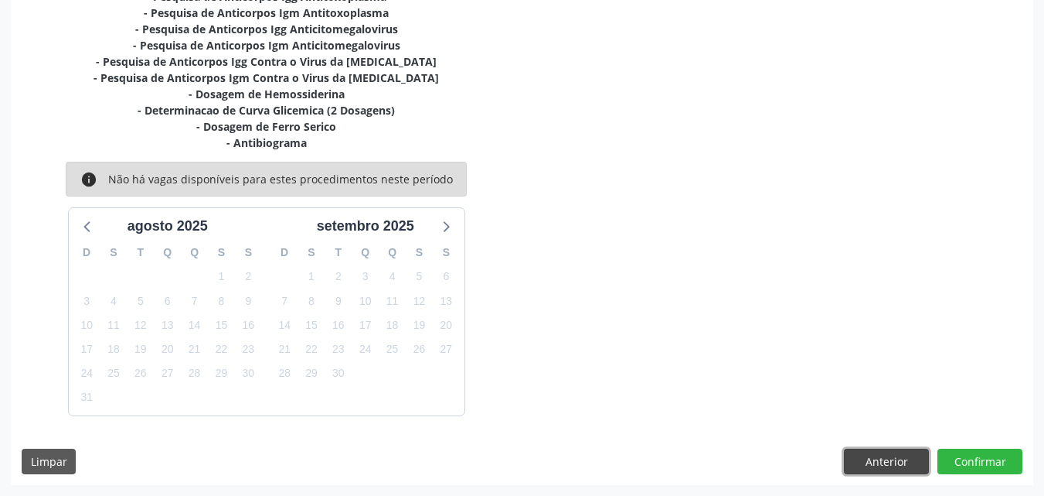
click at [876, 458] on button "Anterior" at bounding box center [886, 461] width 85 height 26
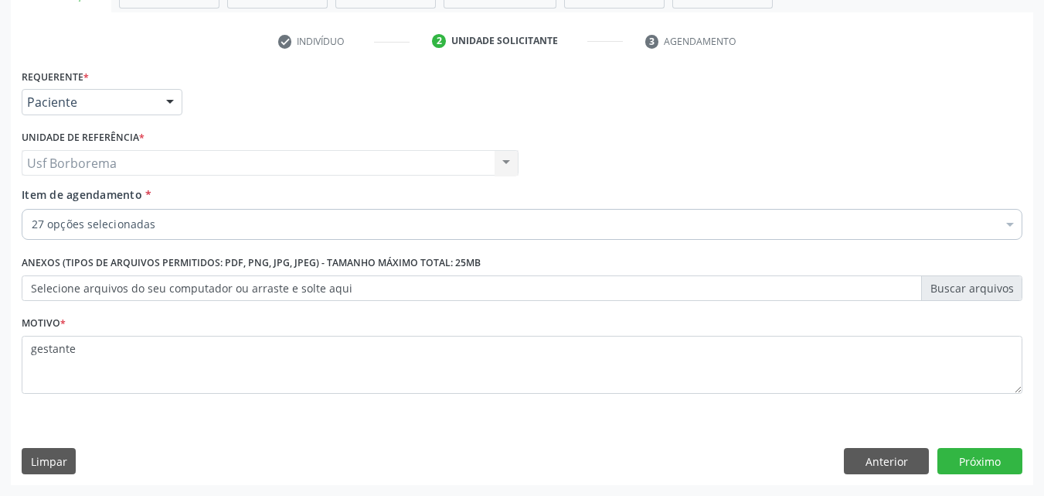
scroll to position [271, 0]
click at [315, 213] on div "27 opções selecionadas" at bounding box center [522, 224] width 1001 height 31
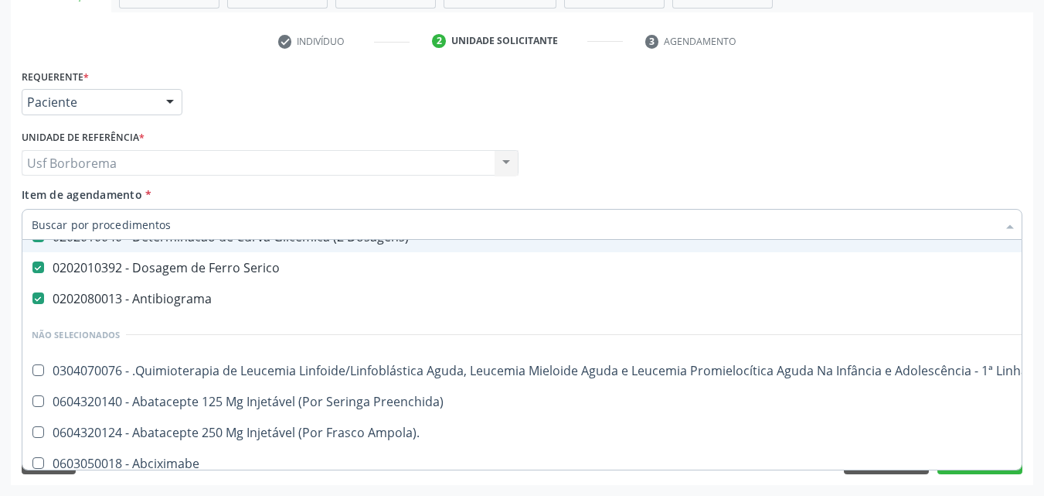
scroll to position [850, 0]
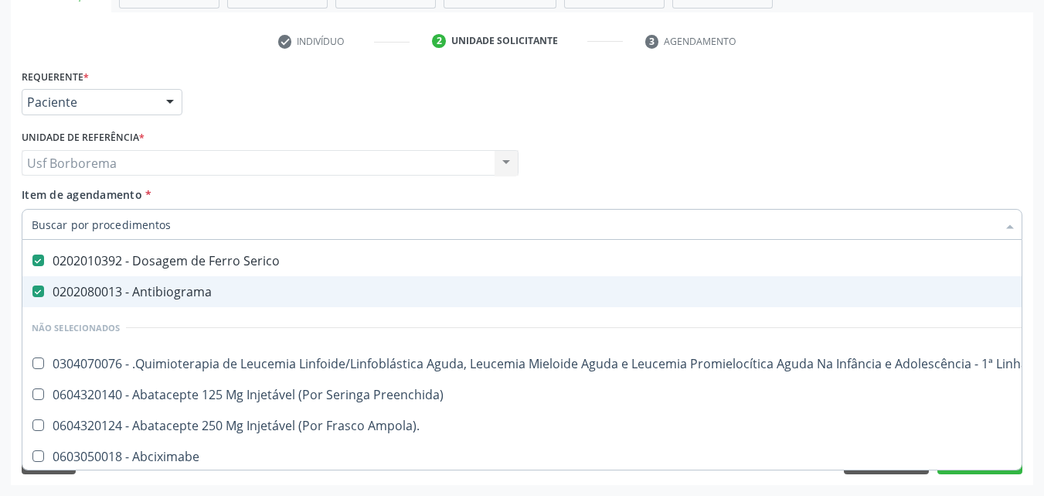
click at [147, 289] on div "0202080013 - Antibiograma" at bounding box center [634, 291] width 1204 height 12
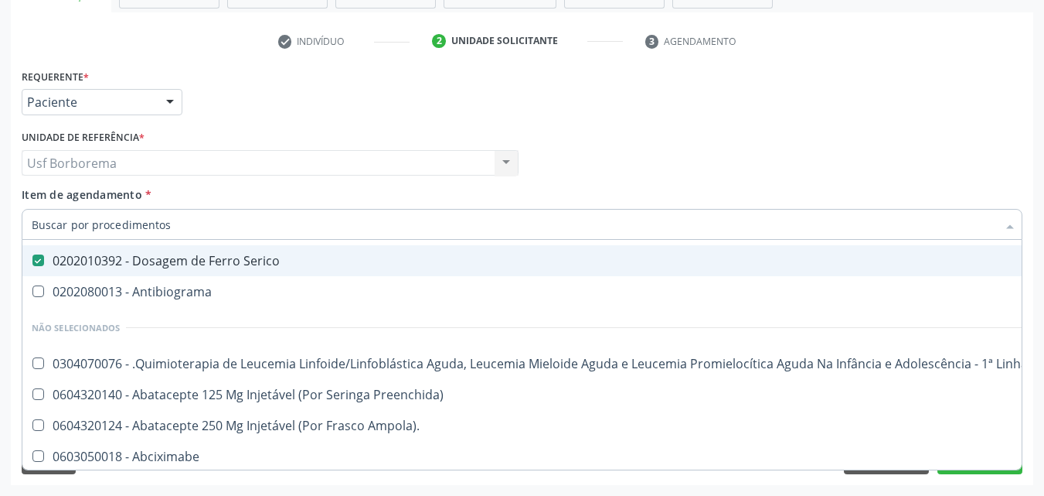
click at [175, 254] on div "0202010392 - Dosagem de Ferro Serico" at bounding box center [634, 260] width 1204 height 12
click at [172, 264] on div "0202010392 - Dosagem de Ferro Serico" at bounding box center [634, 260] width 1204 height 12
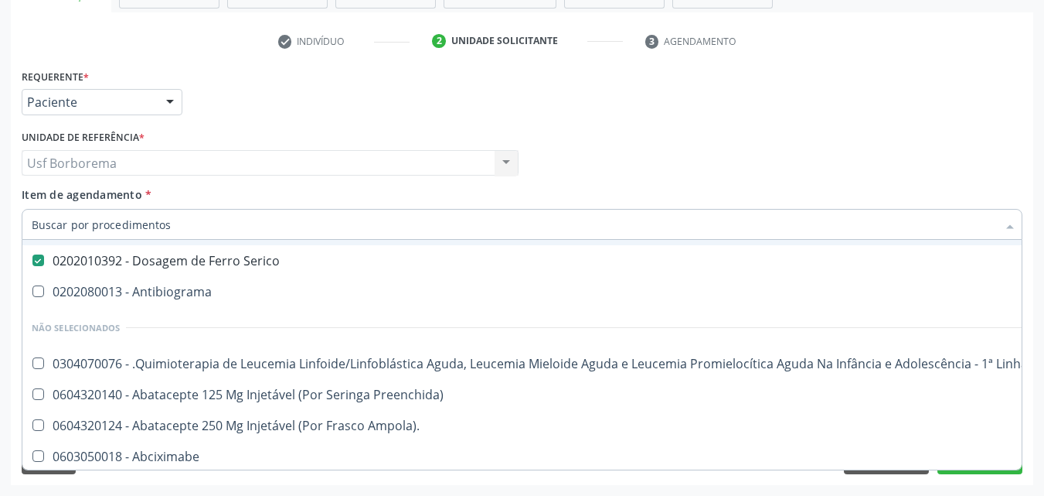
click at [697, 185] on div "Médico Solicitante Por favor, selecione a Unidade de Atendimento primeiro [PERS…" at bounding box center [522, 156] width 1009 height 60
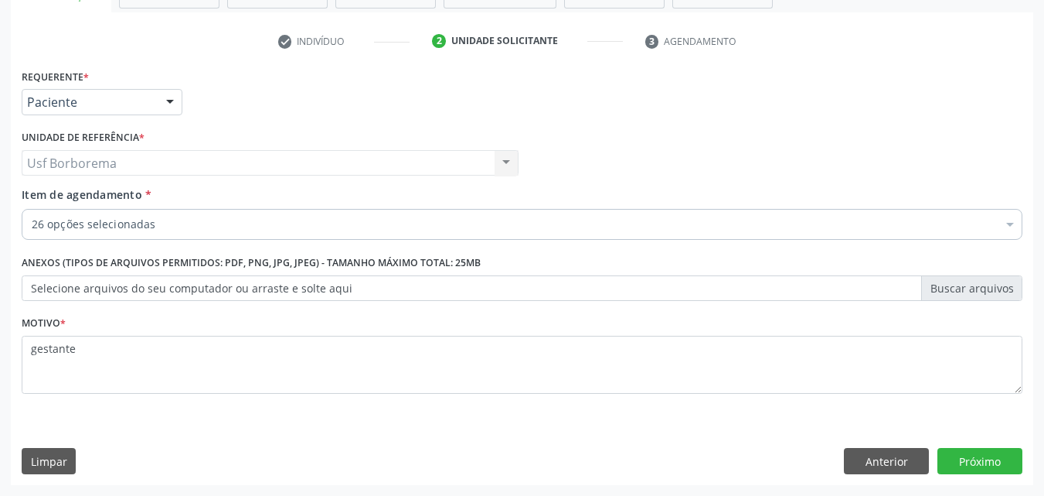
scroll to position [0, 0]
click at [996, 458] on button "Próximo" at bounding box center [980, 461] width 85 height 26
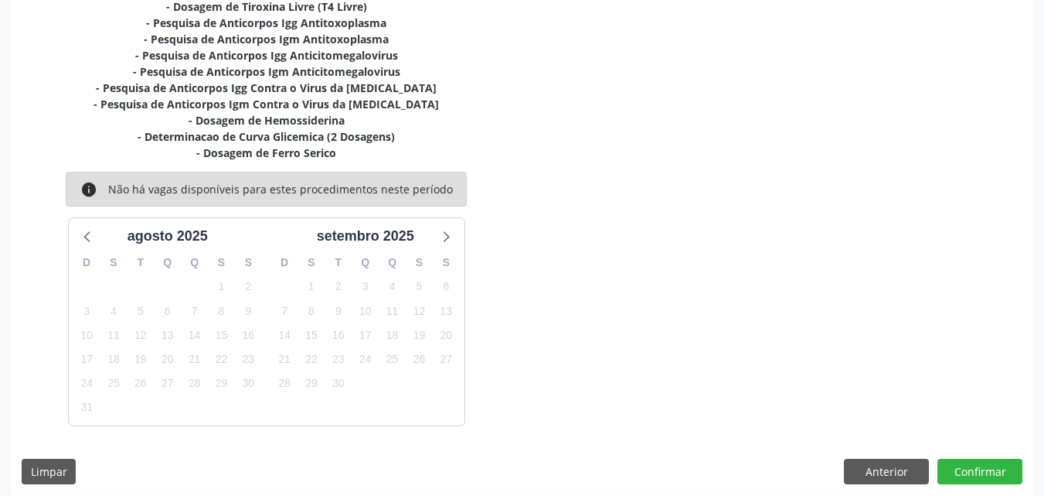
scroll to position [628, 0]
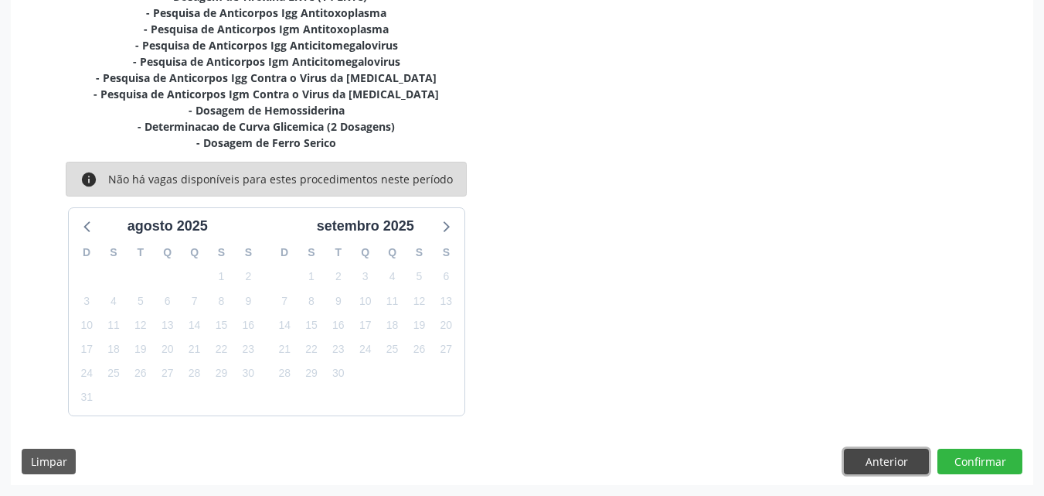
click at [870, 458] on button "Anterior" at bounding box center [886, 461] width 85 height 26
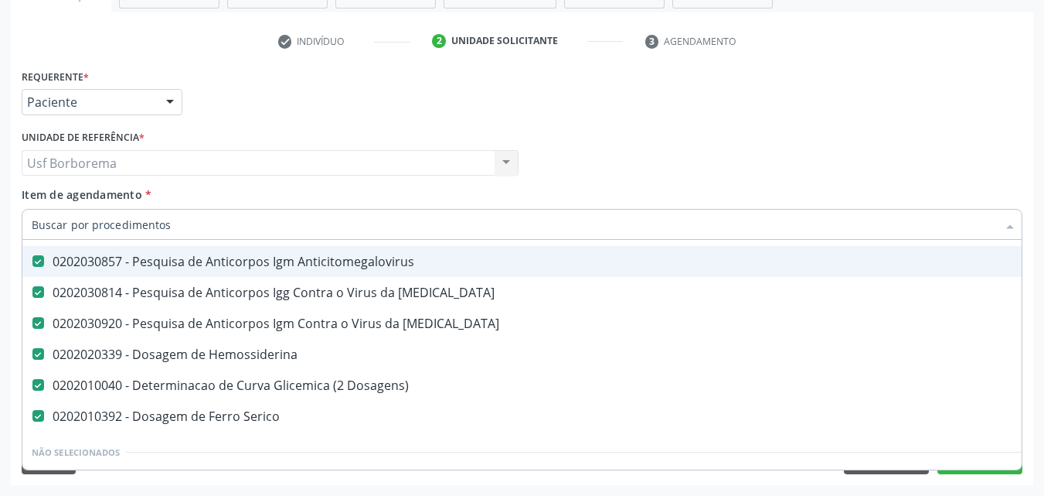
scroll to position [696, 0]
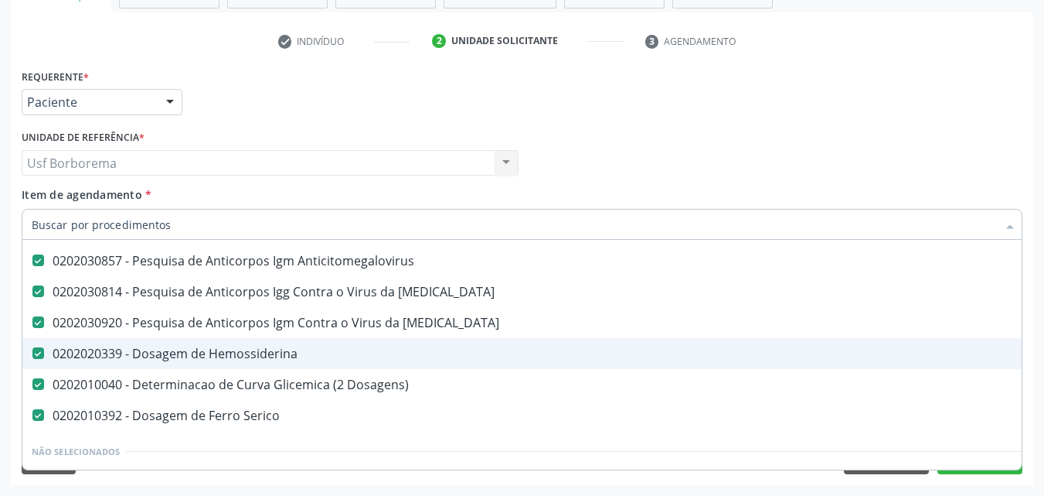
click at [109, 347] on div "0202020339 - Dosagem de Hemossiderina" at bounding box center [634, 353] width 1204 height 12
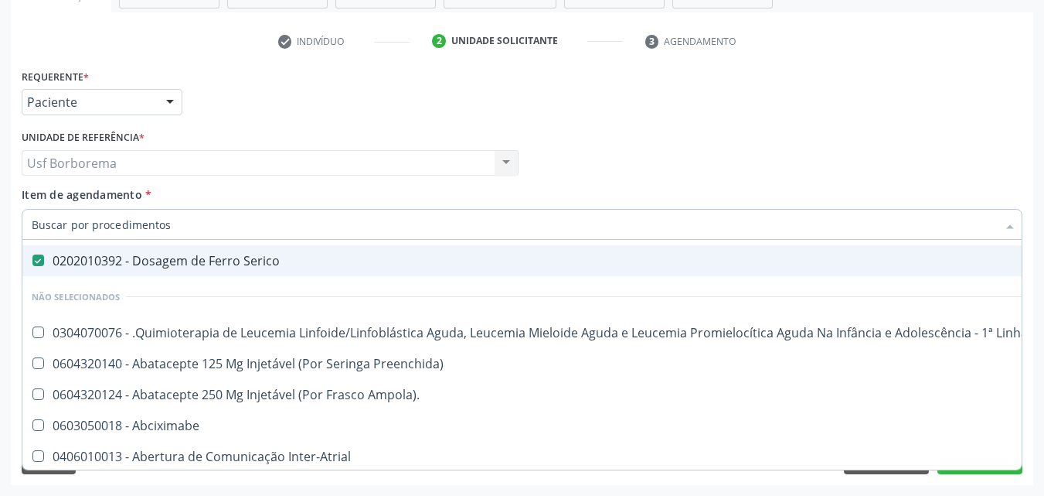
click at [942, 180] on div "Médico Solicitante Por favor, selecione a Unidade de Atendimento primeiro [PERS…" at bounding box center [522, 156] width 1009 height 60
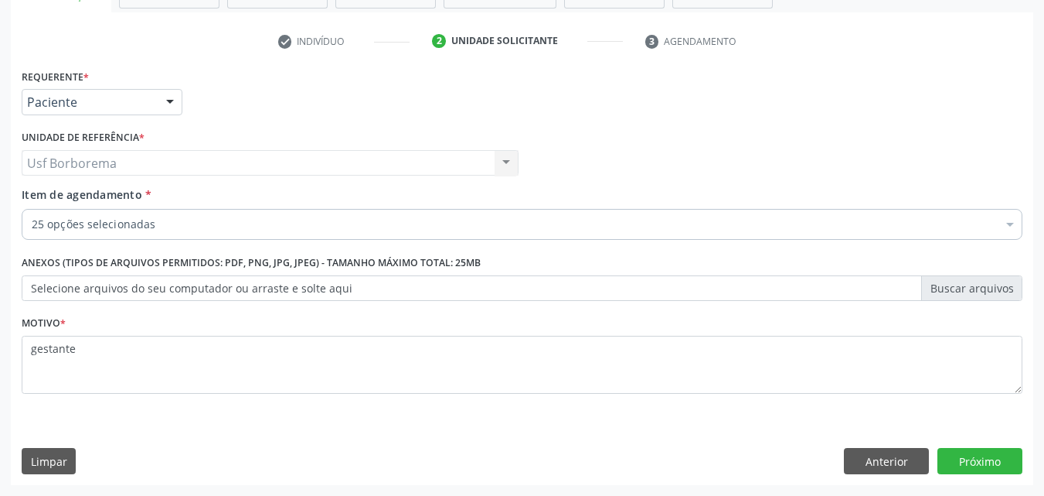
scroll to position [636, 0]
click at [975, 462] on button "Próximo" at bounding box center [980, 461] width 85 height 26
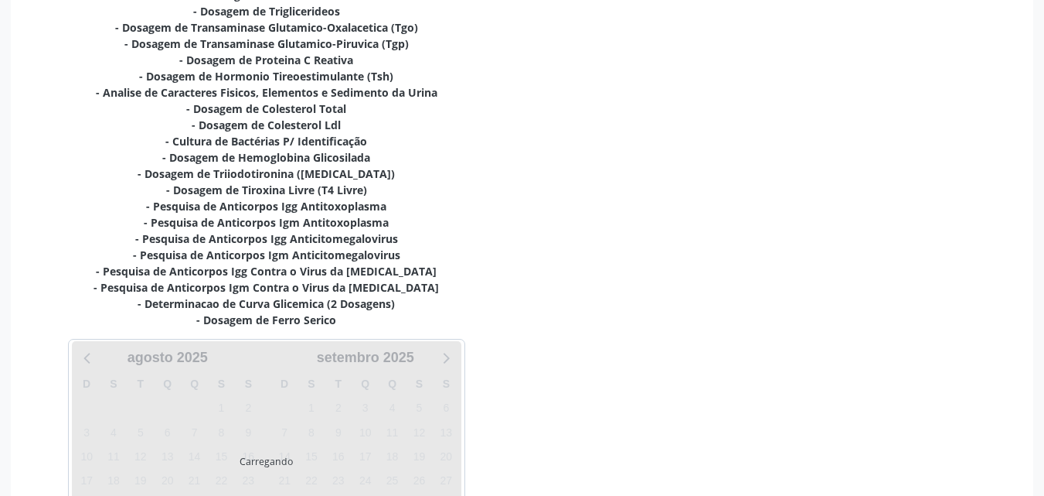
scroll to position [567, 0]
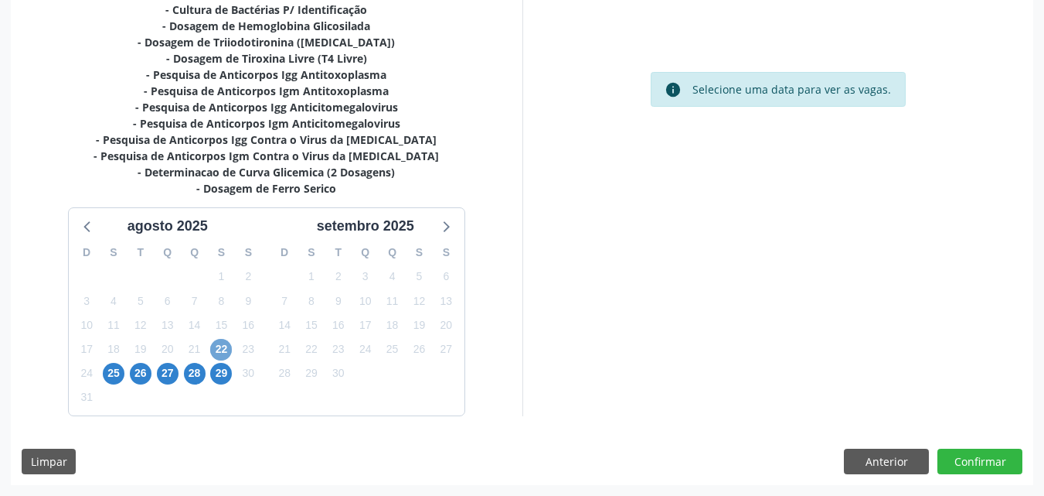
click at [216, 347] on span "22" at bounding box center [221, 350] width 22 height 22
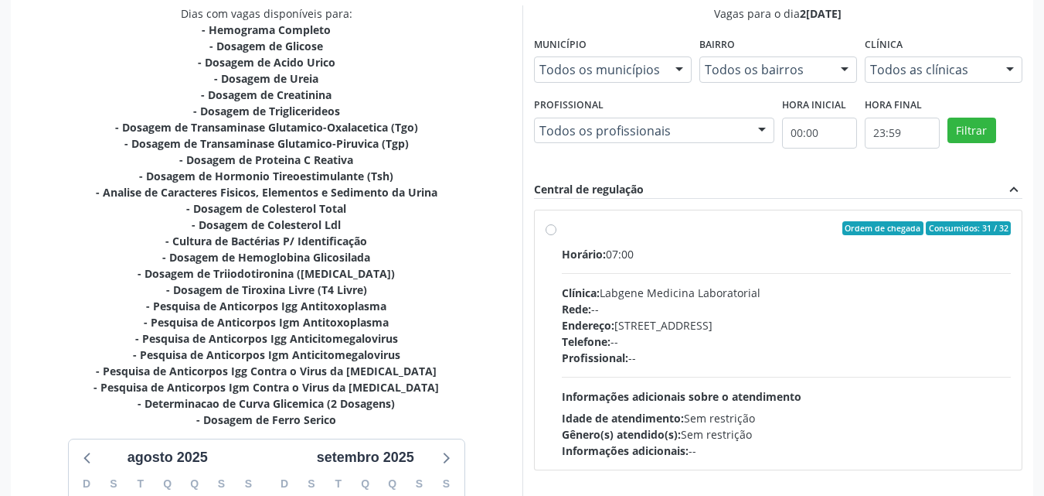
scroll to position [335, 0]
click at [972, 62] on div "Todos as clínicas" at bounding box center [944, 70] width 158 height 26
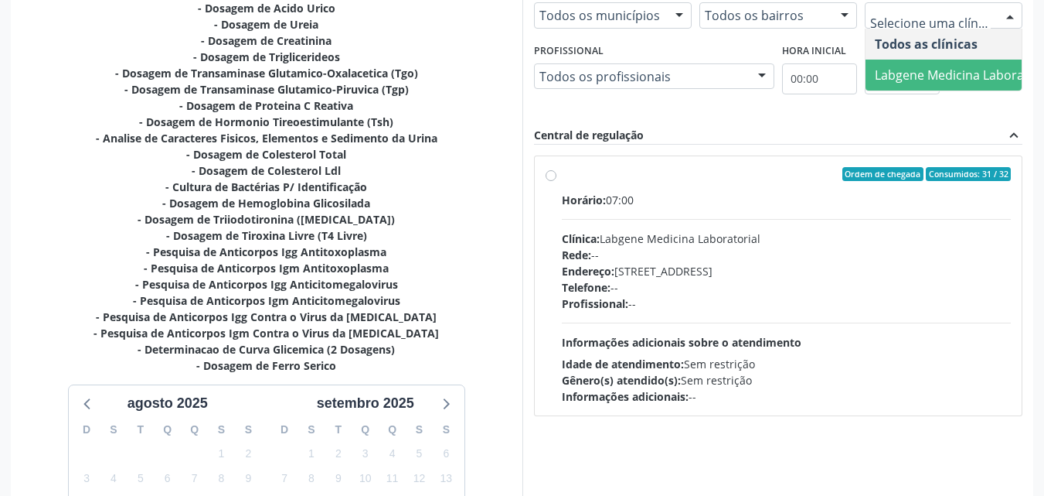
scroll to position [567, 0]
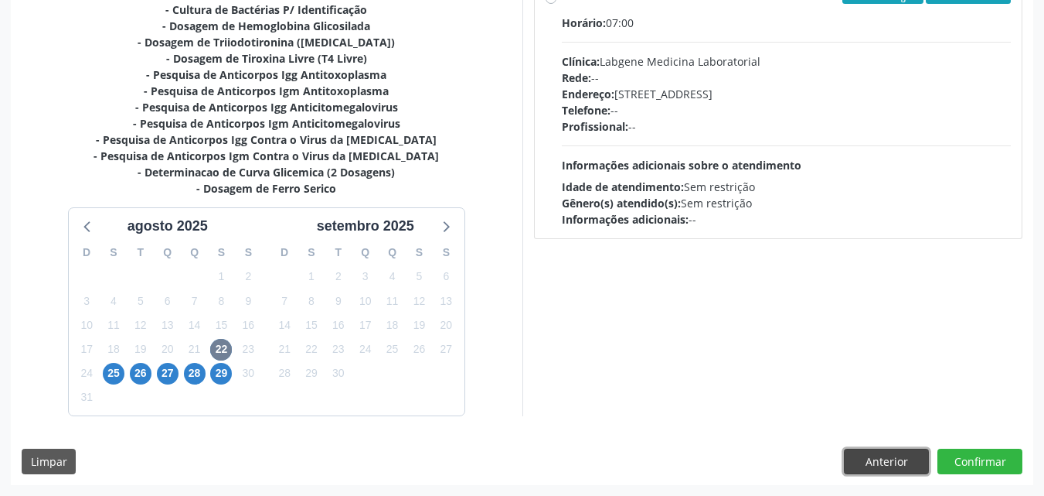
click at [893, 463] on button "Anterior" at bounding box center [886, 461] width 85 height 26
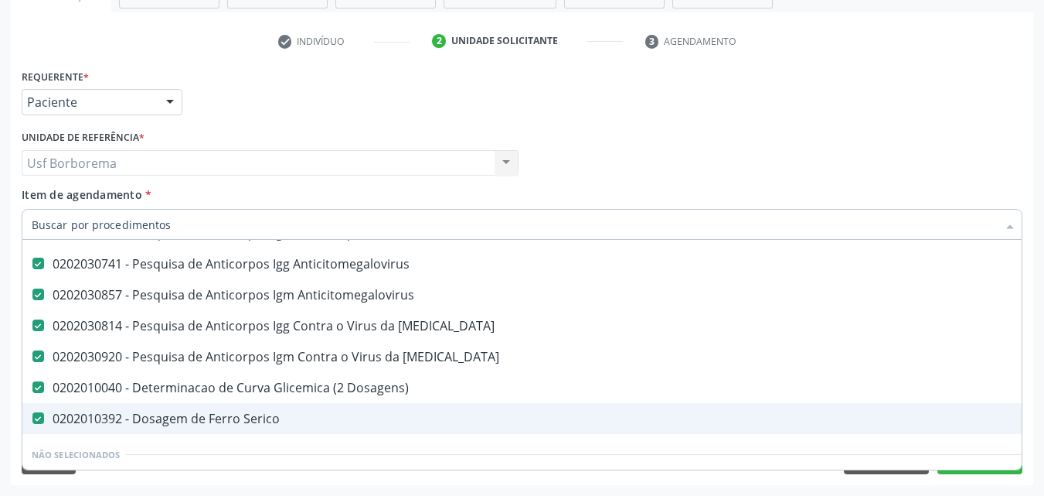
scroll to position [636, 0]
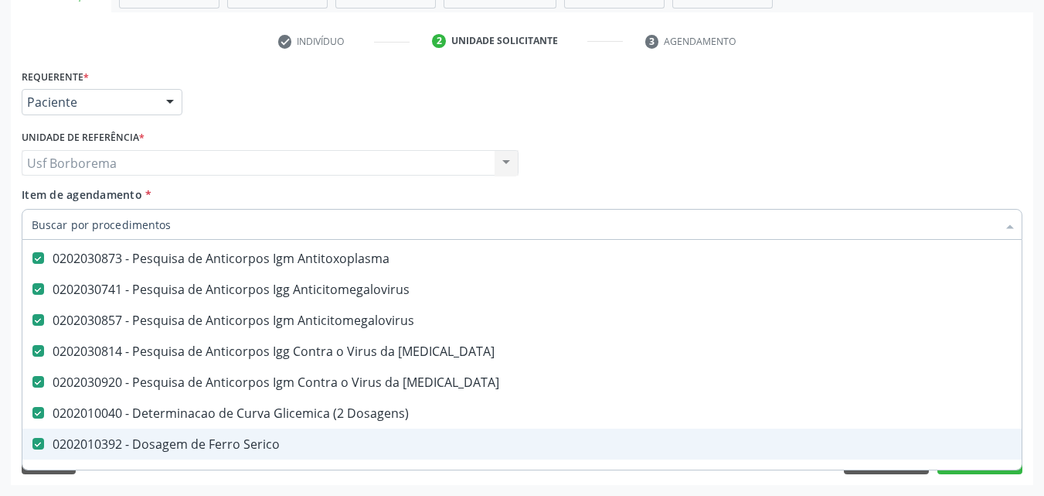
click at [292, 438] on div "0202010392 - Dosagem de Ferro Serico" at bounding box center [634, 444] width 1204 height 12
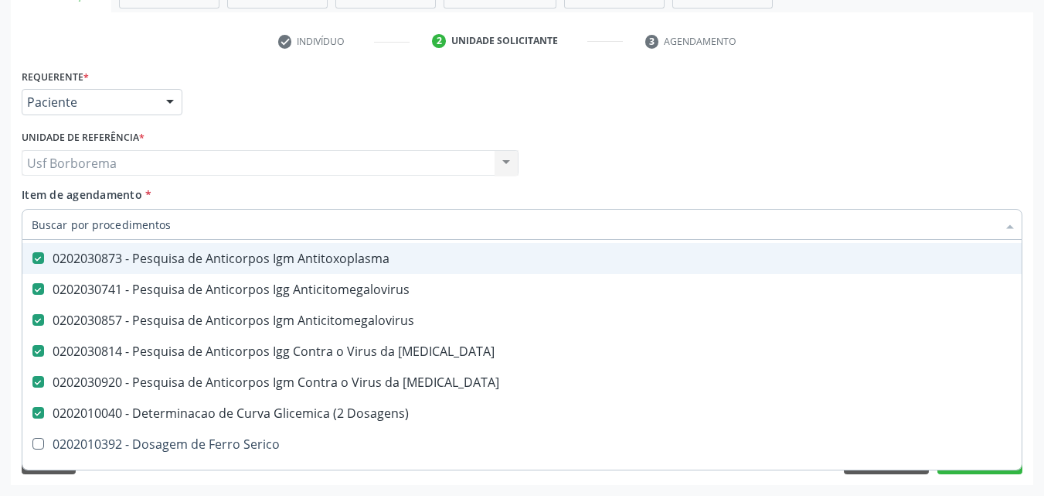
click at [761, 122] on div "Requerente * Paciente Médico(a) Enfermeiro(a) Paciente Nenhum resultado encontr…" at bounding box center [522, 95] width 1009 height 60
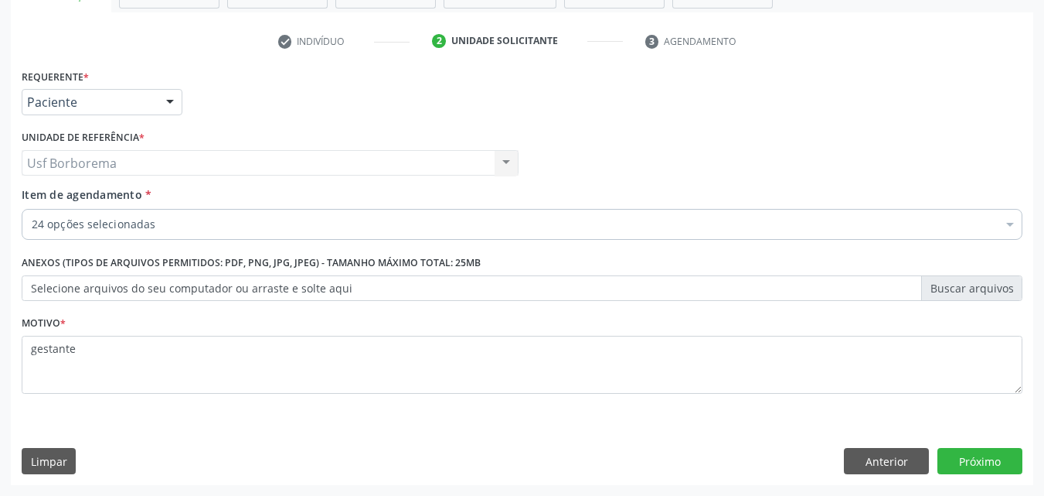
scroll to position [0, 0]
click at [1000, 456] on button "Próximo" at bounding box center [980, 461] width 85 height 26
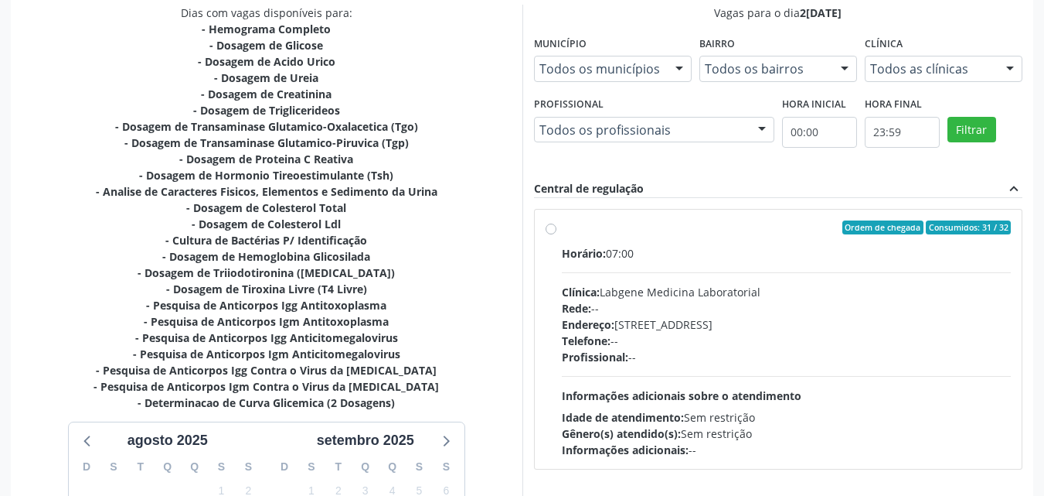
scroll to position [318, 0]
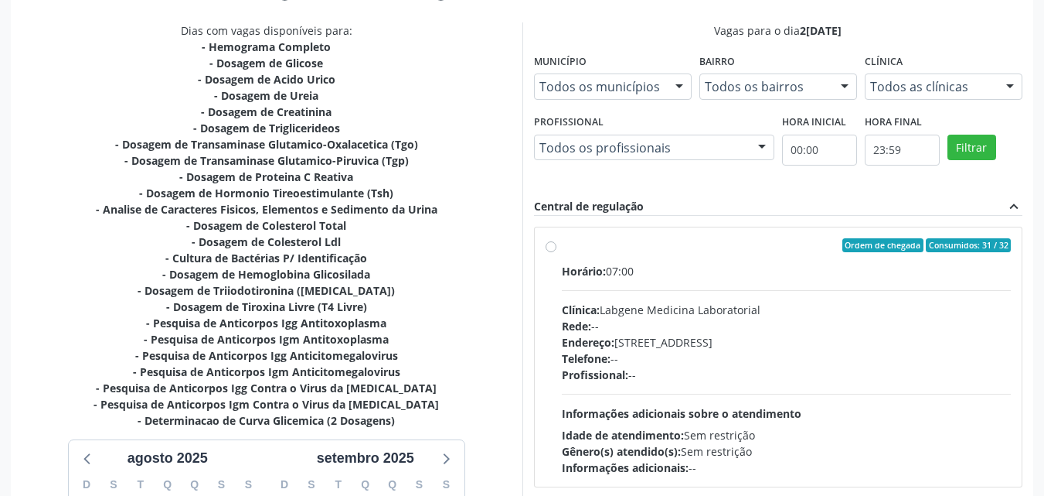
click at [943, 60] on div "Clínica Todos as clínicas Todos as clínicas Labgene Medicina Laboratorial Nenhu…" at bounding box center [944, 73] width 158 height 49
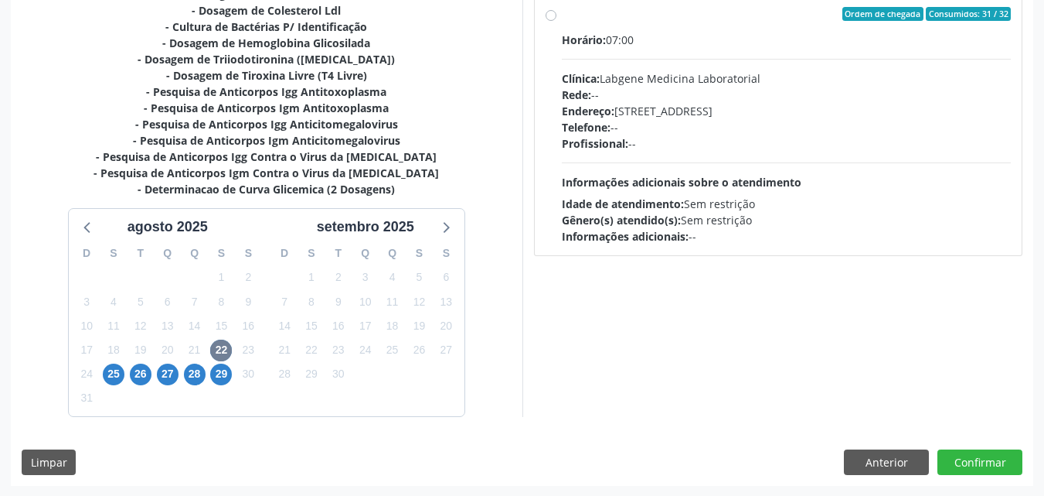
scroll to position [550, 0]
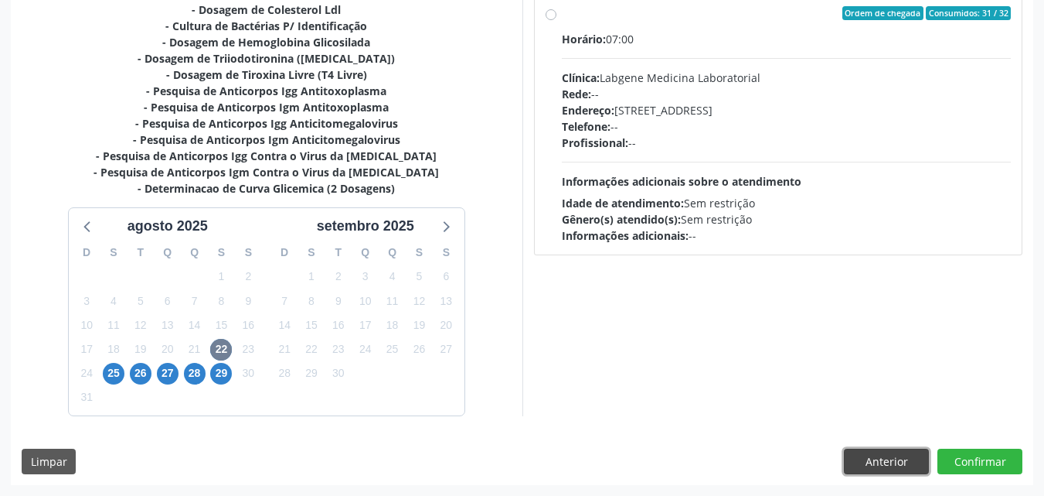
click at [874, 453] on button "Anterior" at bounding box center [886, 461] width 85 height 26
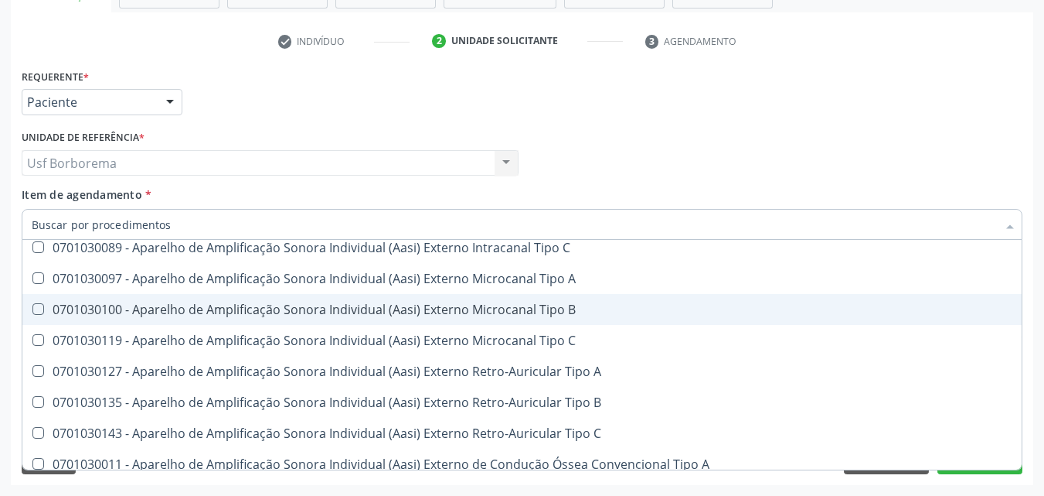
scroll to position [8581, 0]
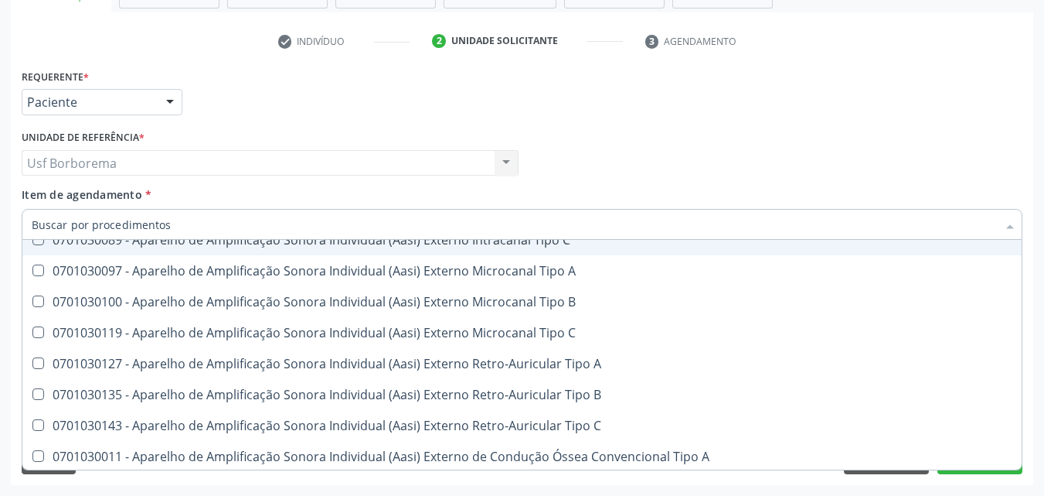
click at [157, 227] on input "Item de agendamento *" at bounding box center [515, 224] width 966 height 31
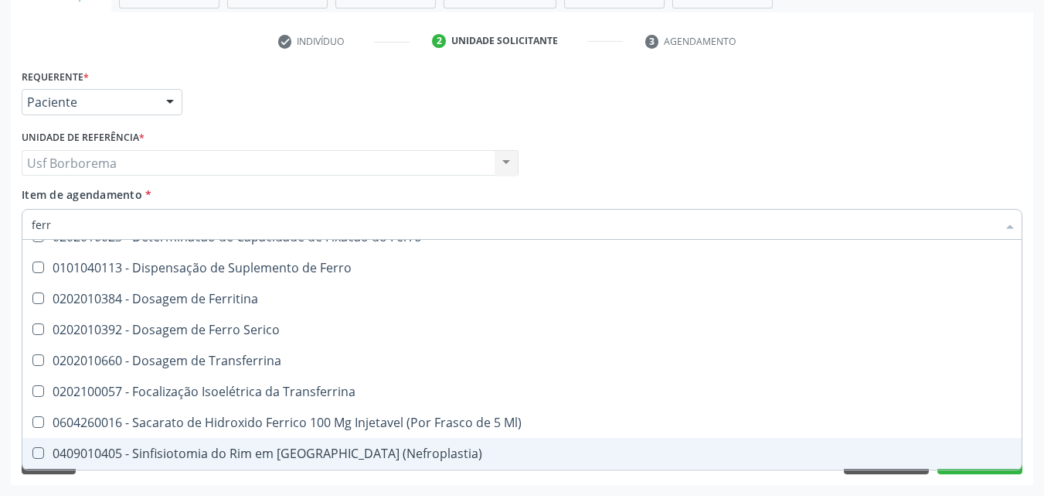
scroll to position [90, 0]
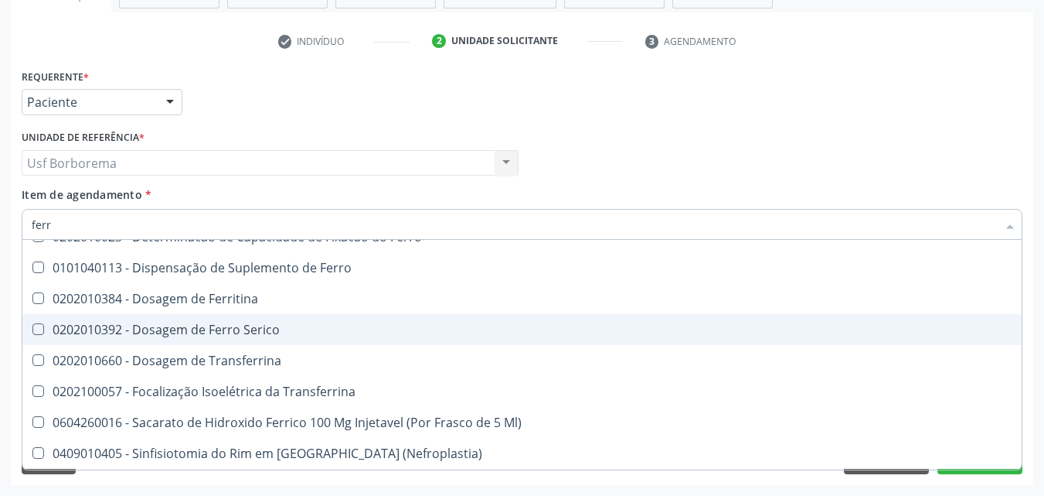
drag, startPoint x: 239, startPoint y: 332, endPoint x: 236, endPoint y: 339, distance: 8.3
click at [237, 339] on span "0202010392 - Dosagem de Ferro Serico" at bounding box center [522, 329] width 1000 height 31
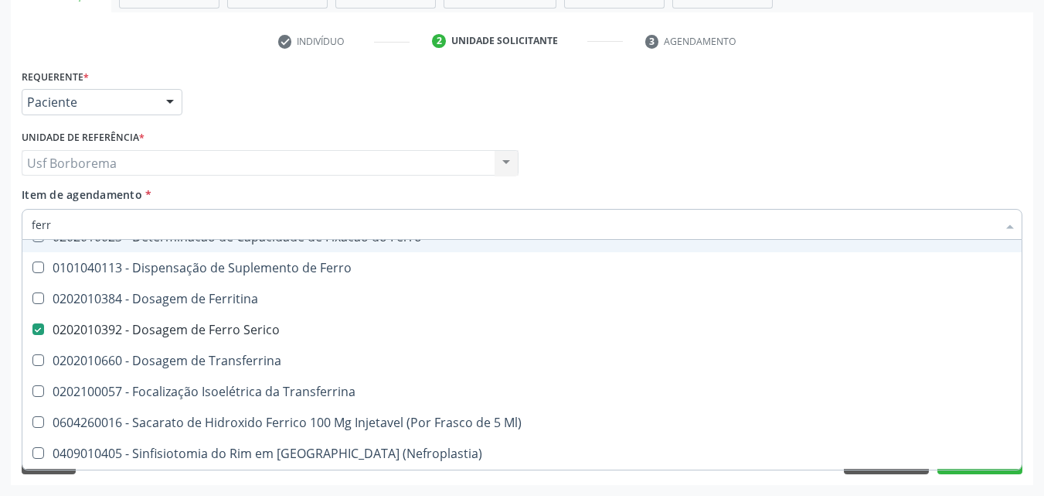
click at [635, 154] on div "Médico Solicitante Por favor, selecione a Unidade de Atendimento primeiro [PERS…" at bounding box center [522, 156] width 1009 height 60
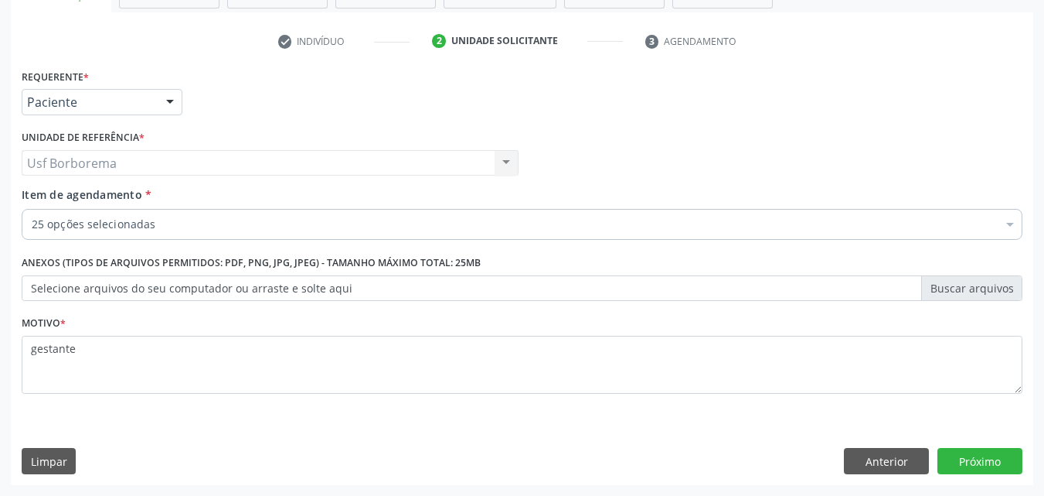
scroll to position [0, 0]
click at [962, 449] on button "Próximo" at bounding box center [980, 461] width 85 height 26
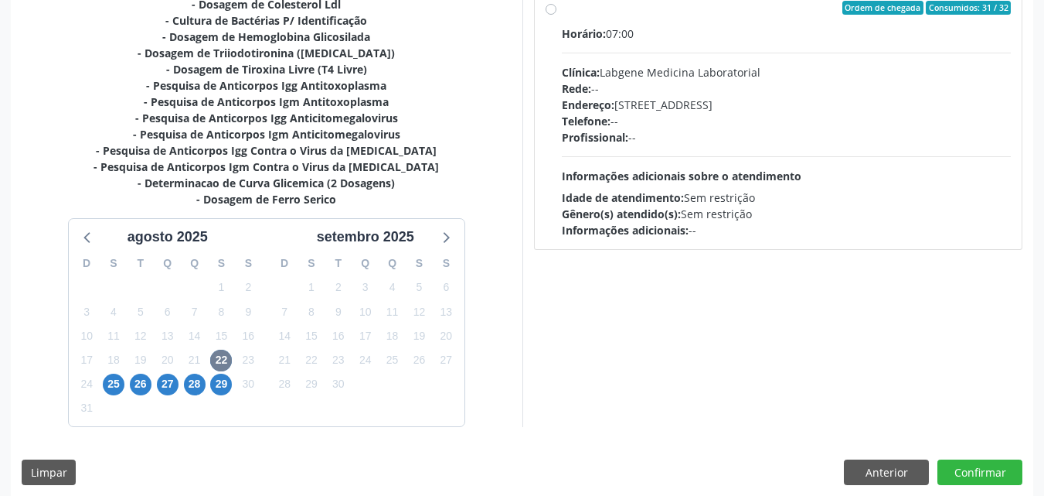
scroll to position [567, 0]
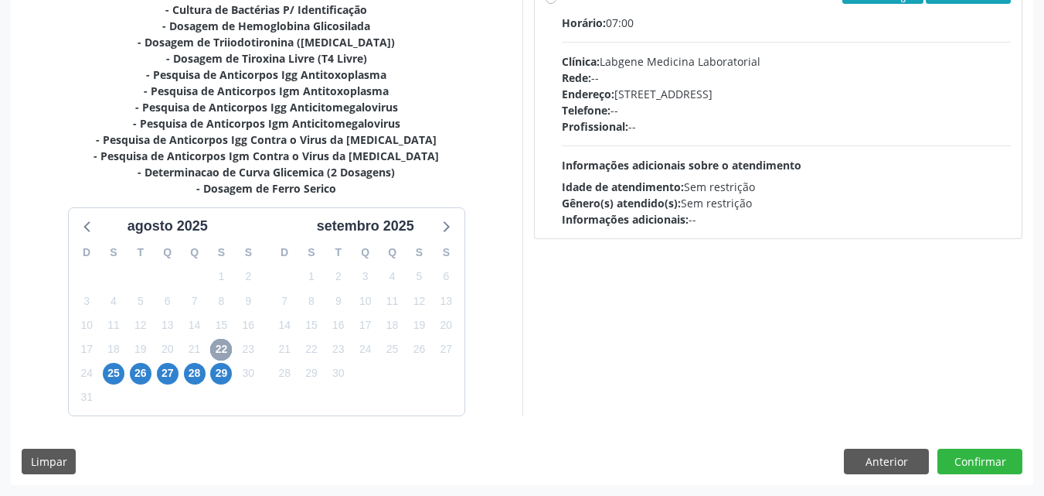
click at [222, 351] on span "22" at bounding box center [221, 350] width 22 height 22
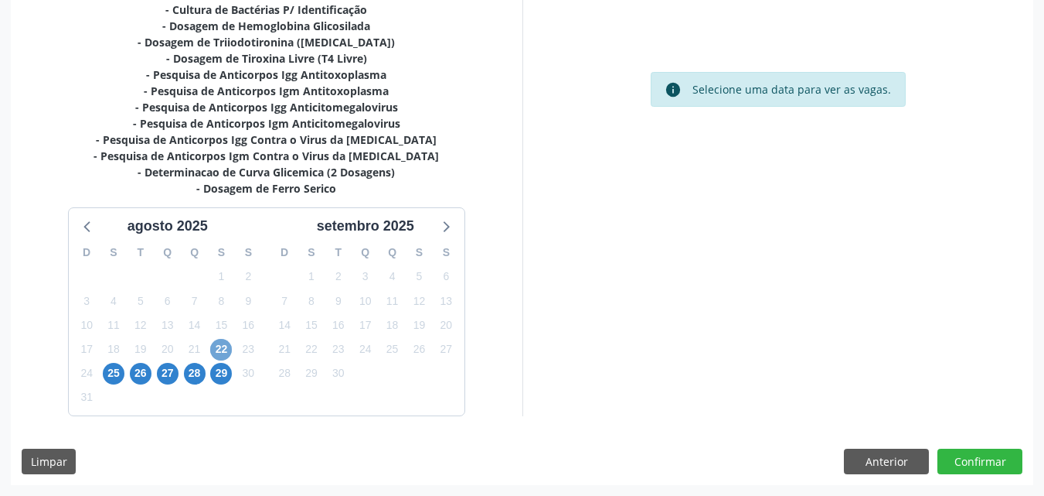
click at [218, 349] on span "22" at bounding box center [221, 350] width 22 height 22
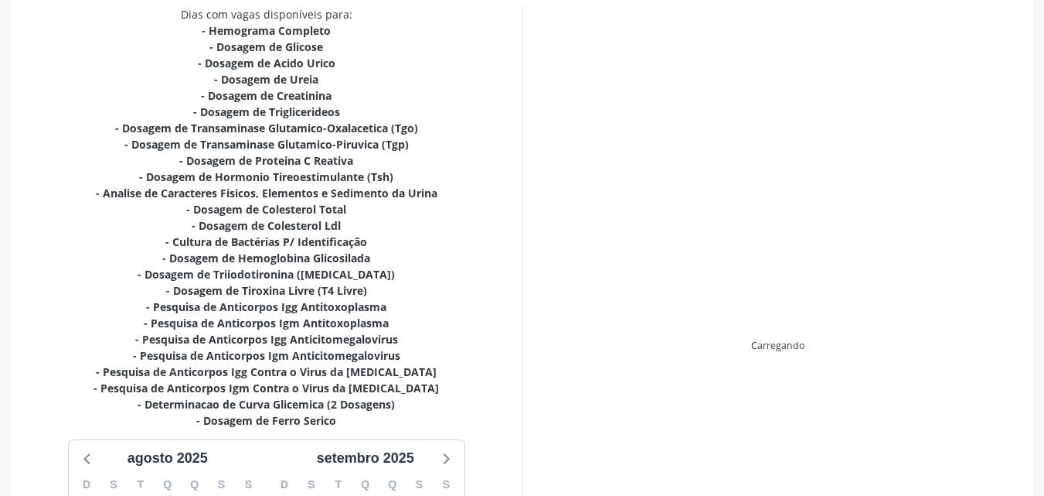
scroll to position [180, 0]
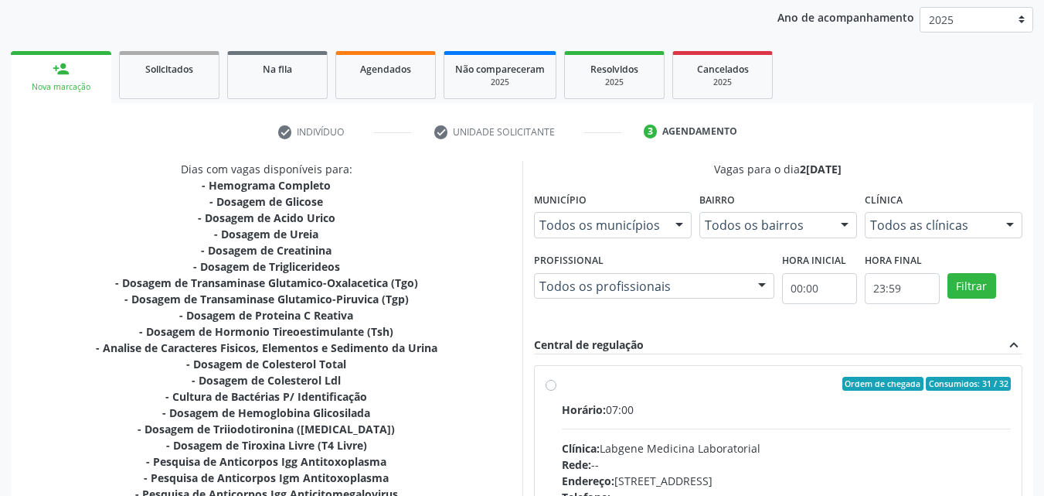
click at [926, 207] on div "Clínica Todos as clínicas Todos as clínicas Labgene Medicina Laboratorial Nenhu…" at bounding box center [944, 212] width 158 height 49
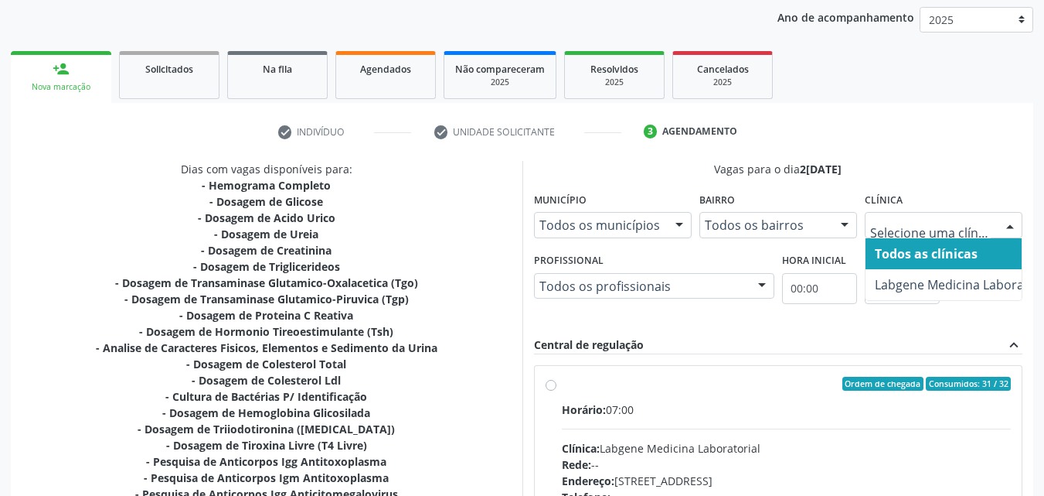
click at [950, 260] on span "Todos as clínicas" at bounding box center [926, 253] width 103 height 17
click at [950, 234] on div at bounding box center [944, 225] width 158 height 26
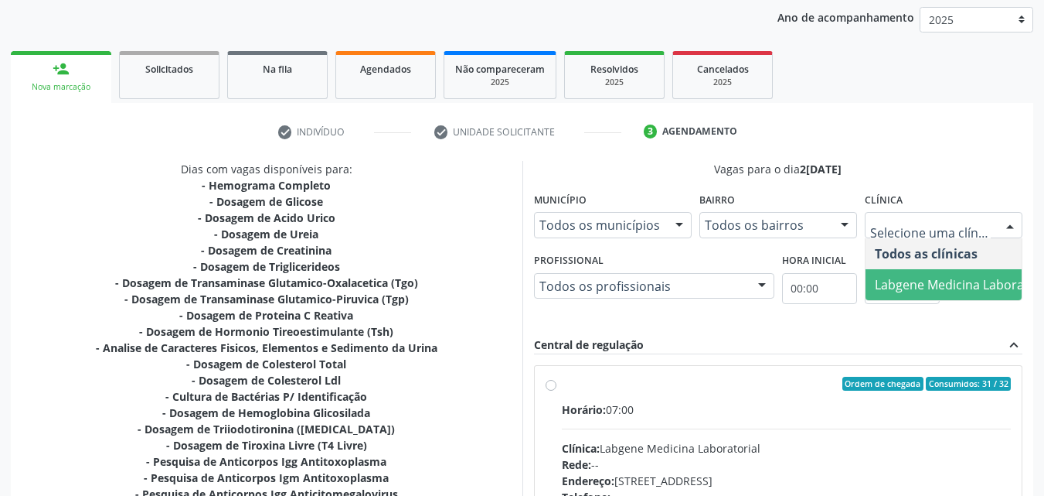
click at [955, 272] on span "Labgene Medicina Laboratorial" at bounding box center [965, 284] width 199 height 31
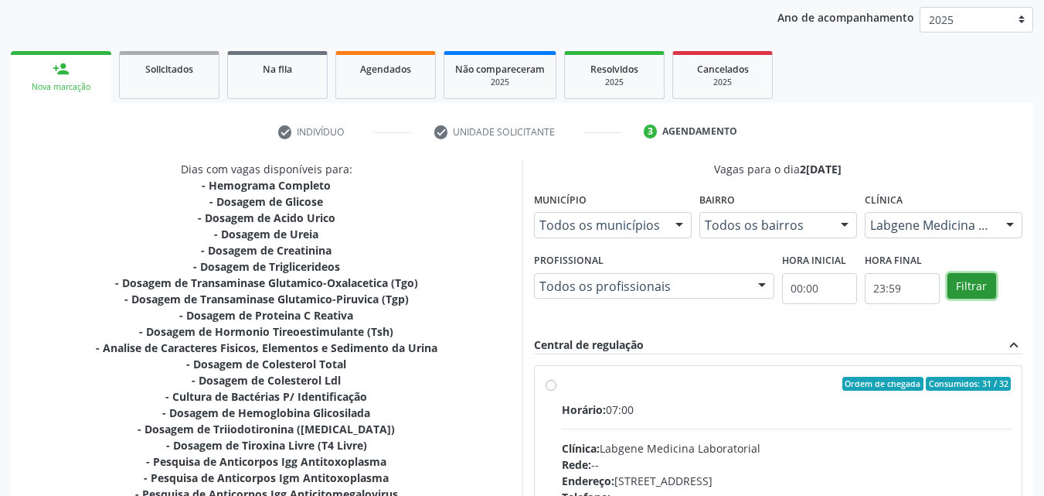
click at [976, 285] on button "Filtrar" at bounding box center [972, 286] width 49 height 26
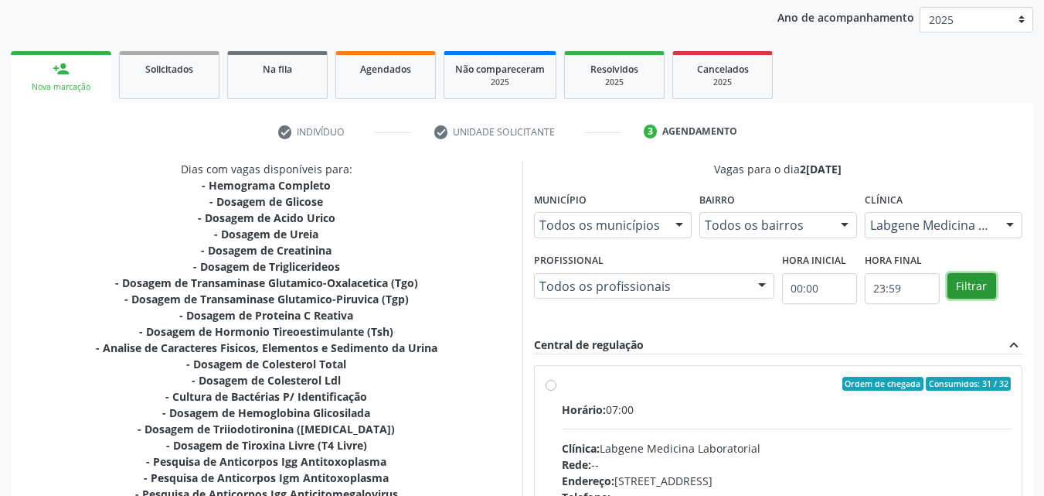
click at [976, 285] on button "Filtrar" at bounding box center [972, 286] width 49 height 26
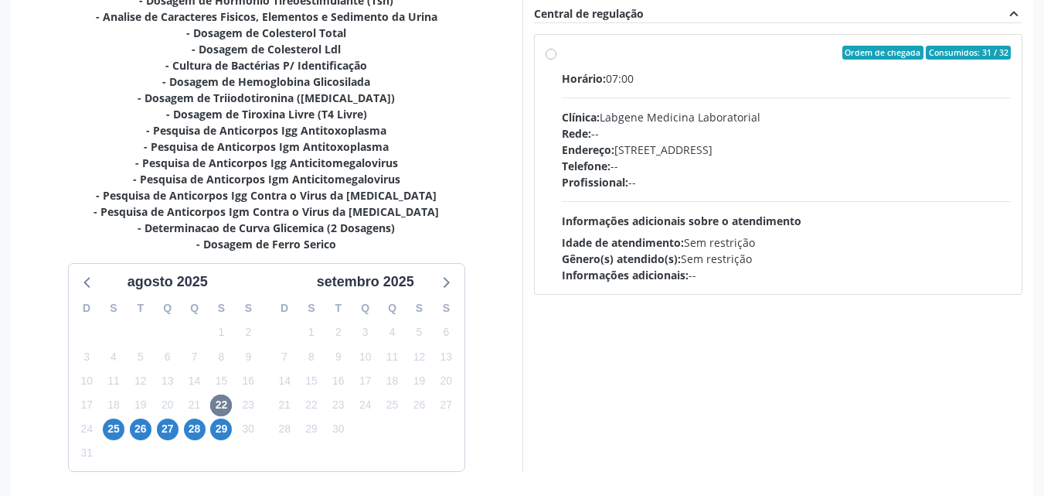
scroll to position [567, 0]
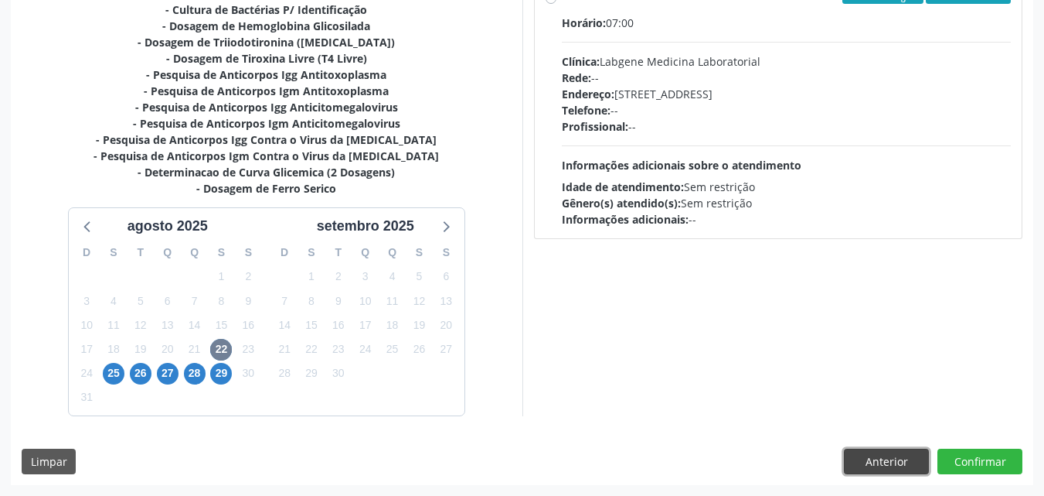
click at [882, 456] on button "Anterior" at bounding box center [886, 461] width 85 height 26
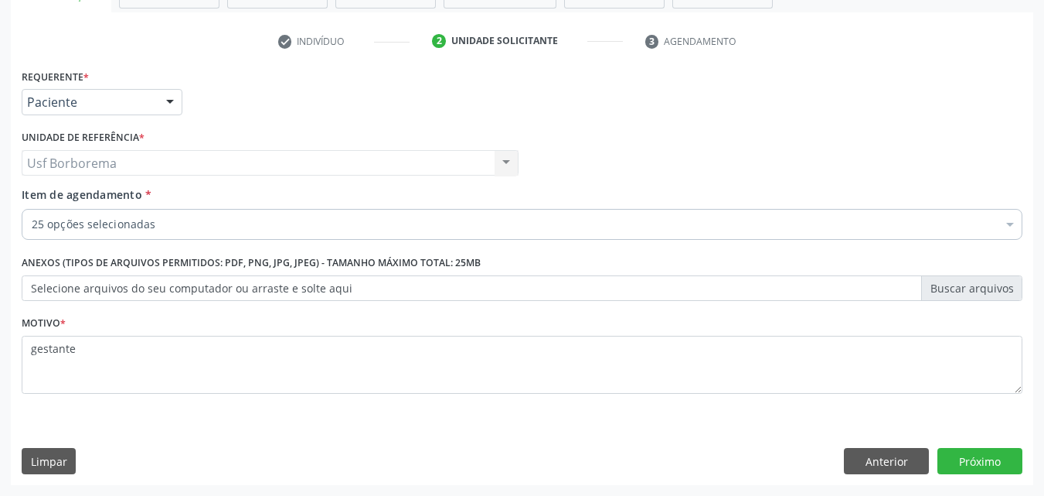
scroll to position [271, 0]
click at [188, 212] on div "25 opções selecionadas" at bounding box center [522, 224] width 1001 height 31
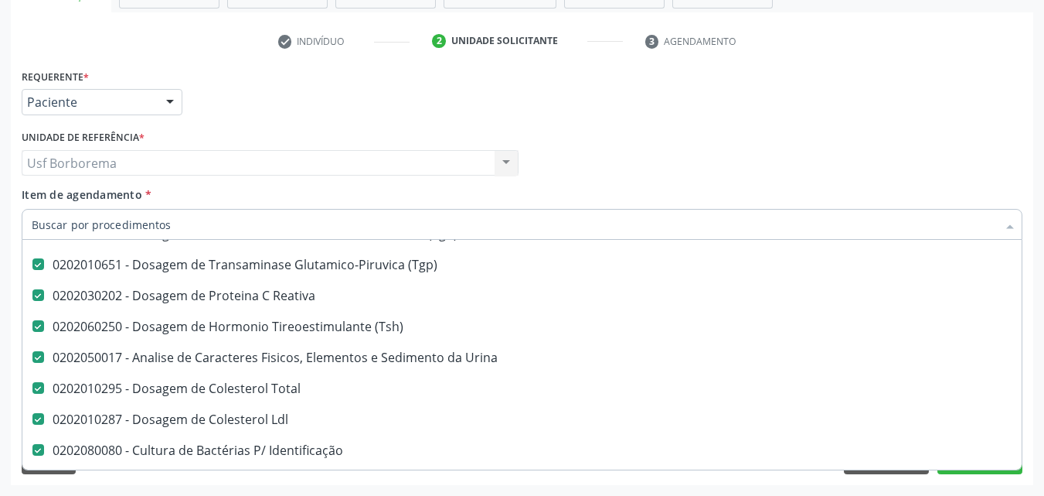
scroll to position [309, 0]
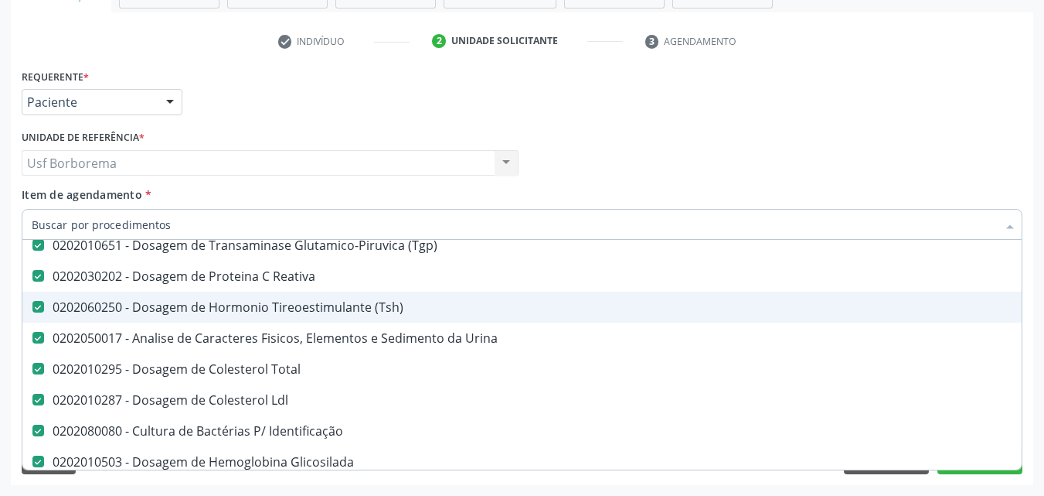
click at [95, 310] on div "0202060250 - Dosagem de Hormonio Tireoestimulante (Tsh)" at bounding box center [634, 307] width 1204 height 12
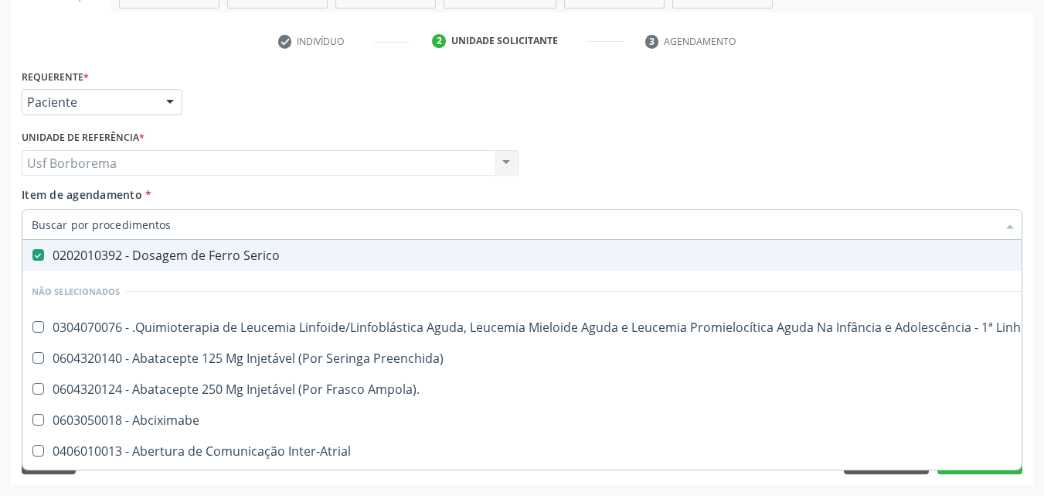
scroll to position [1005, 0]
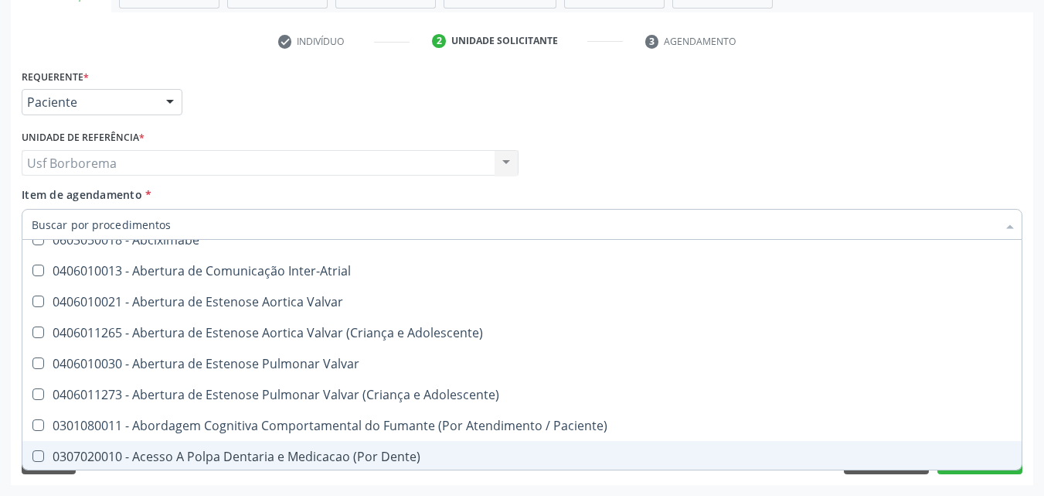
click at [961, 478] on div "Requerente * Paciente Médico(a) Enfermeiro(a) Paciente Nenhum resultado encontr…" at bounding box center [522, 275] width 1023 height 420
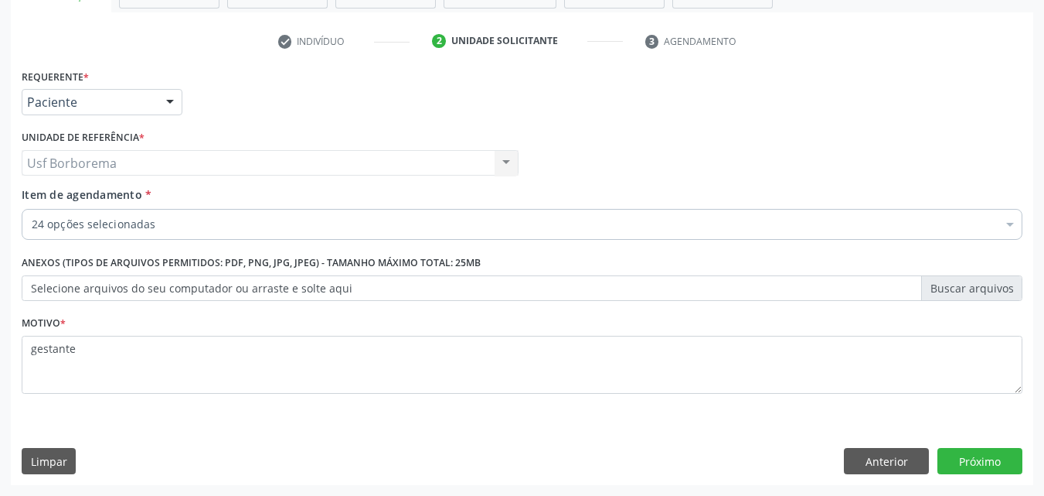
scroll to position [0, 0]
click at [966, 466] on button "Próximo" at bounding box center [980, 461] width 85 height 26
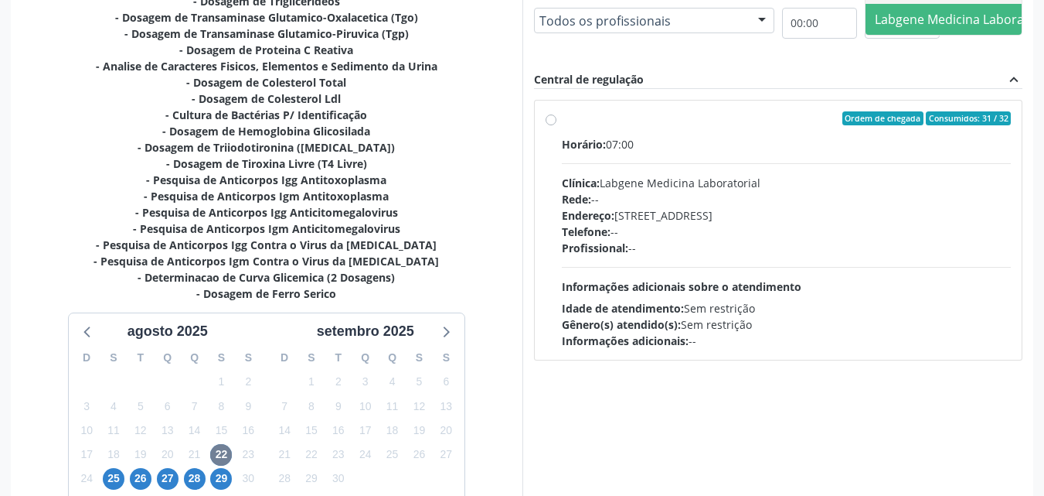
scroll to position [550, 0]
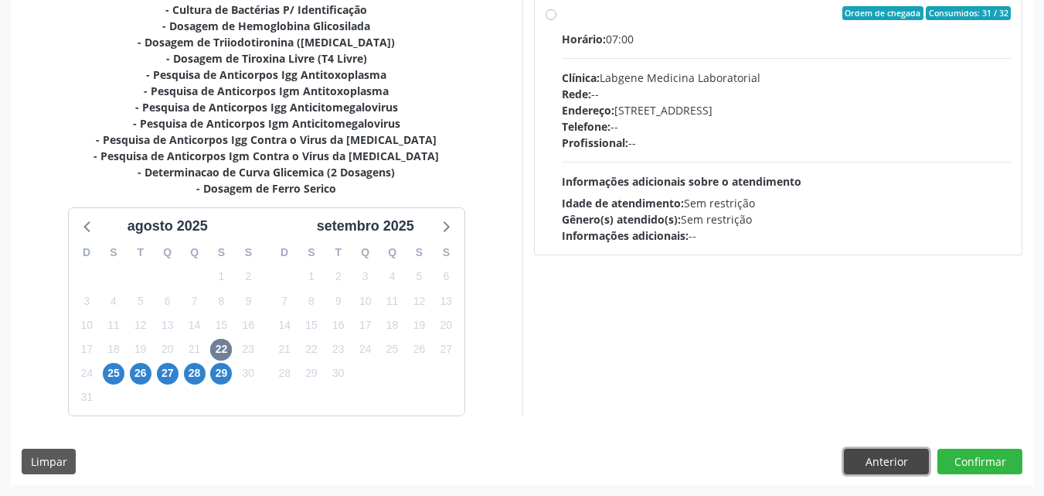
click at [874, 465] on button "Anterior" at bounding box center [886, 461] width 85 height 26
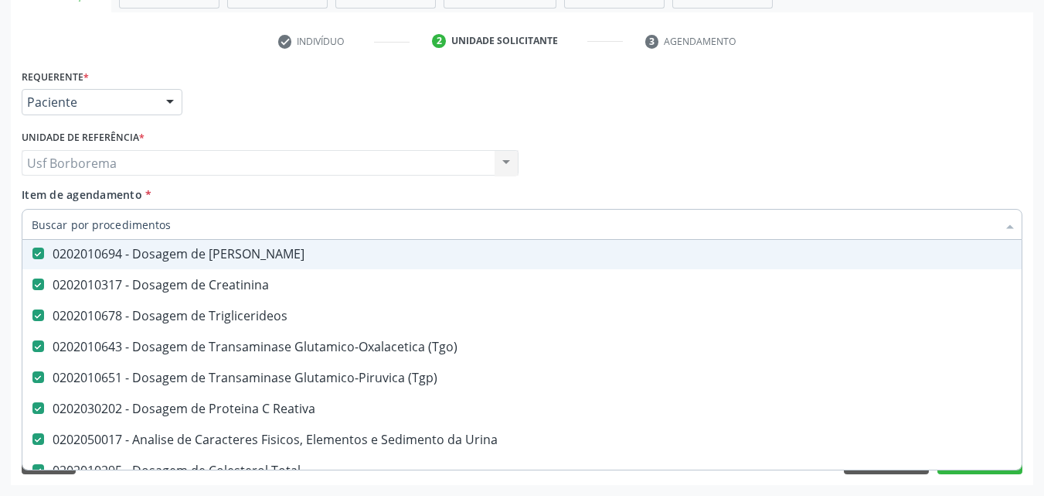
scroll to position [232, 0]
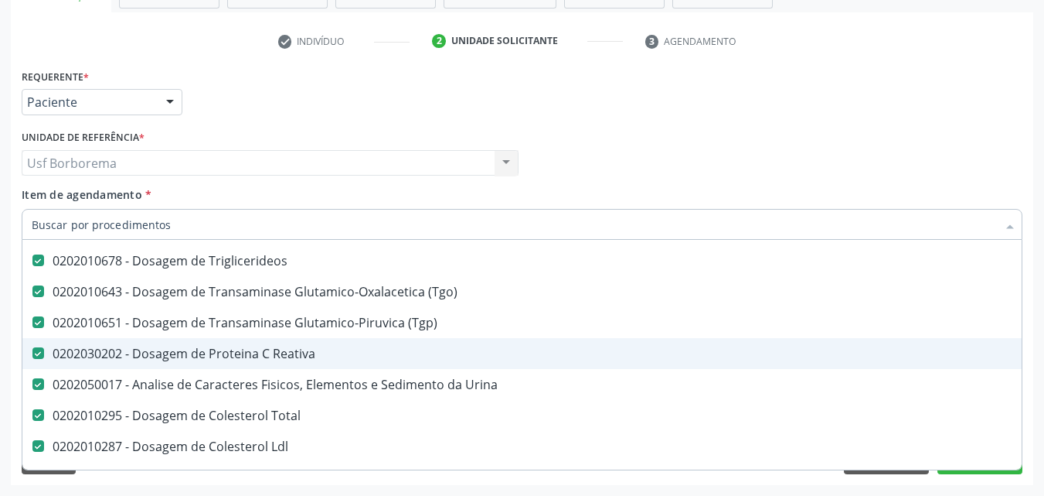
click at [291, 353] on div "0202030202 - Dosagem de Proteina C Reativa" at bounding box center [634, 353] width 1204 height 12
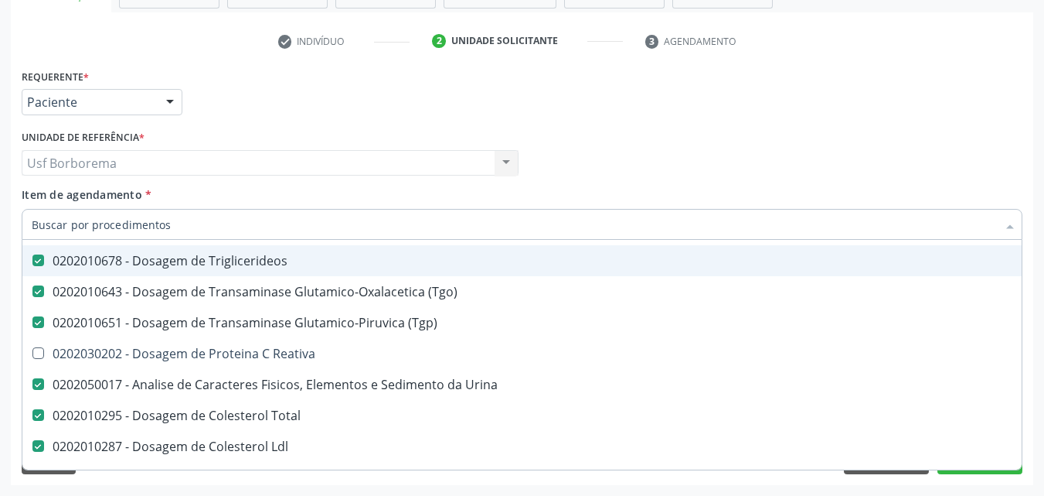
click at [695, 153] on div "Médico Solicitante Por favor, selecione a Unidade de Atendimento primeiro [PERS…" at bounding box center [522, 156] width 1009 height 60
checkbox Reativa "true"
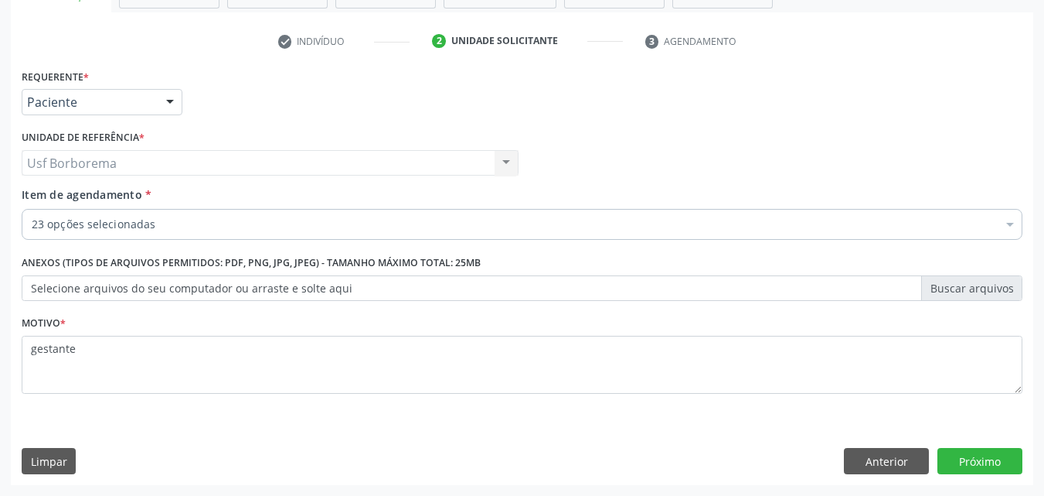
scroll to position [0, 0]
click at [950, 450] on button "Próximo" at bounding box center [980, 461] width 85 height 26
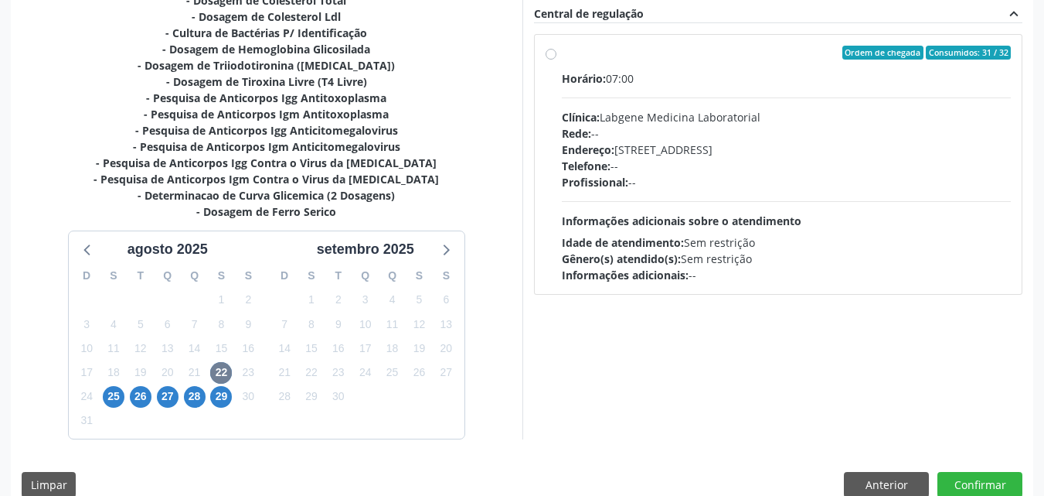
scroll to position [534, 0]
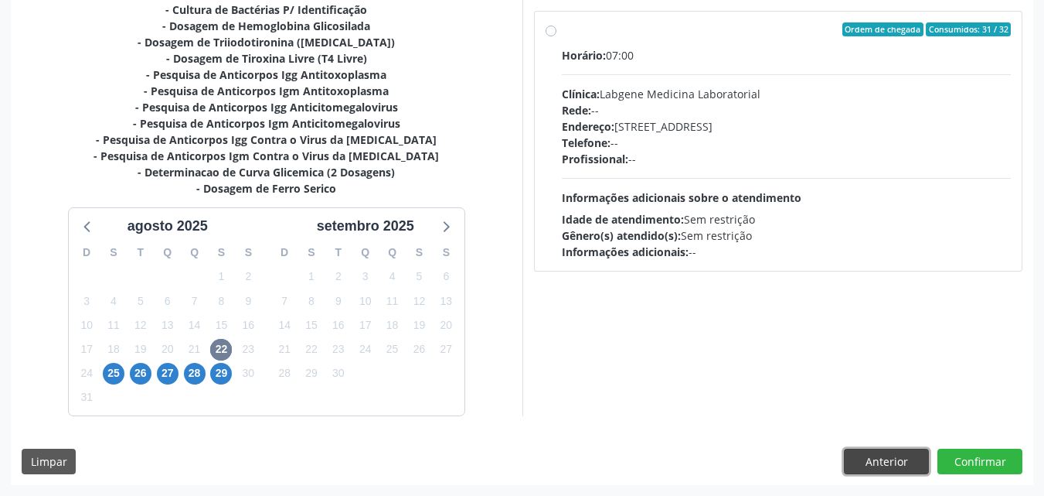
click at [900, 472] on button "Anterior" at bounding box center [886, 461] width 85 height 26
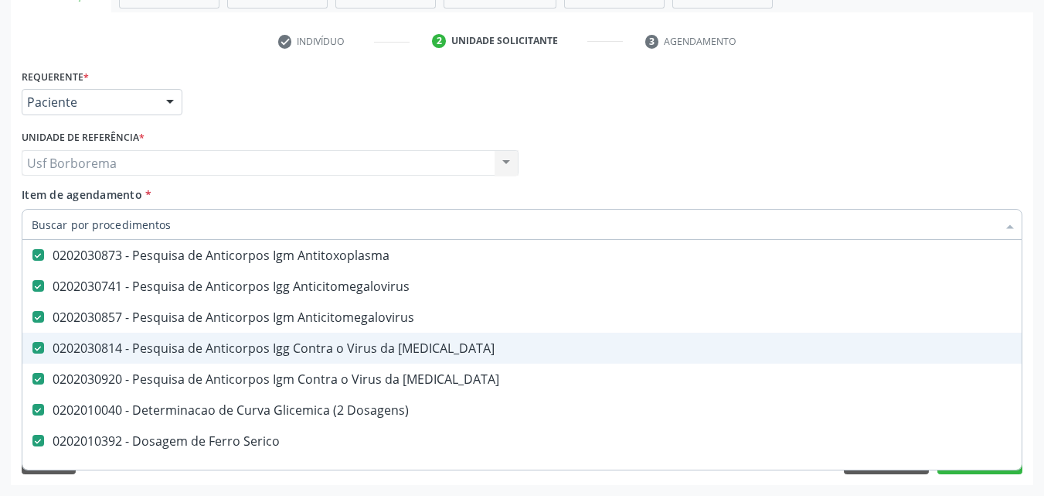
scroll to position [541, 0]
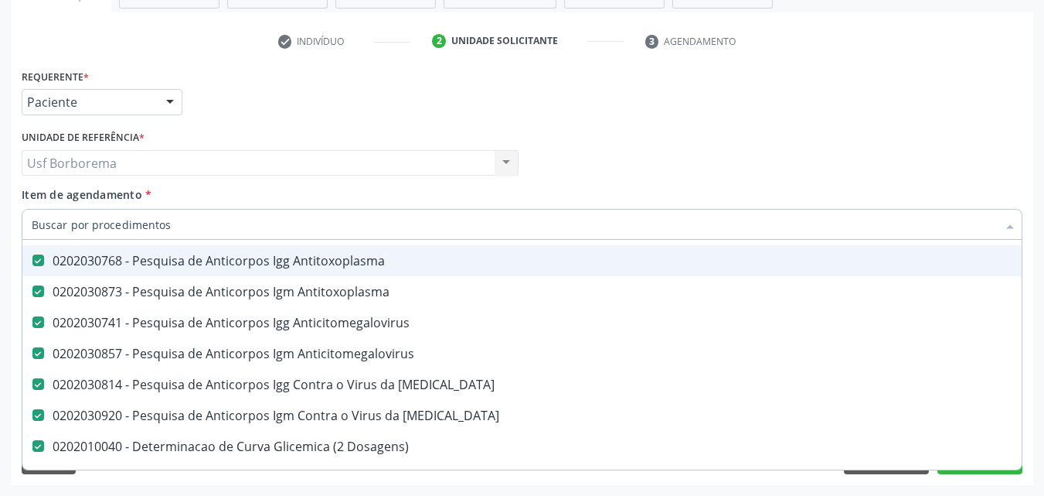
click at [733, 107] on div "Requerente * Paciente Médico(a) Enfermeiro(a) Paciente Nenhum resultado encontr…" at bounding box center [522, 95] width 1009 height 60
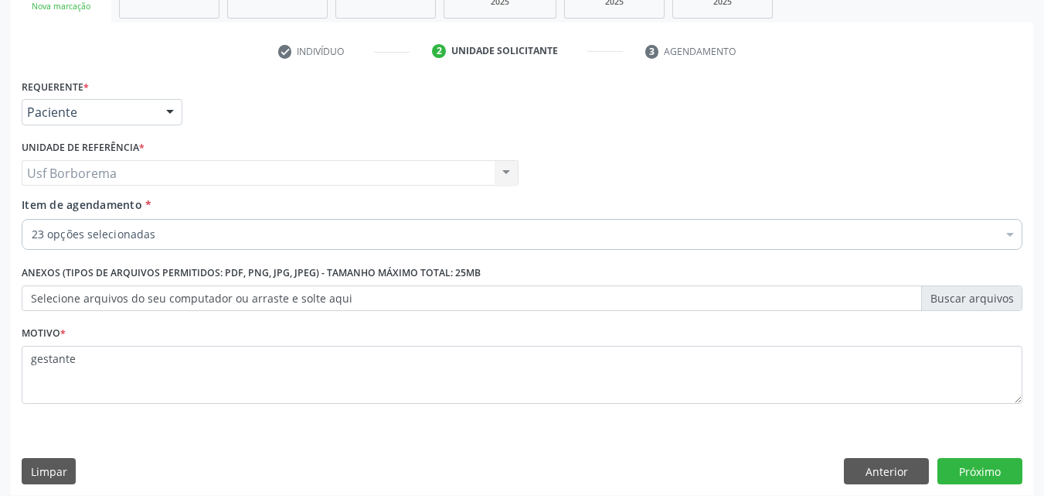
scroll to position [271, 0]
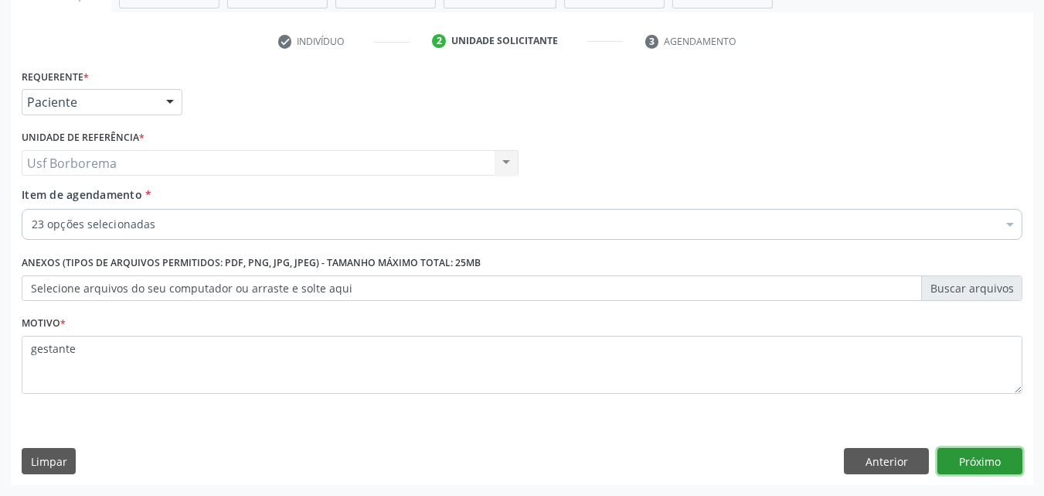
click at [976, 463] on button "Próximo" at bounding box center [980, 461] width 85 height 26
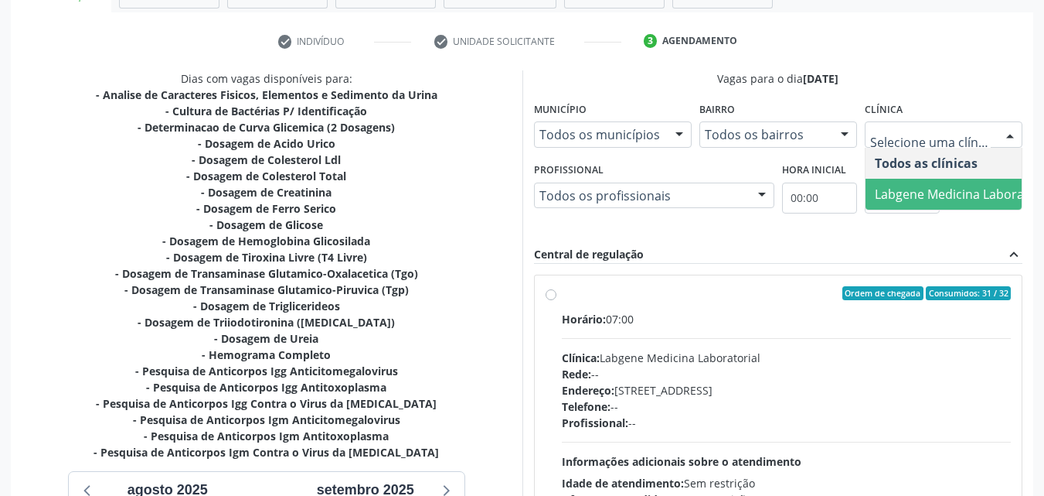
click at [941, 188] on span "Labgene Medicina Laboratorial" at bounding box center [965, 194] width 180 height 17
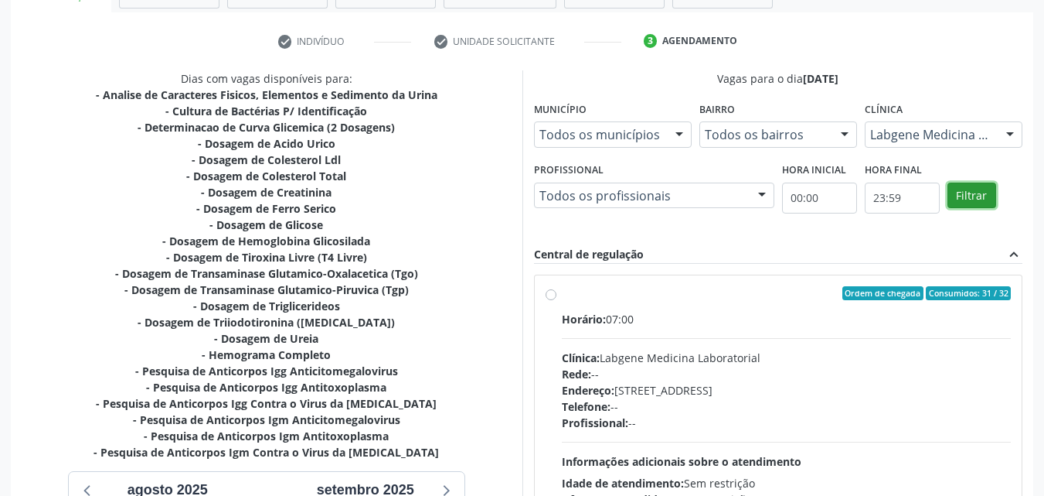
click at [979, 191] on button "Filtrar" at bounding box center [972, 195] width 49 height 26
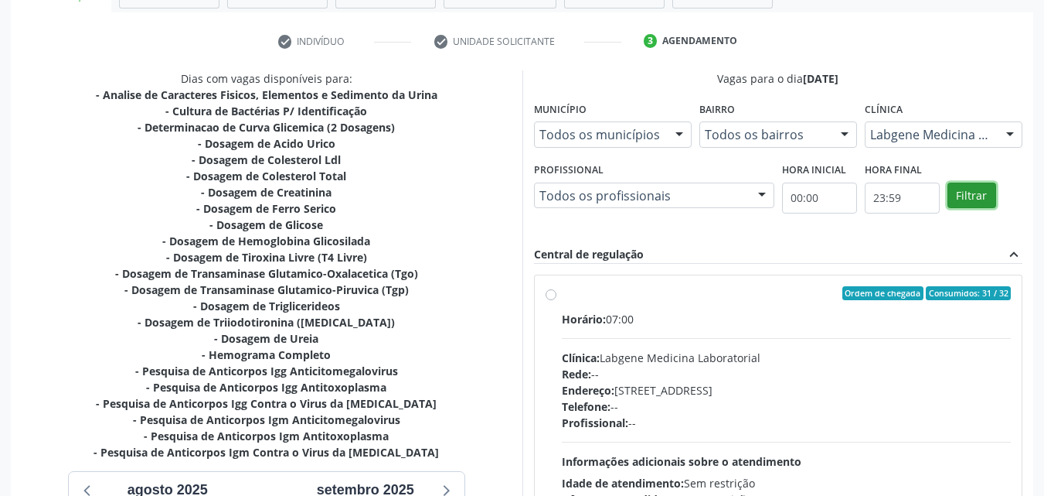
click at [981, 191] on button "Filtrar" at bounding box center [972, 195] width 49 height 26
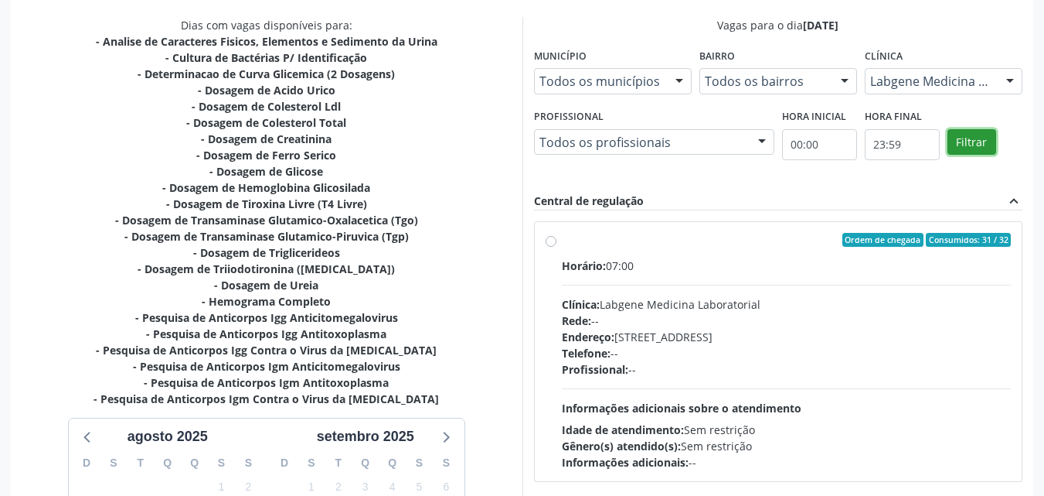
scroll to position [348, 0]
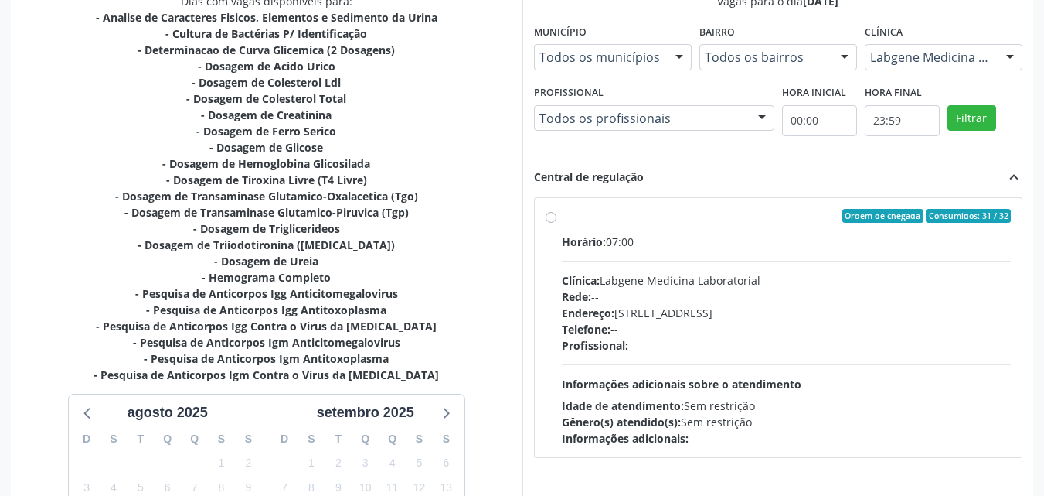
click at [562, 215] on label "Ordem de chegada Consumidos: 31 / 32 Horário: 07:00 Clínica: Labgene Medicina L…" at bounding box center [787, 327] width 450 height 237
click at [552, 215] on input "Ordem de chegada Consumidos: 31 / 32 Horário: 07:00 Clínica: Labgene Medicina L…" at bounding box center [551, 216] width 11 height 14
radio input "true"
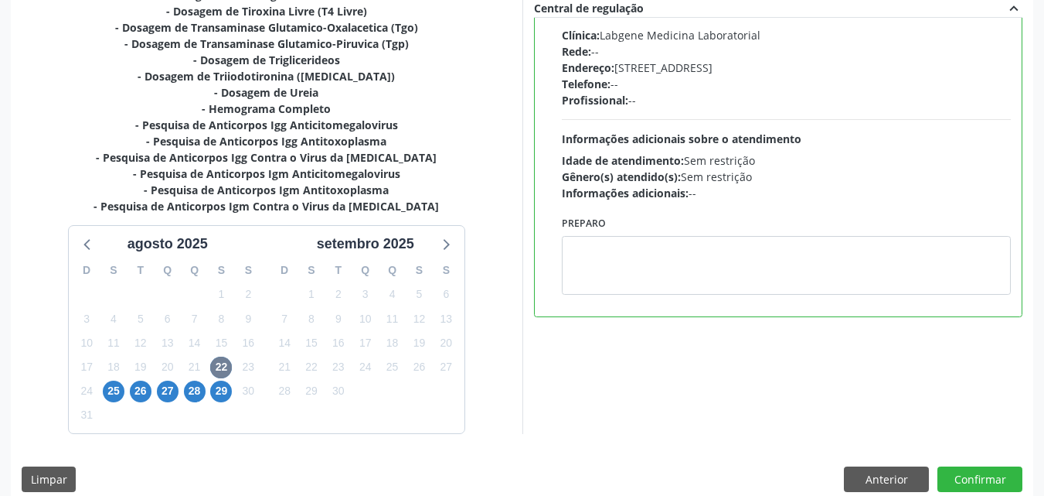
scroll to position [534, 0]
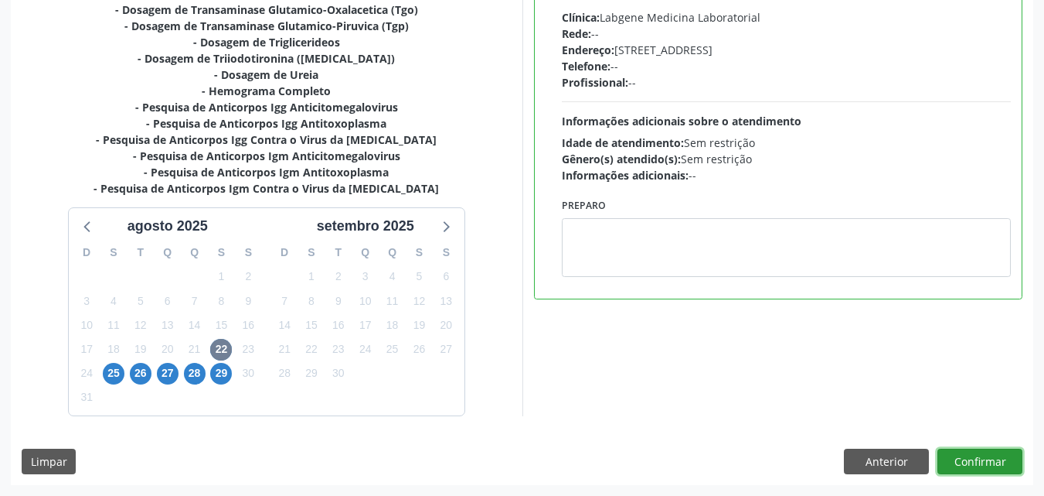
click at [978, 455] on button "Confirmar" at bounding box center [980, 461] width 85 height 26
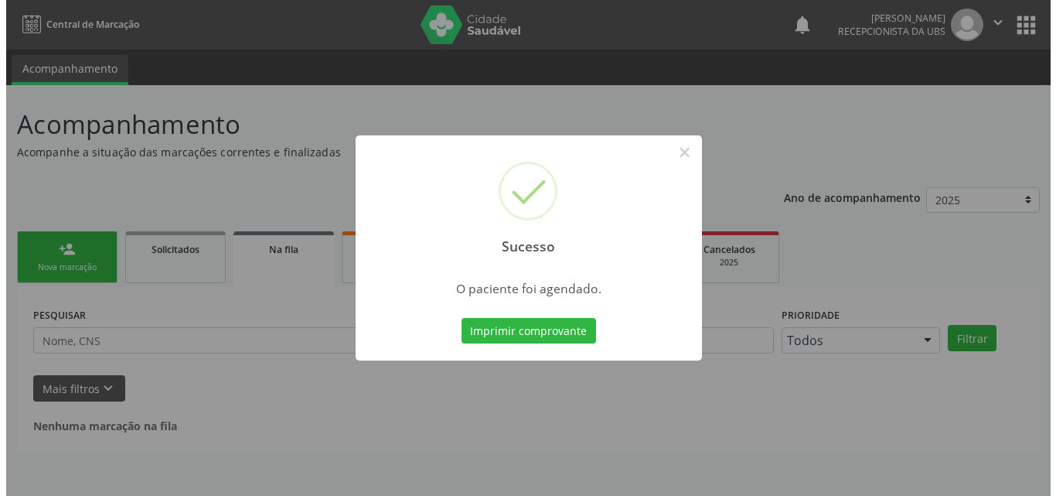
scroll to position [0, 0]
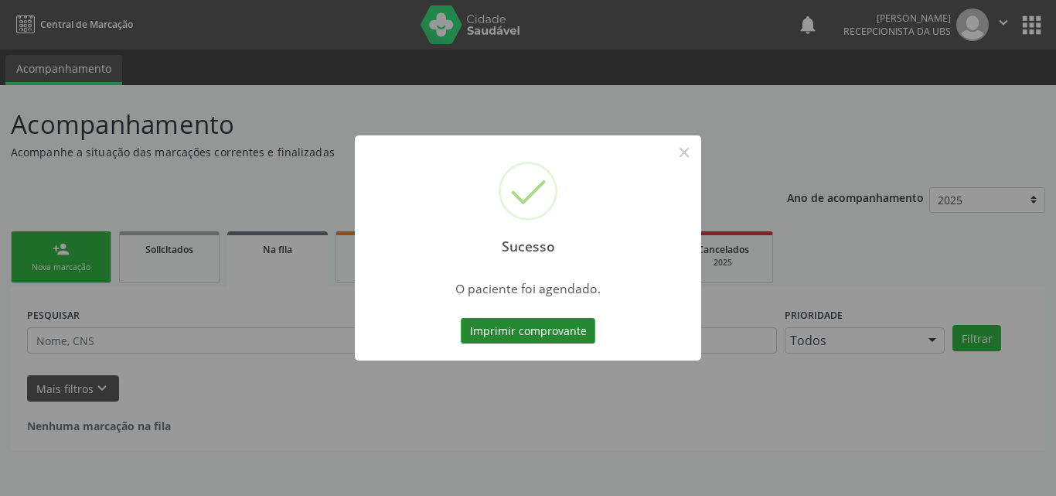
click at [513, 334] on button "Imprimir comprovante" at bounding box center [528, 331] width 135 height 26
